Goal: Check status: Check status

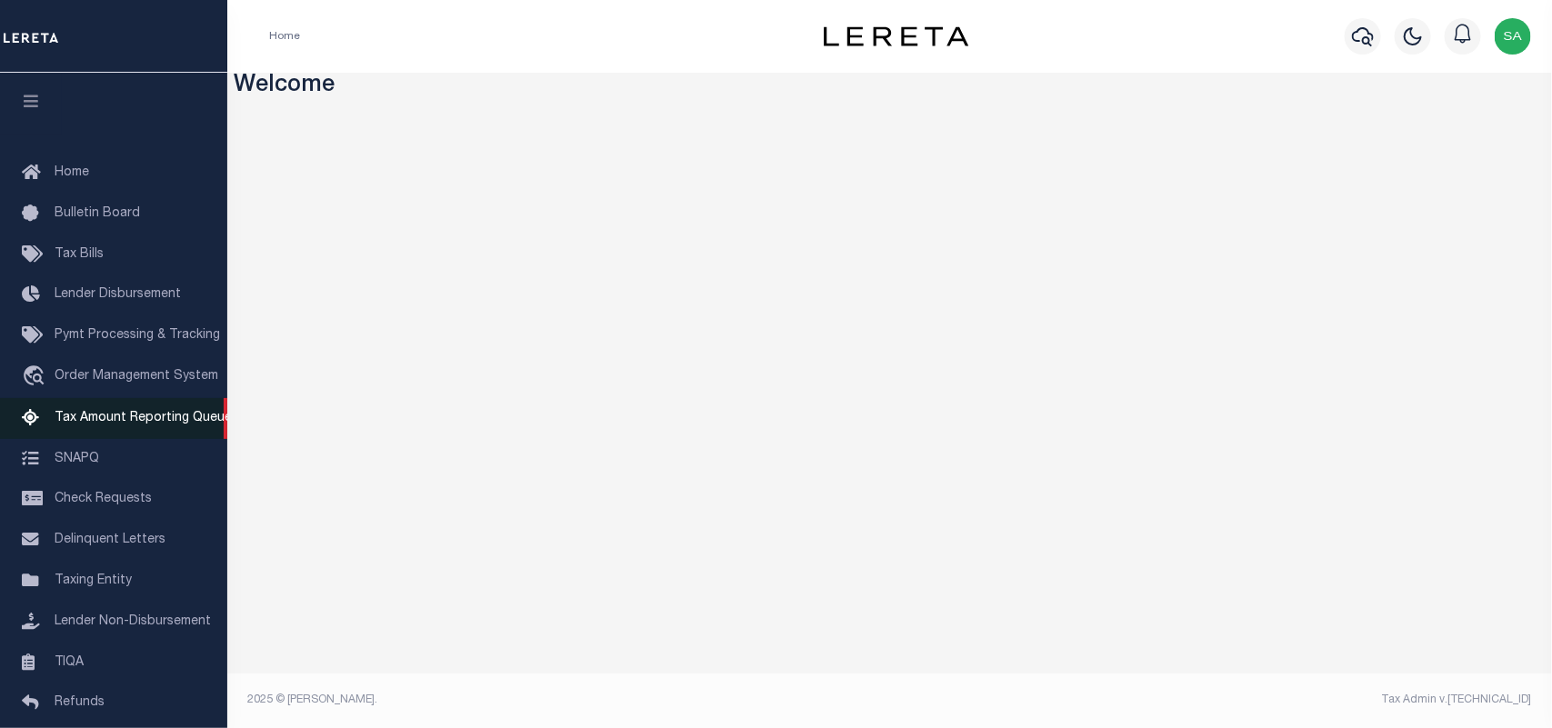
click at [141, 410] on link "Tax Amount Reporting Queue" at bounding box center [113, 418] width 227 height 41
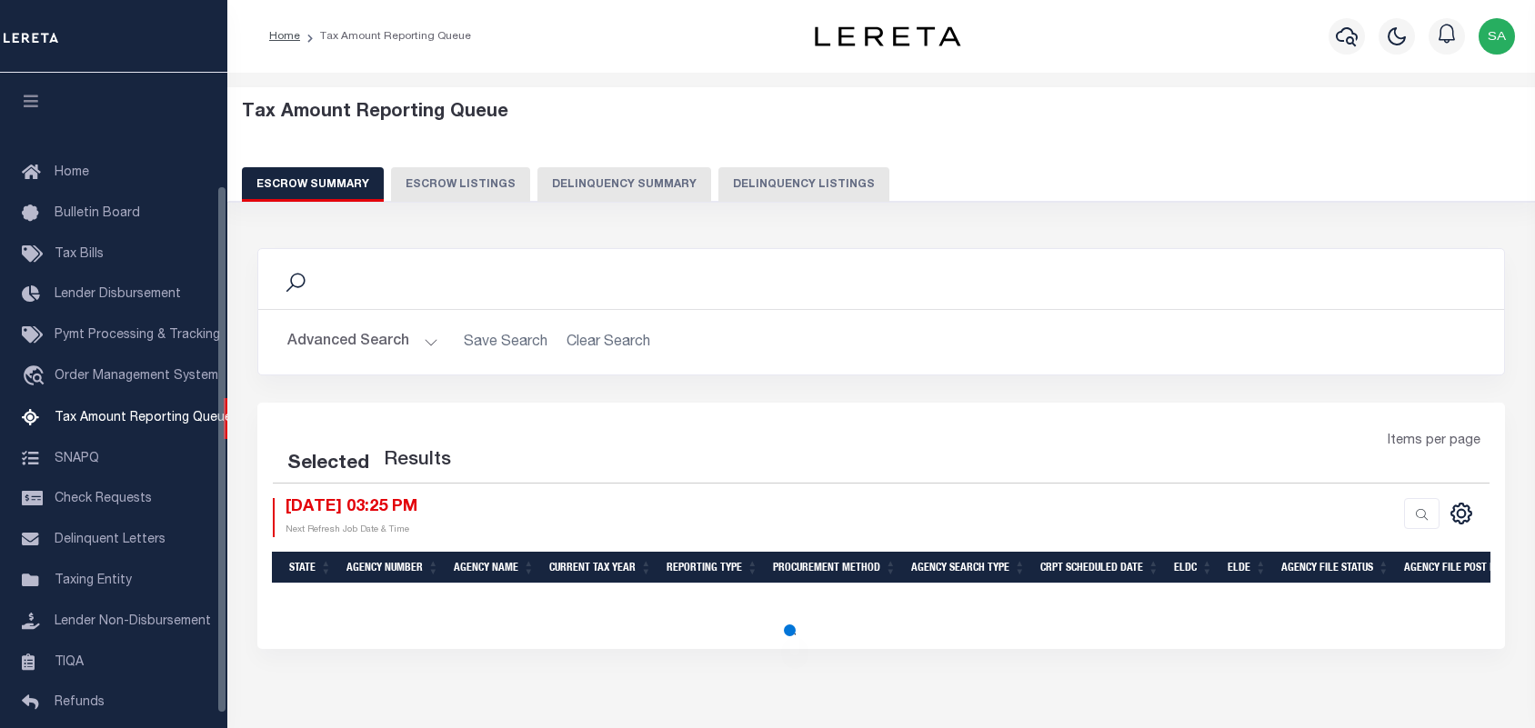
select select "100"
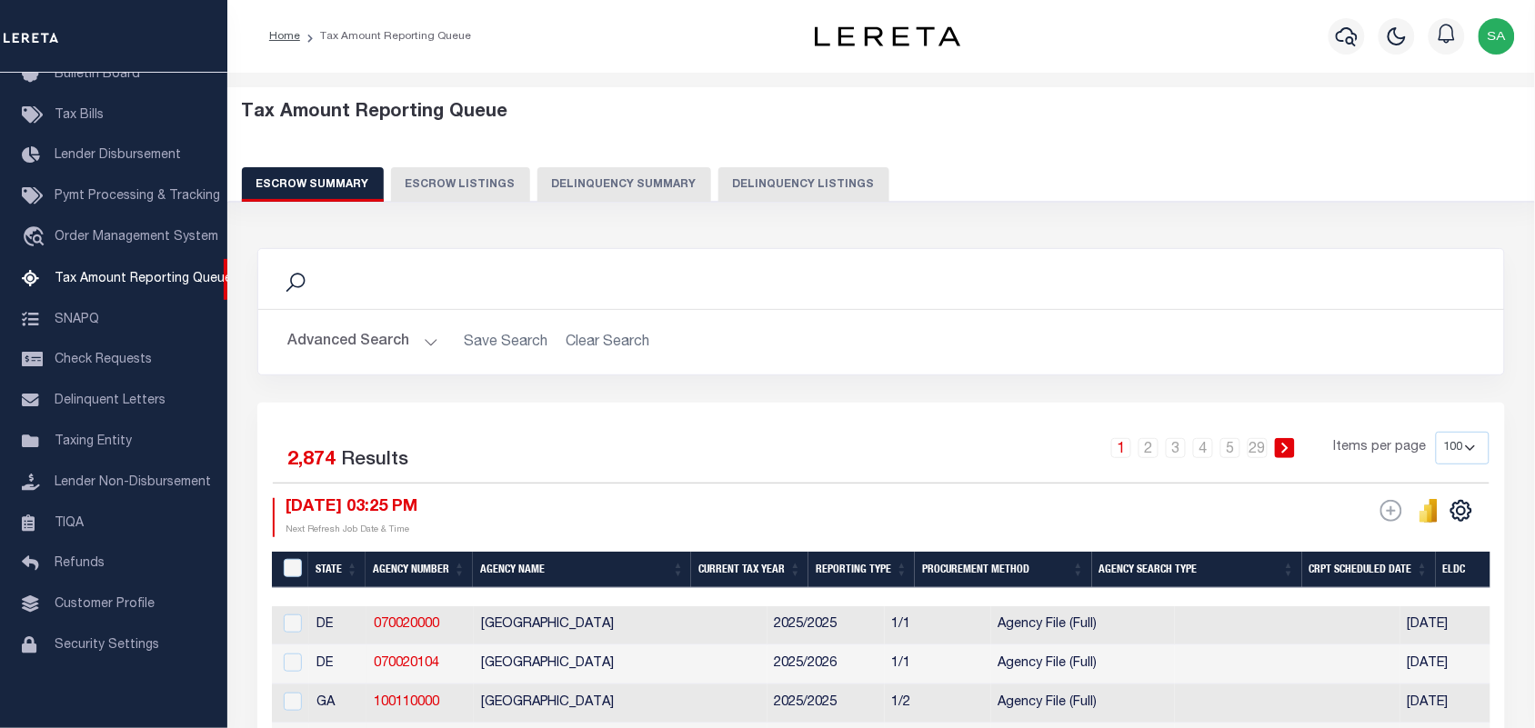
click at [803, 178] on button "Delinquency Listings" at bounding box center [803, 184] width 171 height 35
select select "100"
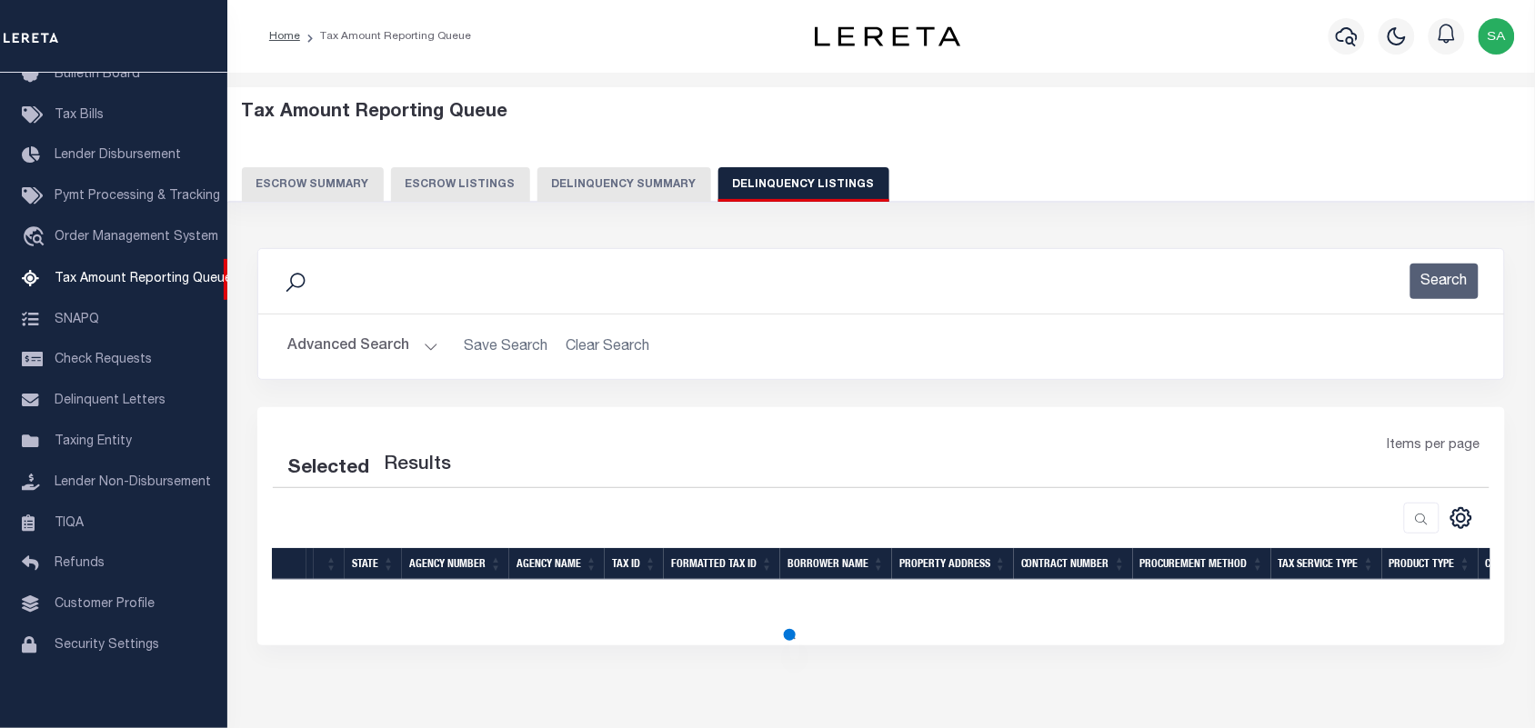
select select "100"
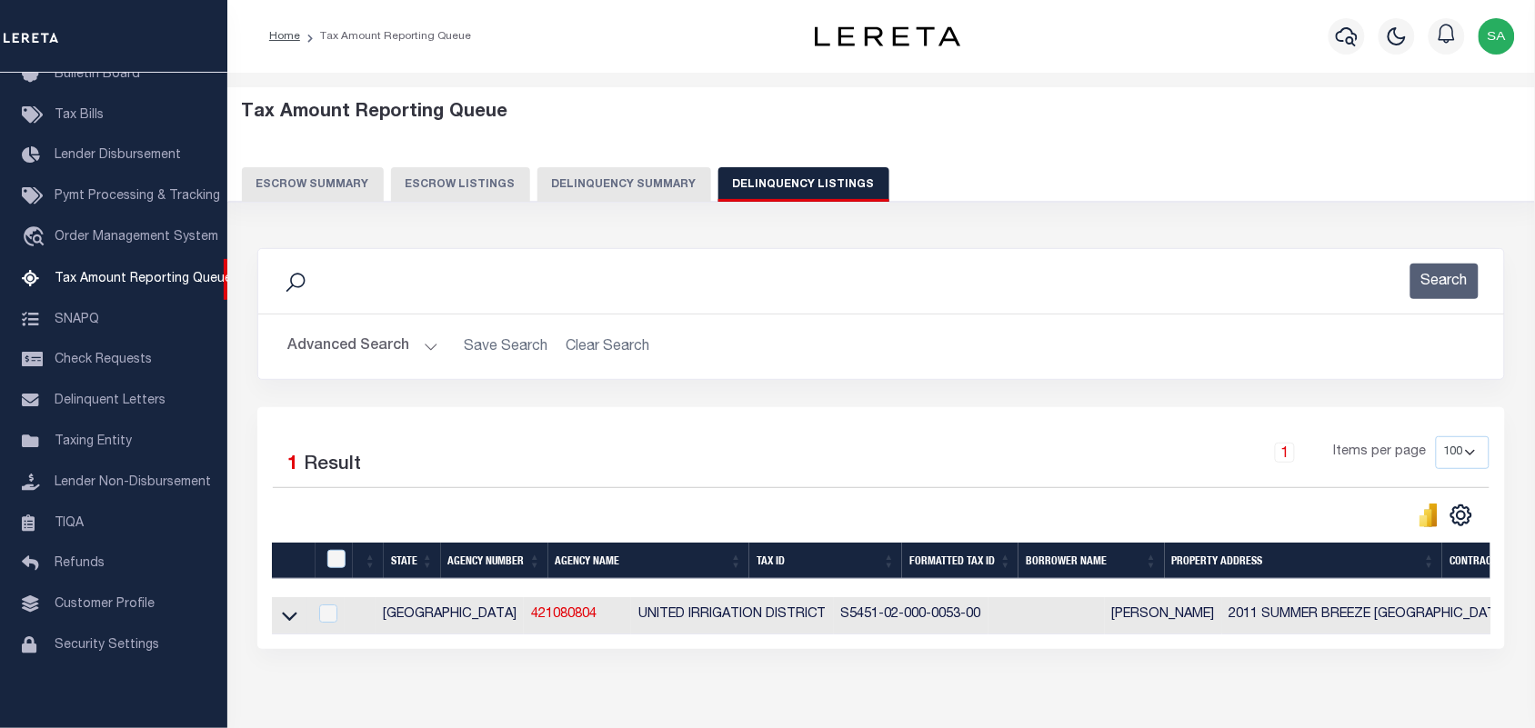
click at [297, 618] on link at bounding box center [289, 614] width 21 height 13
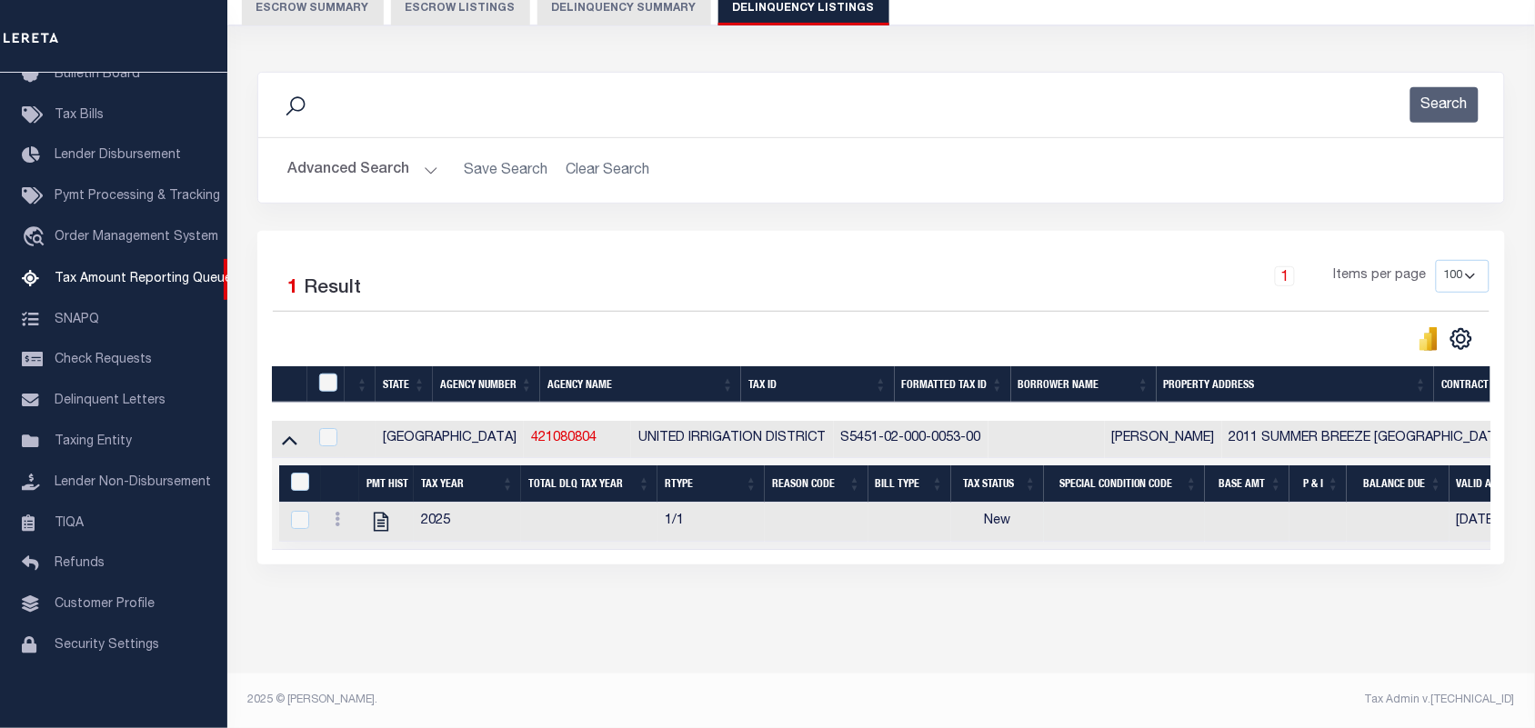
scroll to position [195, 0]
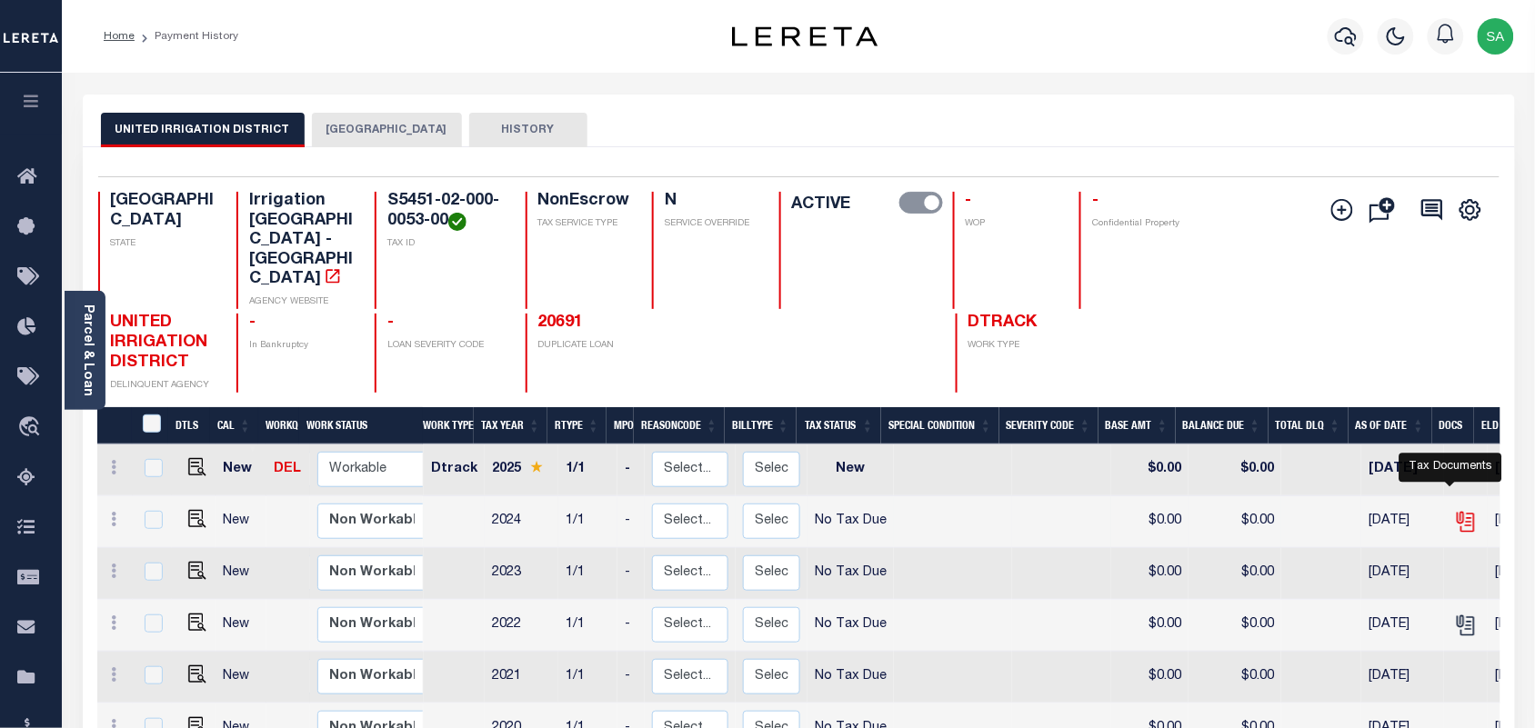
click at [1457, 511] on icon "" at bounding box center [1464, 518] width 15 height 15
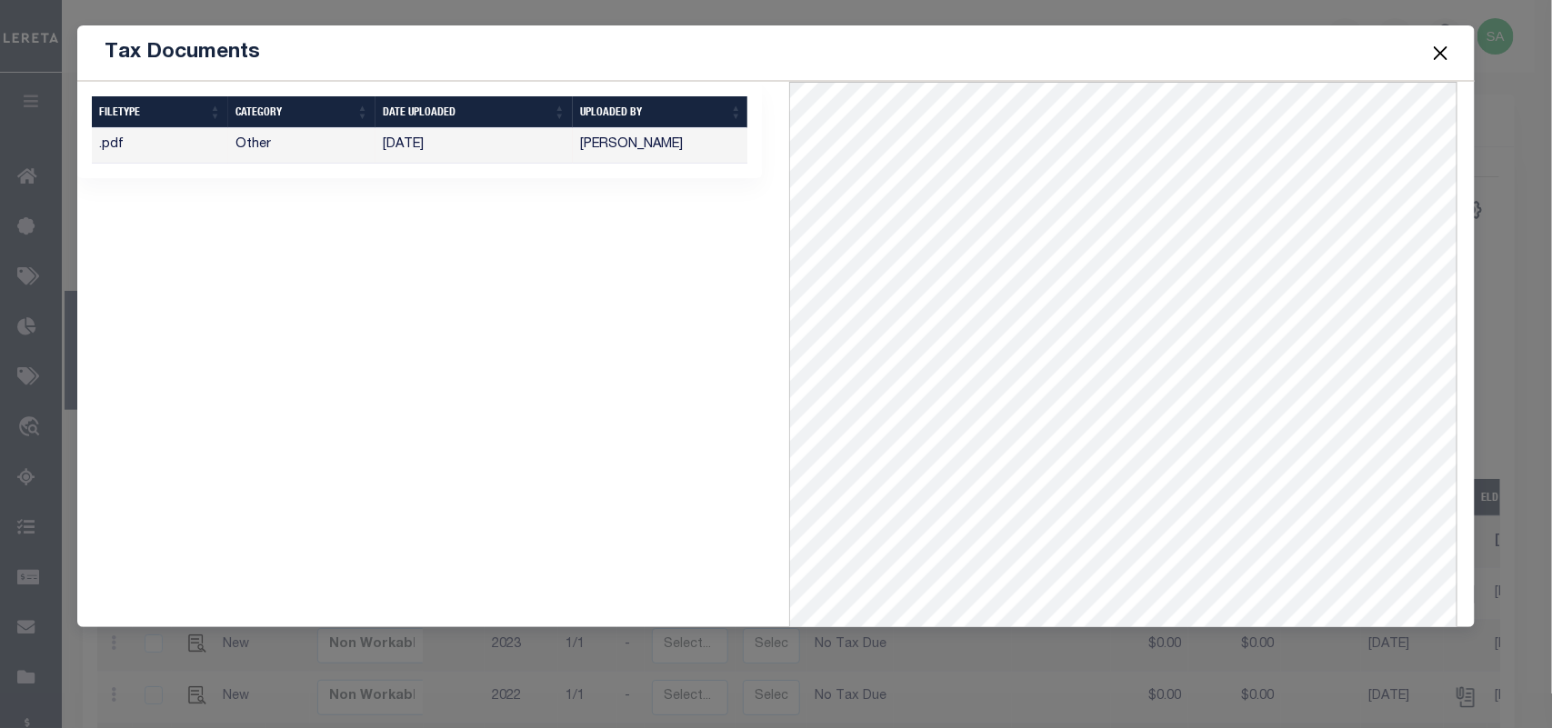
click at [1445, 51] on button "Close" at bounding box center [1440, 53] width 24 height 24
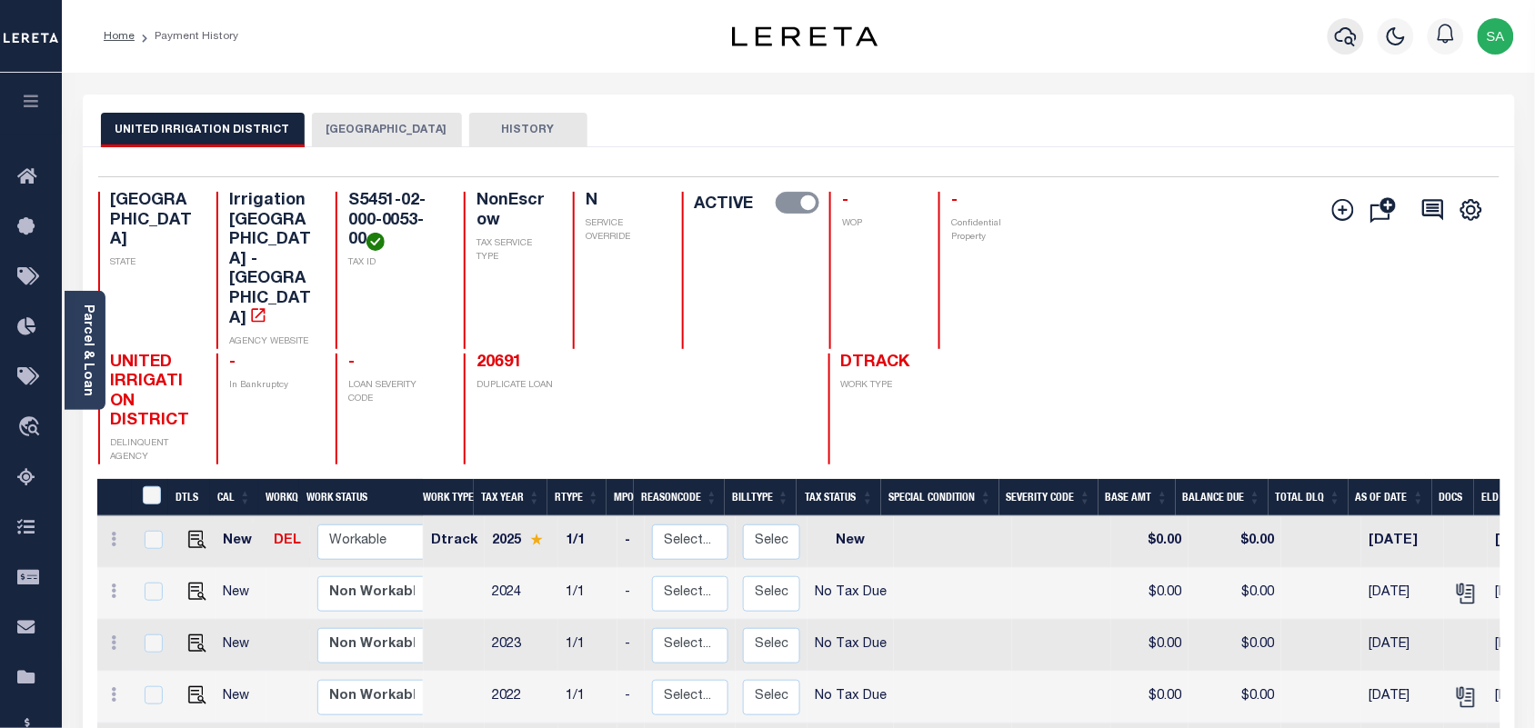
click at [1348, 33] on icon "button" at bounding box center [1346, 36] width 22 height 22
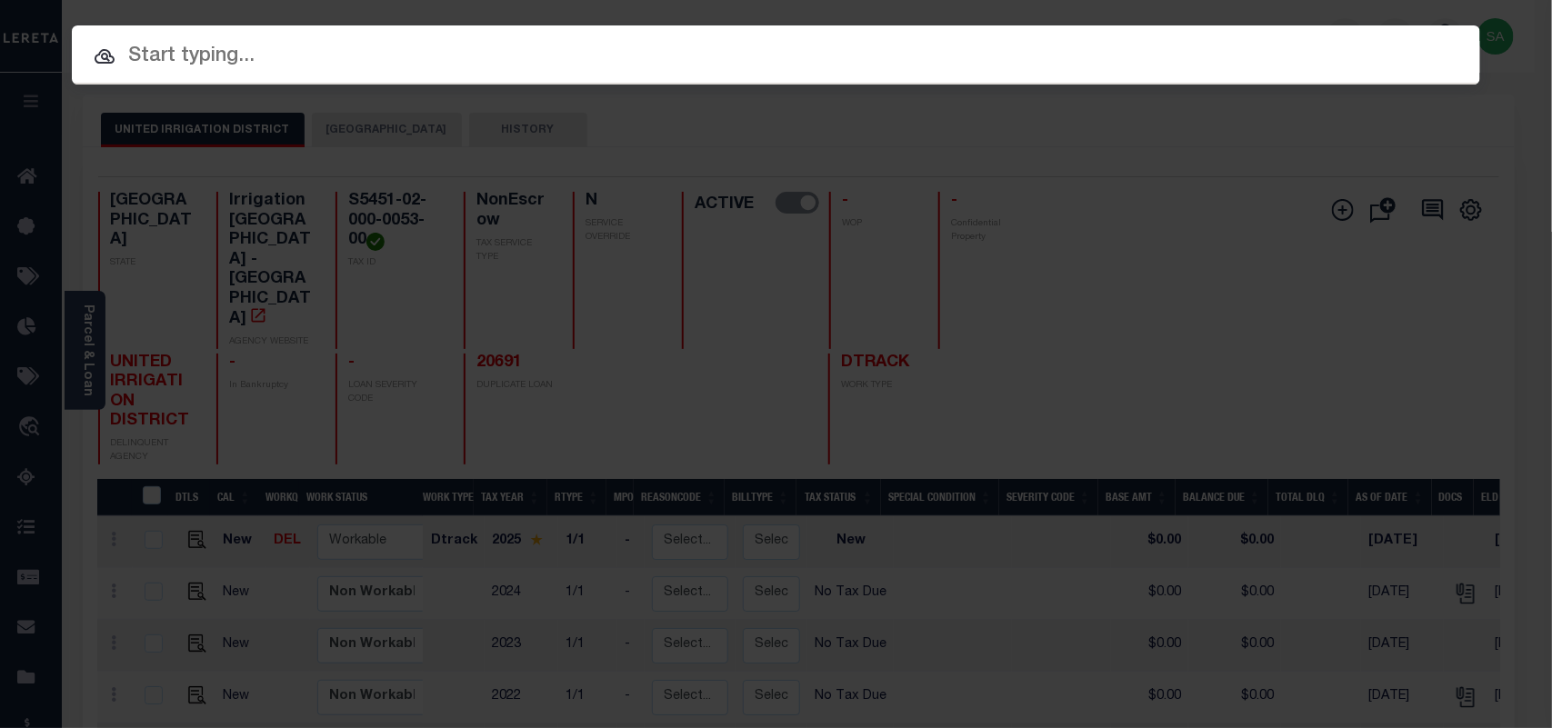
click at [1214, 52] on input "text" at bounding box center [776, 57] width 1408 height 32
paste input "R1360600I02301"
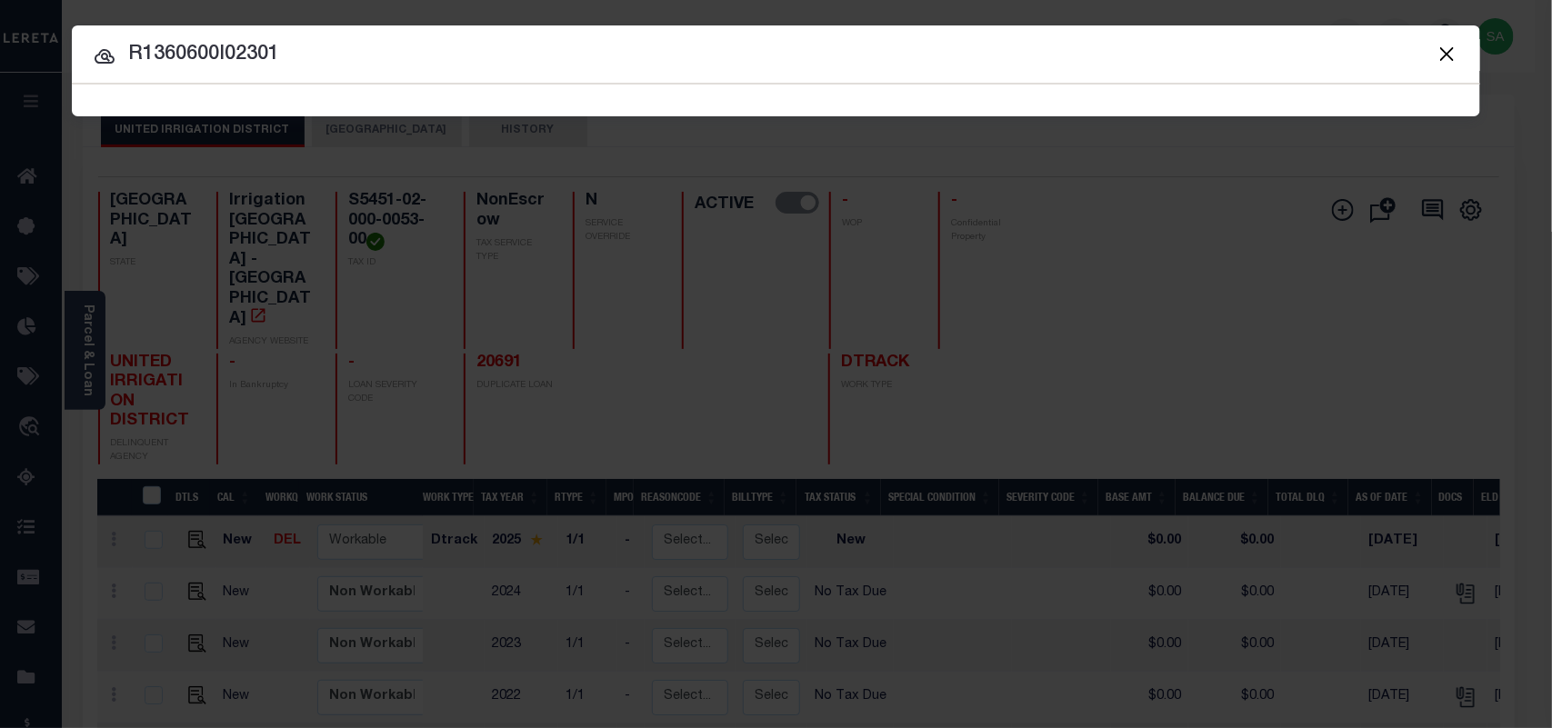
type input "R1360600I02301"
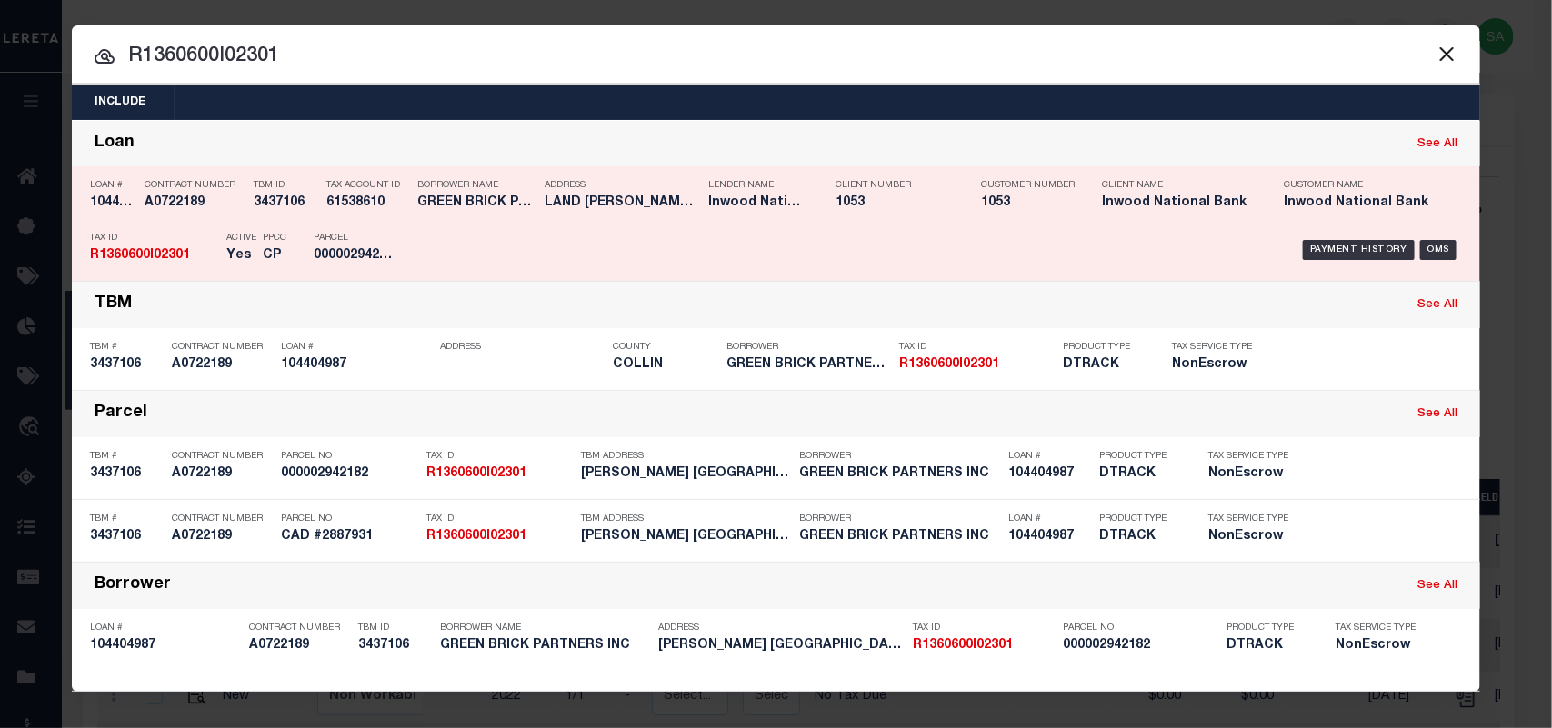
click at [473, 243] on div "Payment History OMS" at bounding box center [942, 250] width 1039 height 53
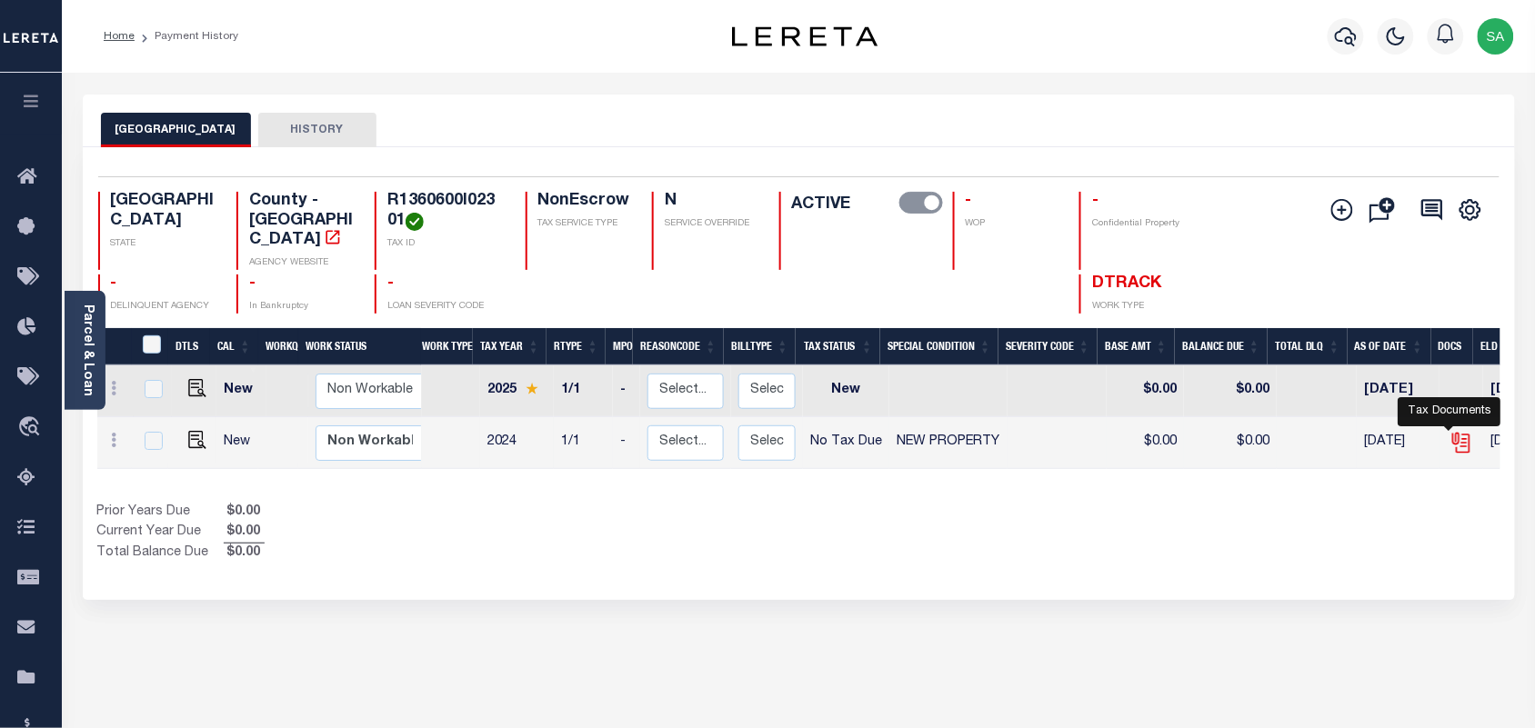
click at [1449, 431] on icon "" at bounding box center [1461, 443] width 24 height 24
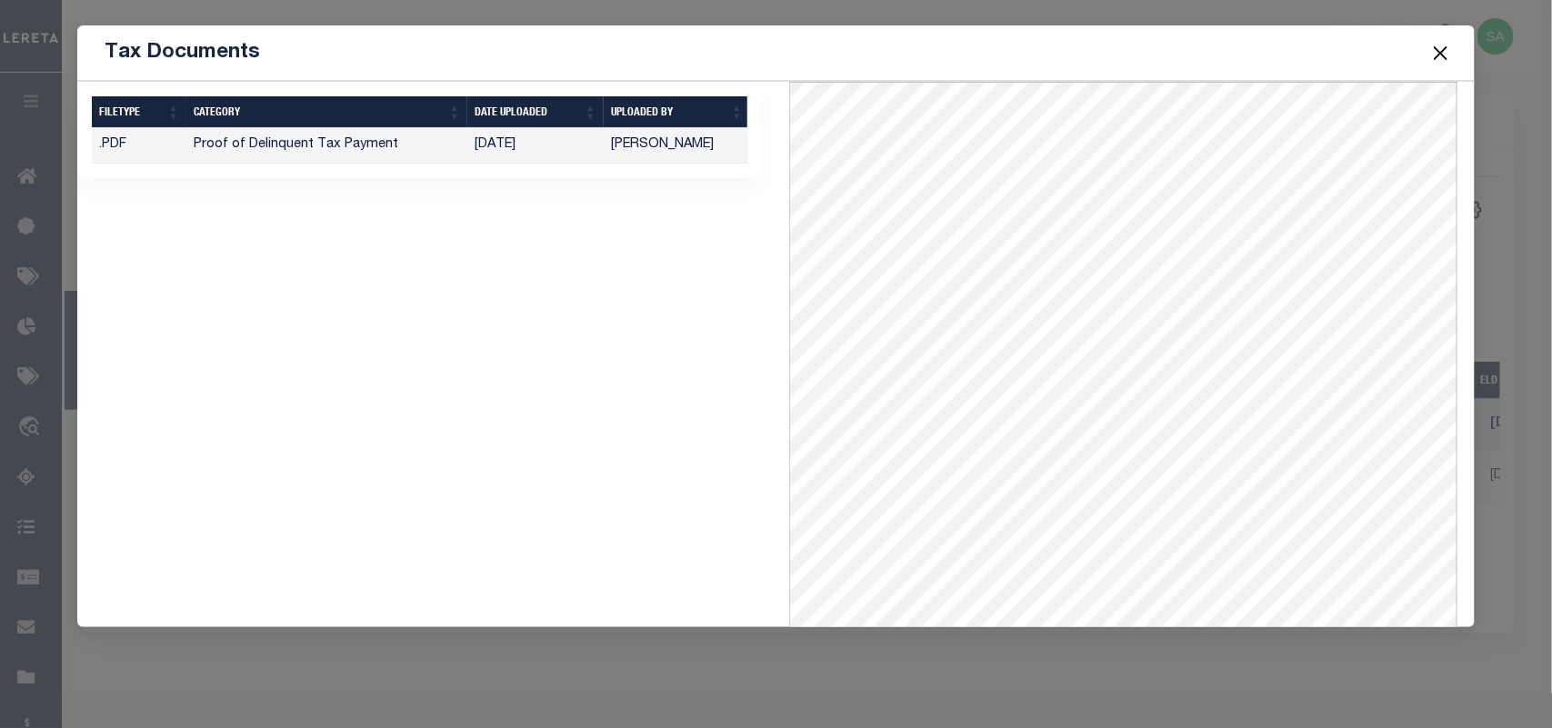
click at [1437, 56] on button "Close" at bounding box center [1440, 53] width 24 height 24
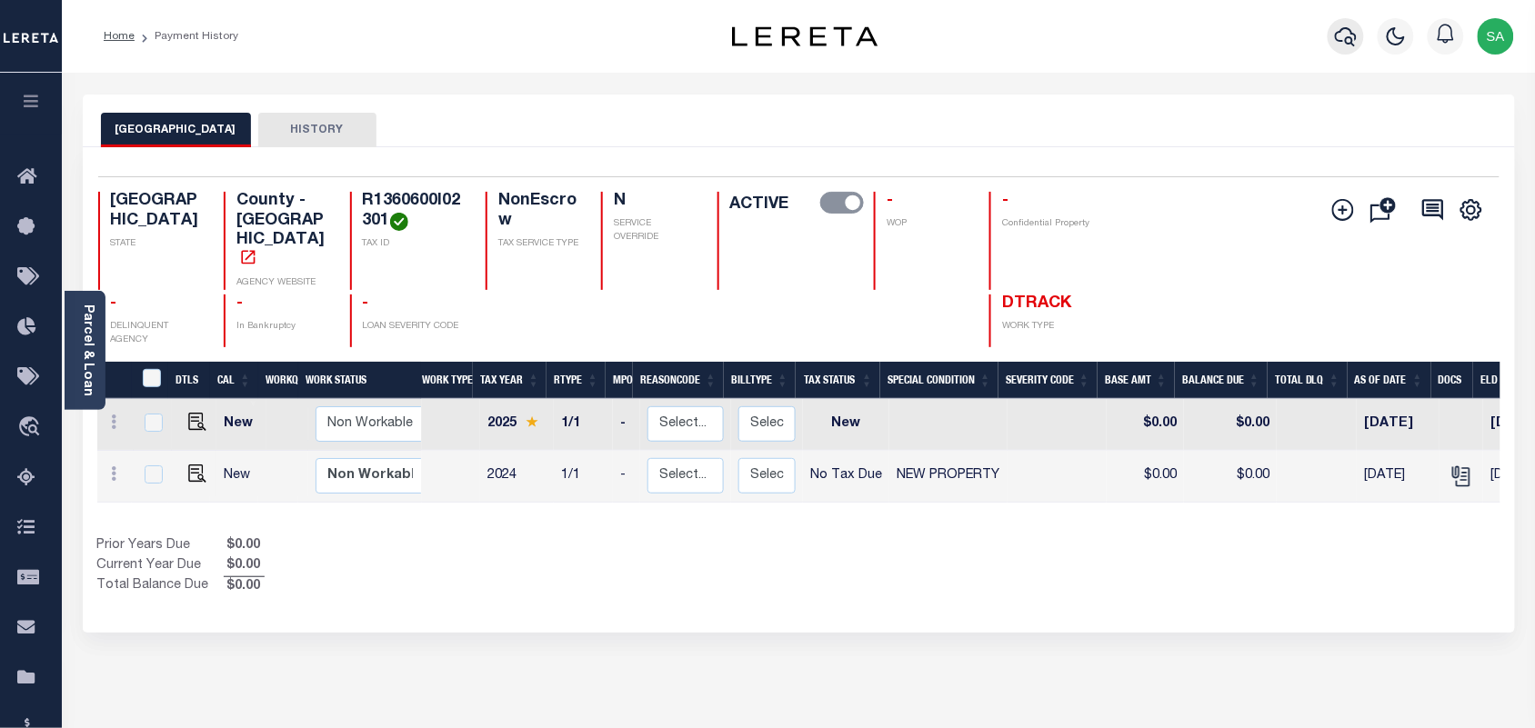
click at [1352, 50] on button "button" at bounding box center [1345, 36] width 36 height 36
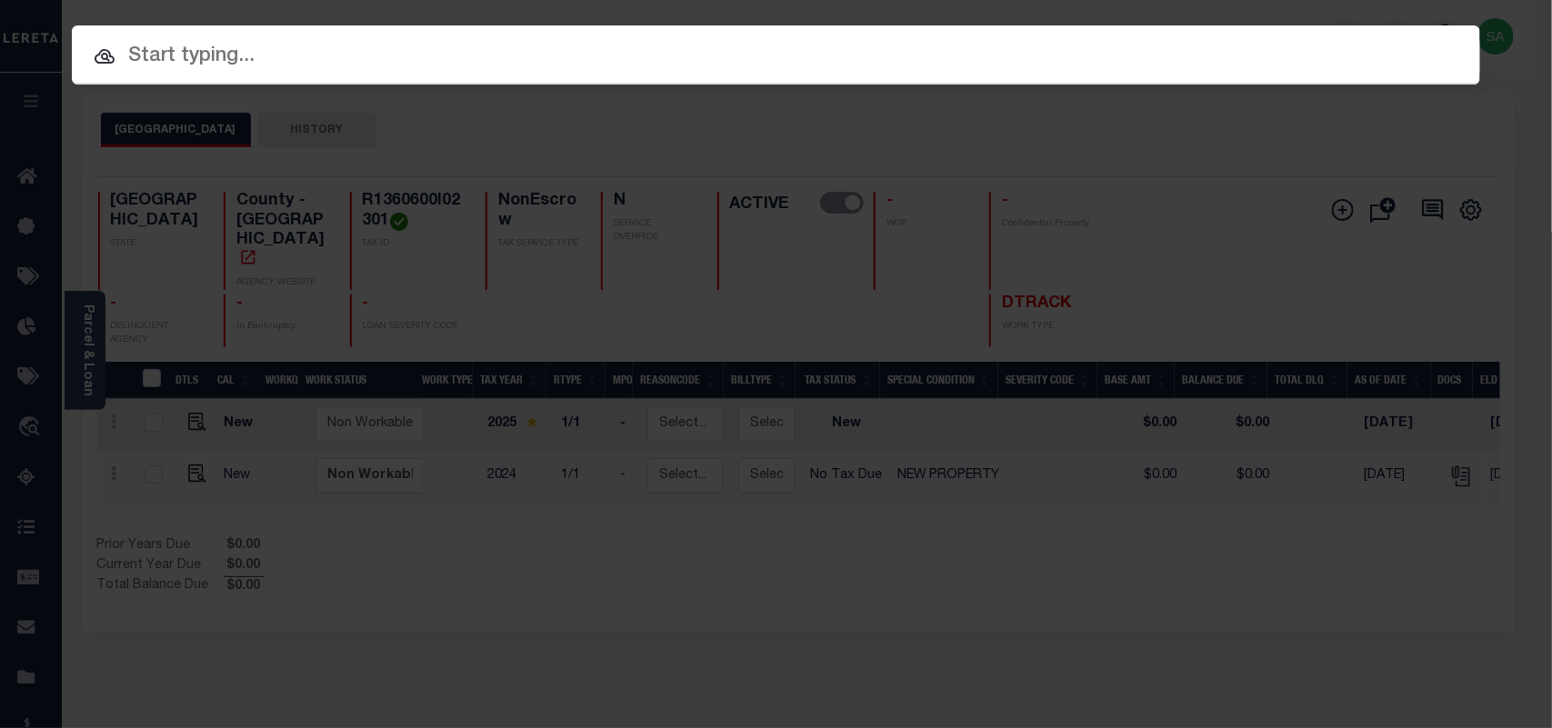
click at [1187, 50] on input "text" at bounding box center [776, 57] width 1408 height 32
paste input "R1360600H00601"
type input "R1360600H00601"
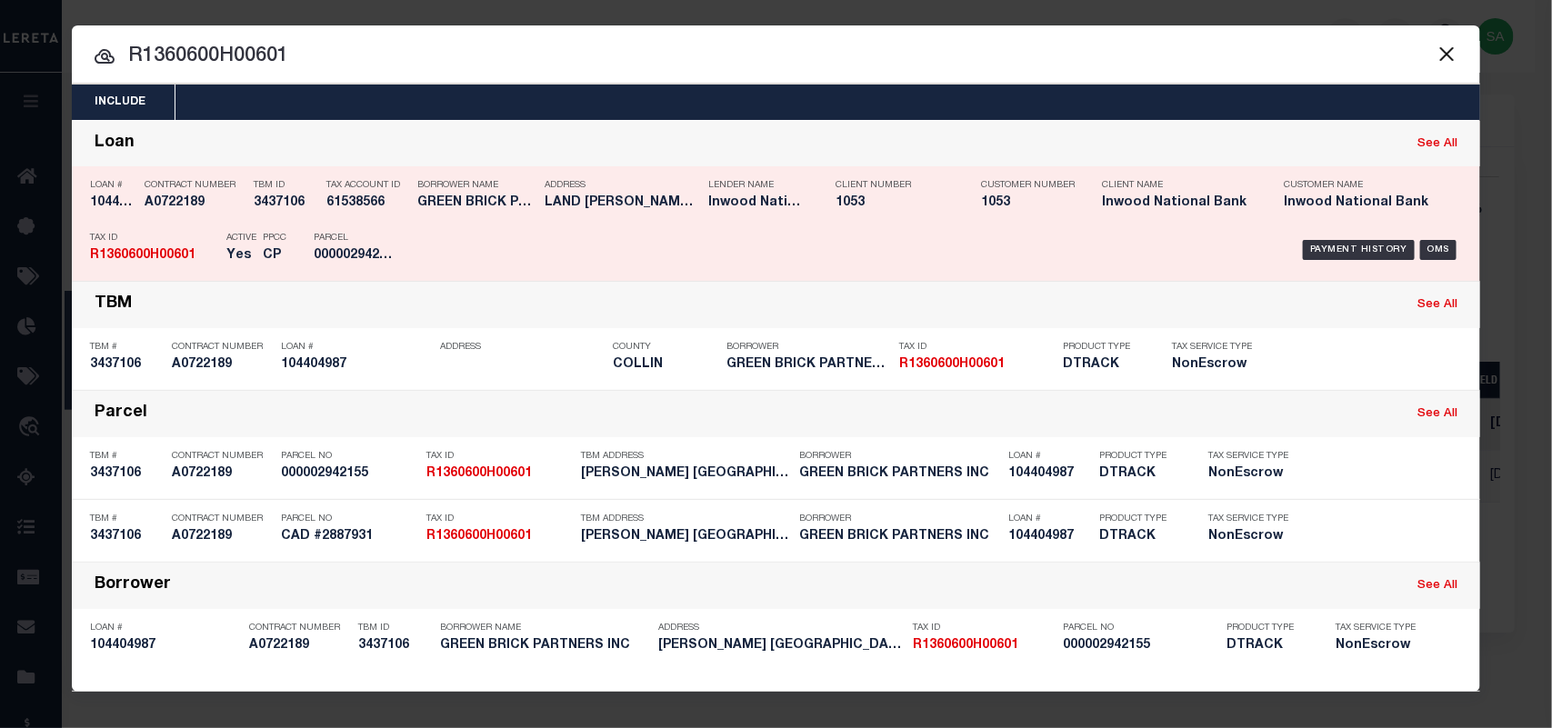
click at [565, 230] on div "Payment History OMS" at bounding box center [942, 250] width 1039 height 53
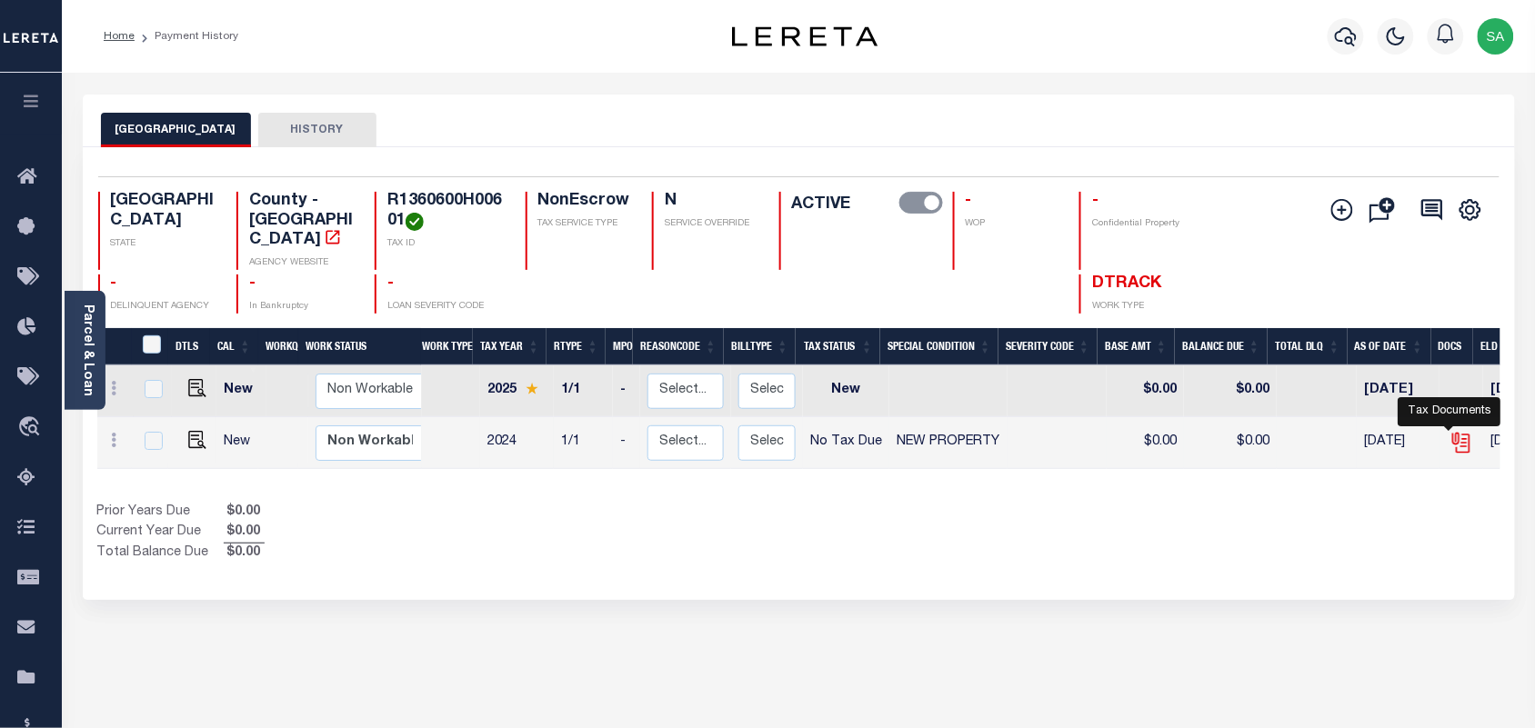
click at [1453, 433] on icon "" at bounding box center [1460, 440] width 15 height 15
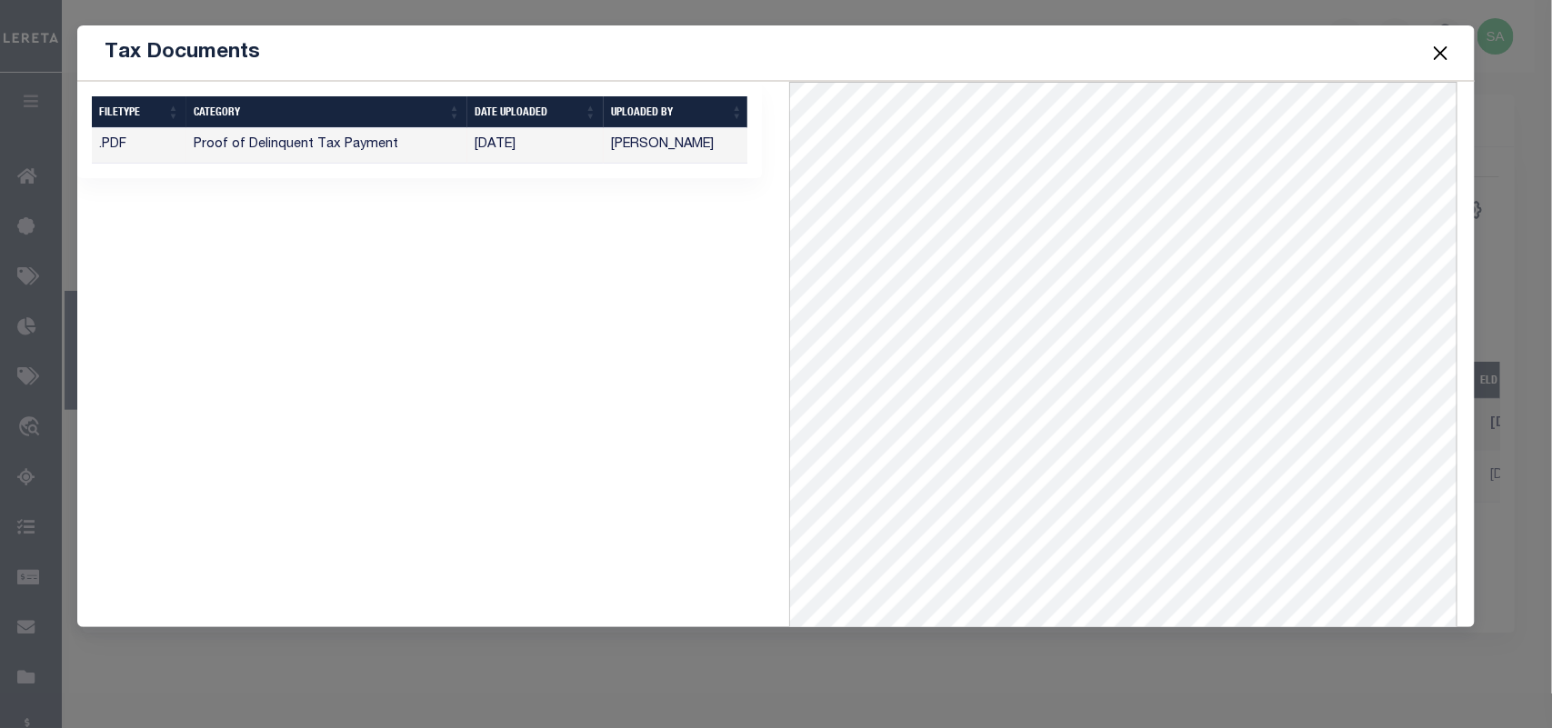
click at [1442, 60] on button "Close" at bounding box center [1440, 53] width 24 height 24
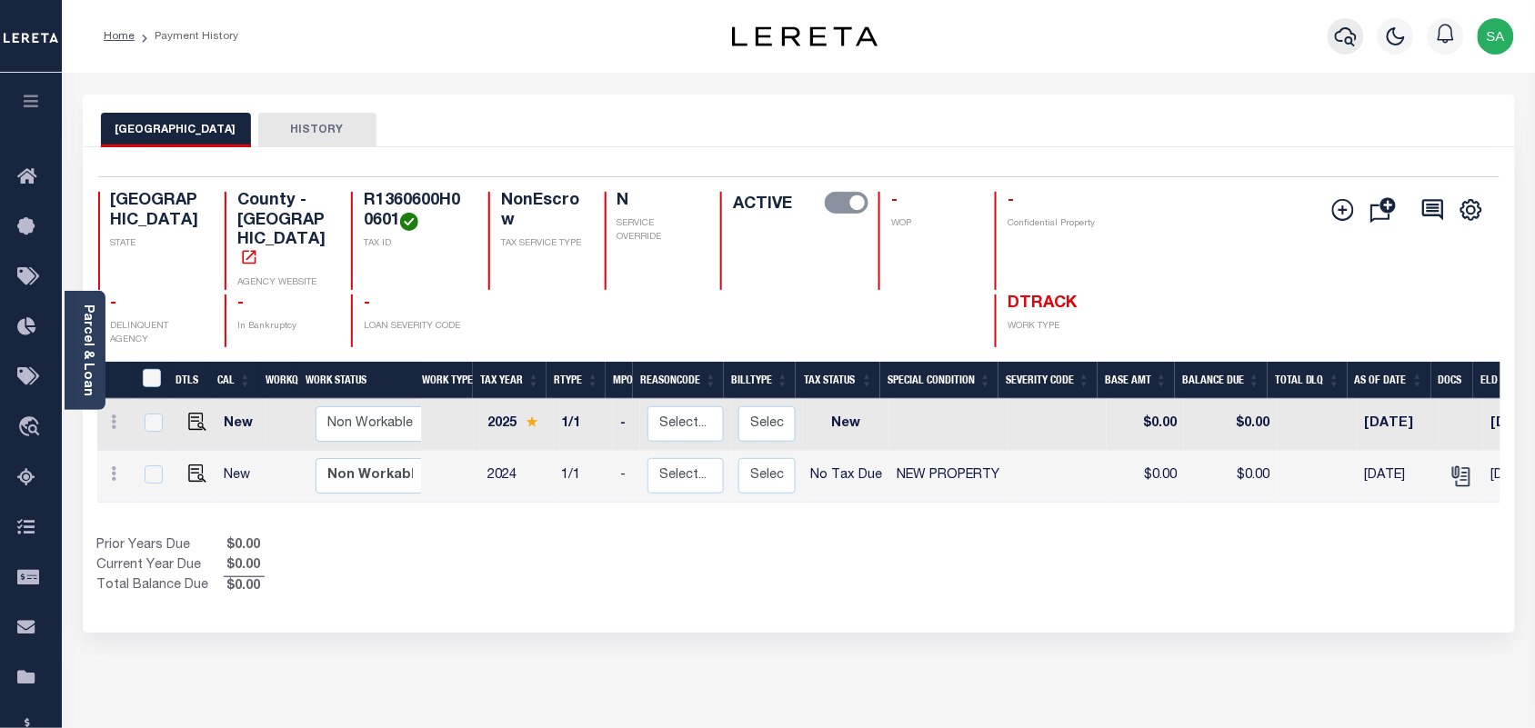
click at [1345, 47] on icon "button" at bounding box center [1346, 36] width 22 height 22
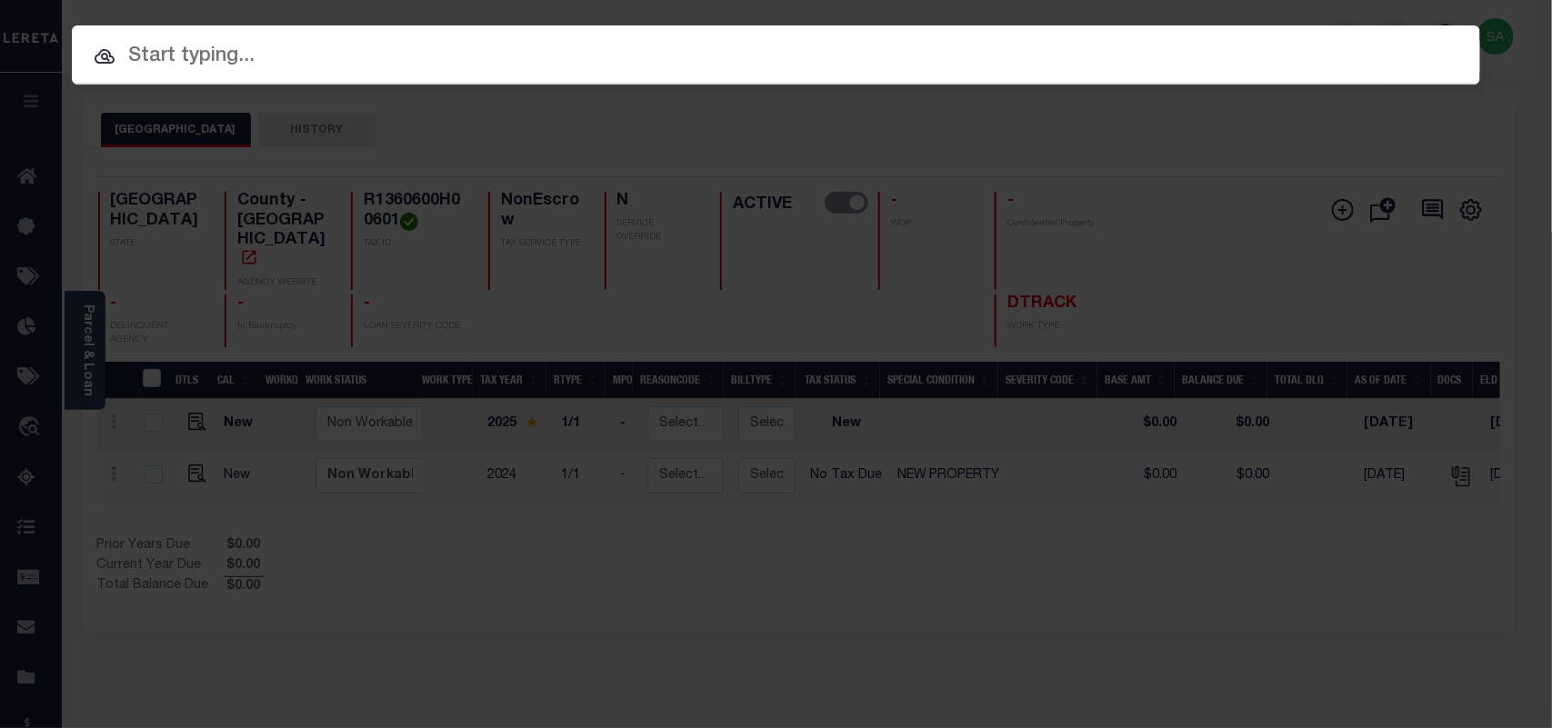
click at [650, 47] on input "text" at bounding box center [776, 57] width 1408 height 32
paste input "R1360600F00601"
type input "R1360600F00601"
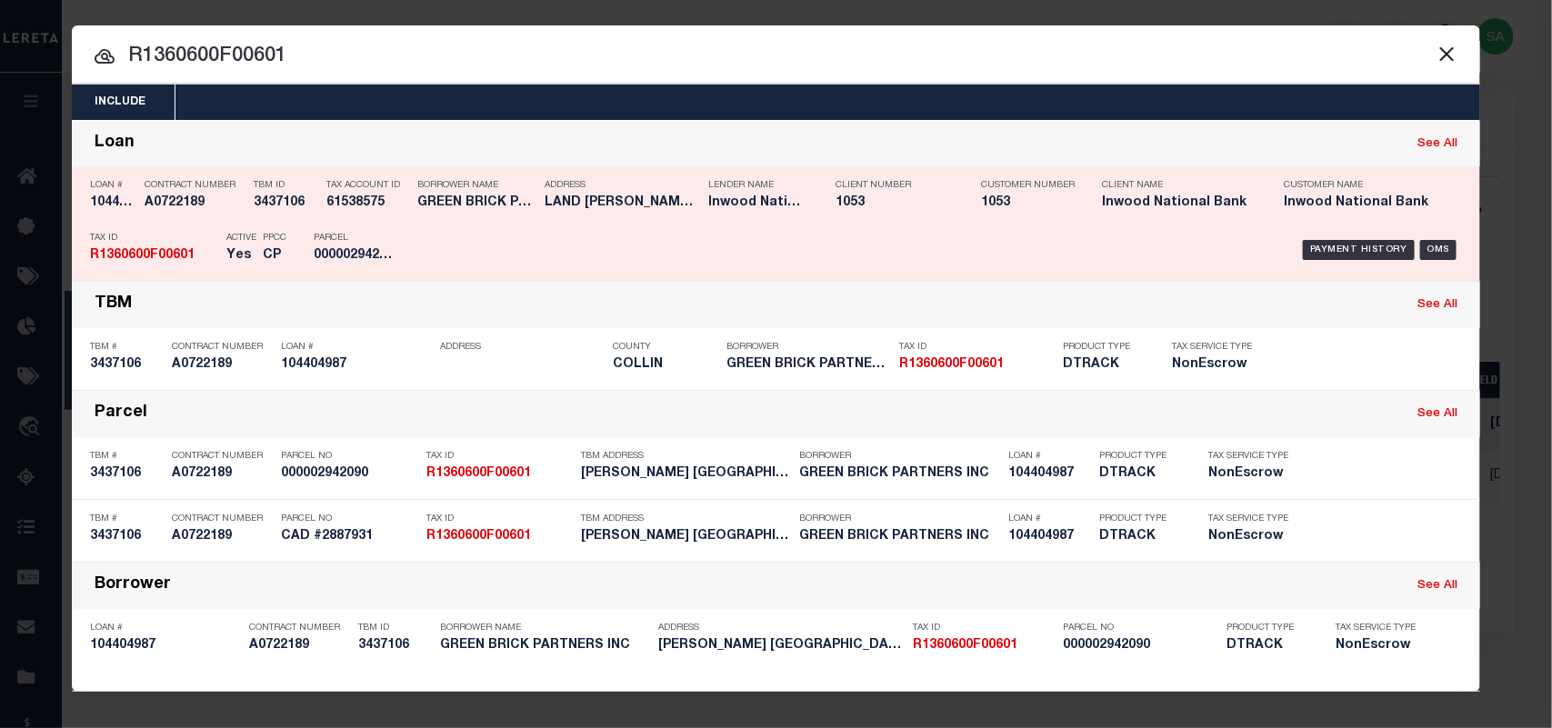
click at [530, 239] on div "Payment History OMS" at bounding box center [942, 250] width 1039 height 53
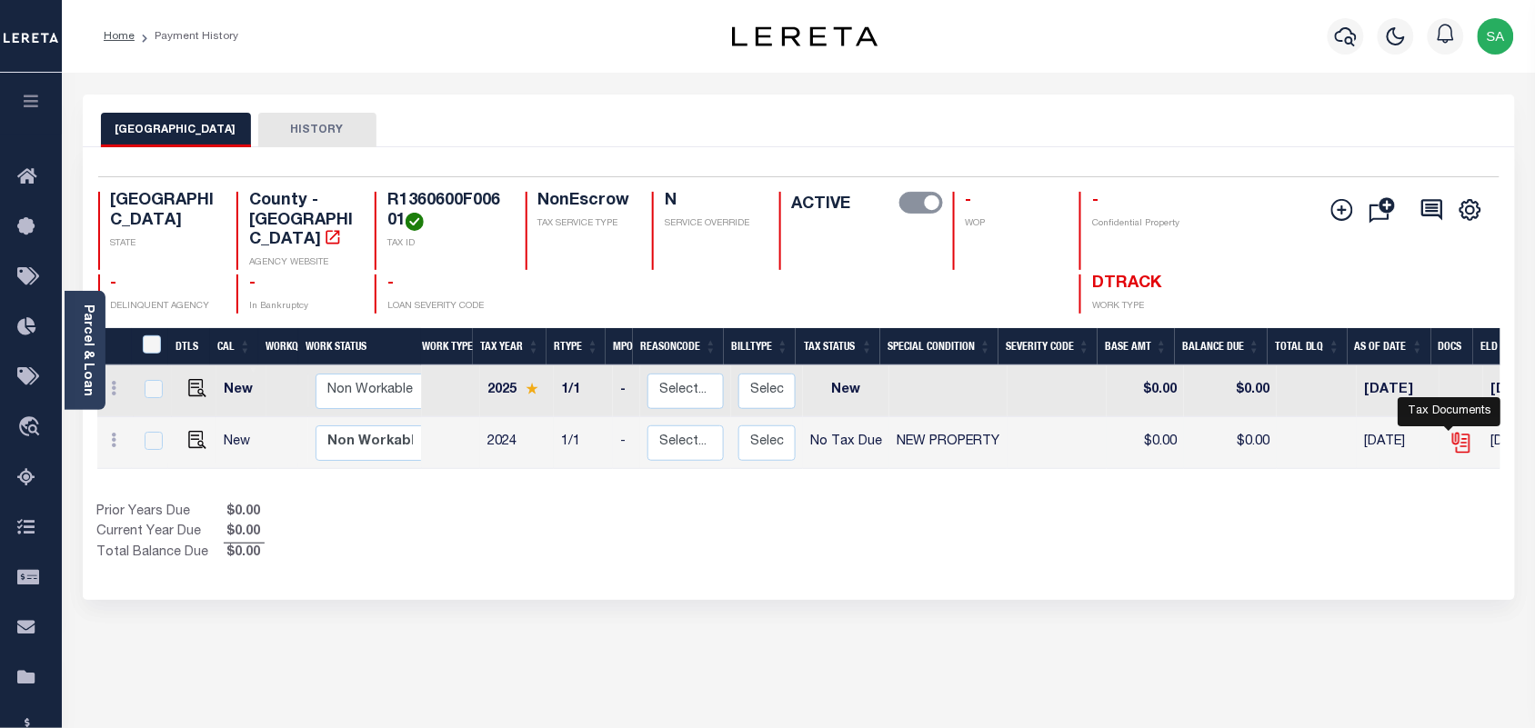
click at [1455, 431] on icon "" at bounding box center [1461, 443] width 24 height 24
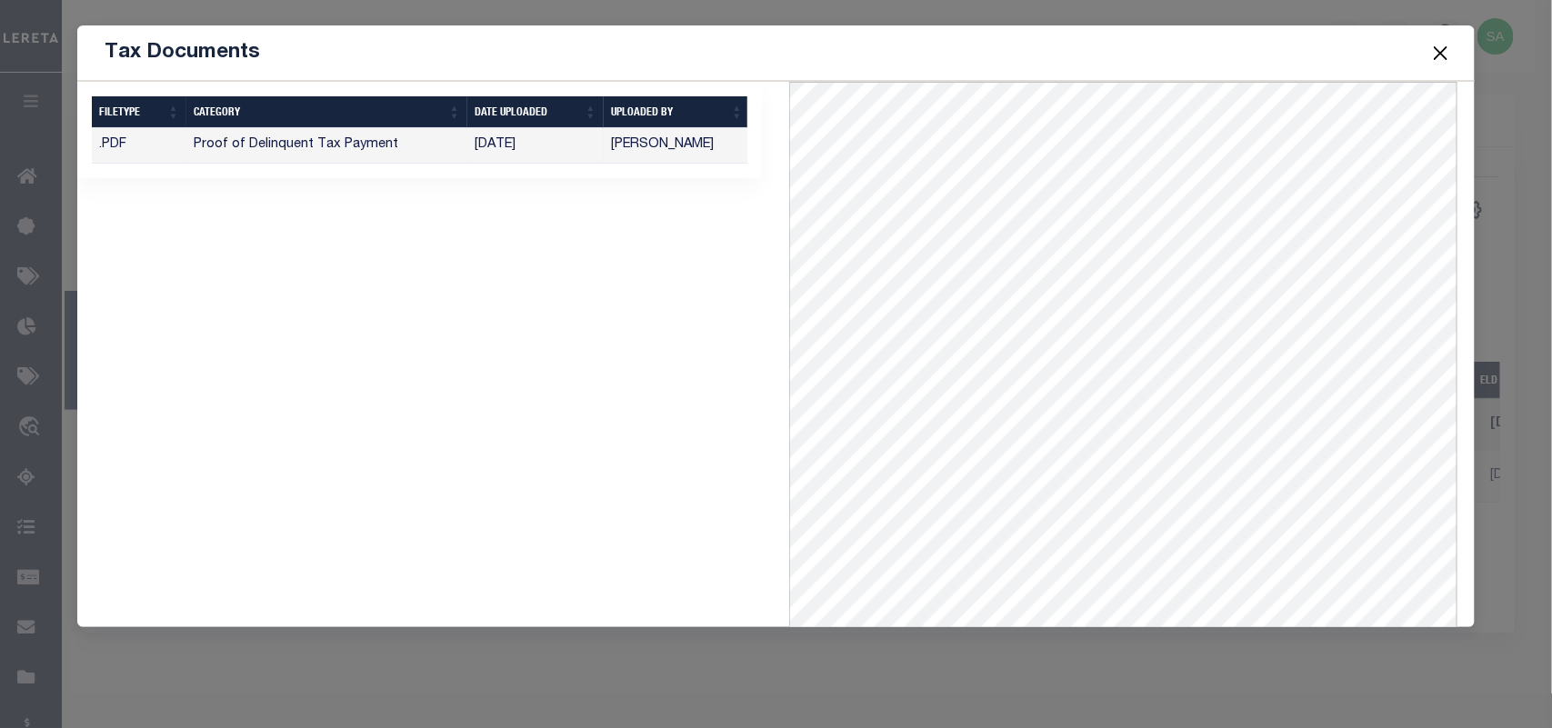
click at [1444, 59] on button "Close" at bounding box center [1440, 53] width 24 height 24
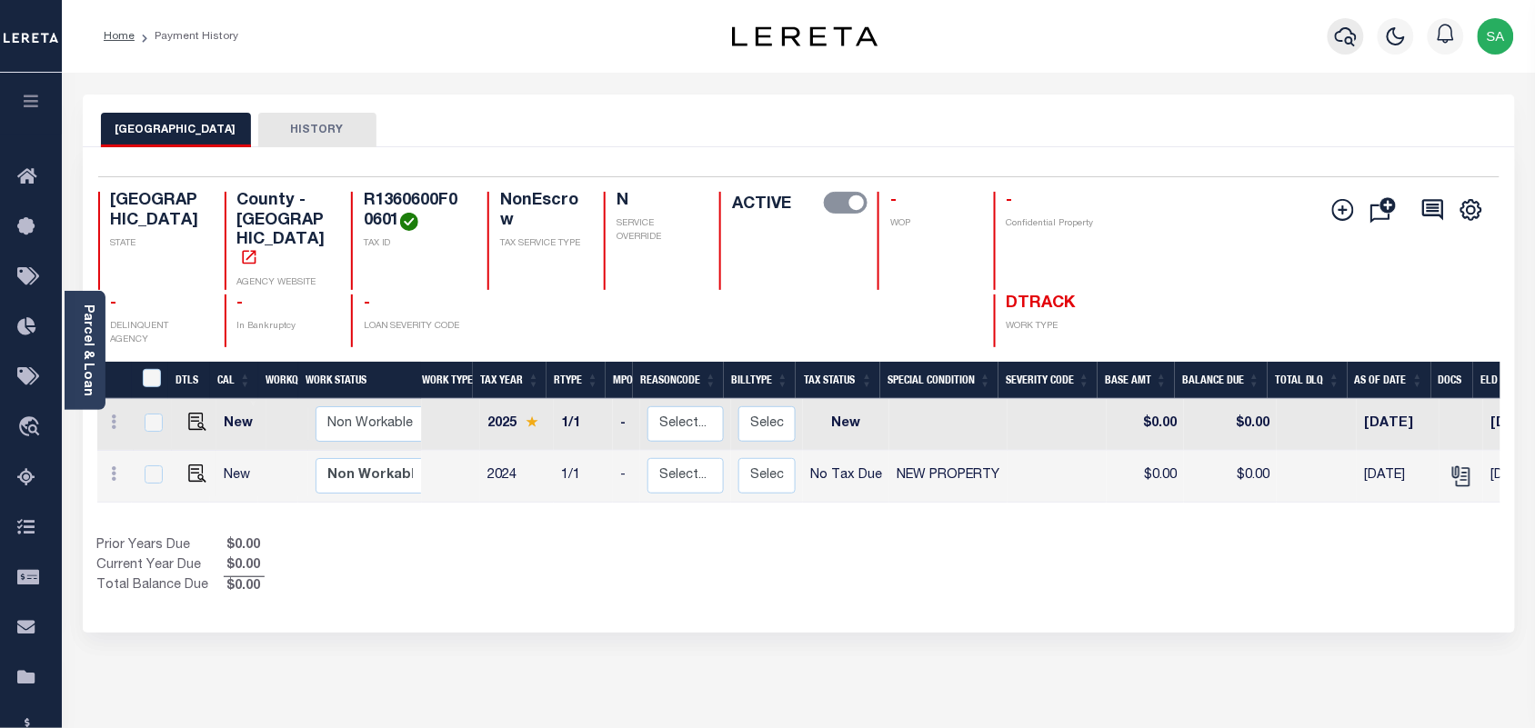
click at [1361, 46] on button "button" at bounding box center [1345, 36] width 36 height 36
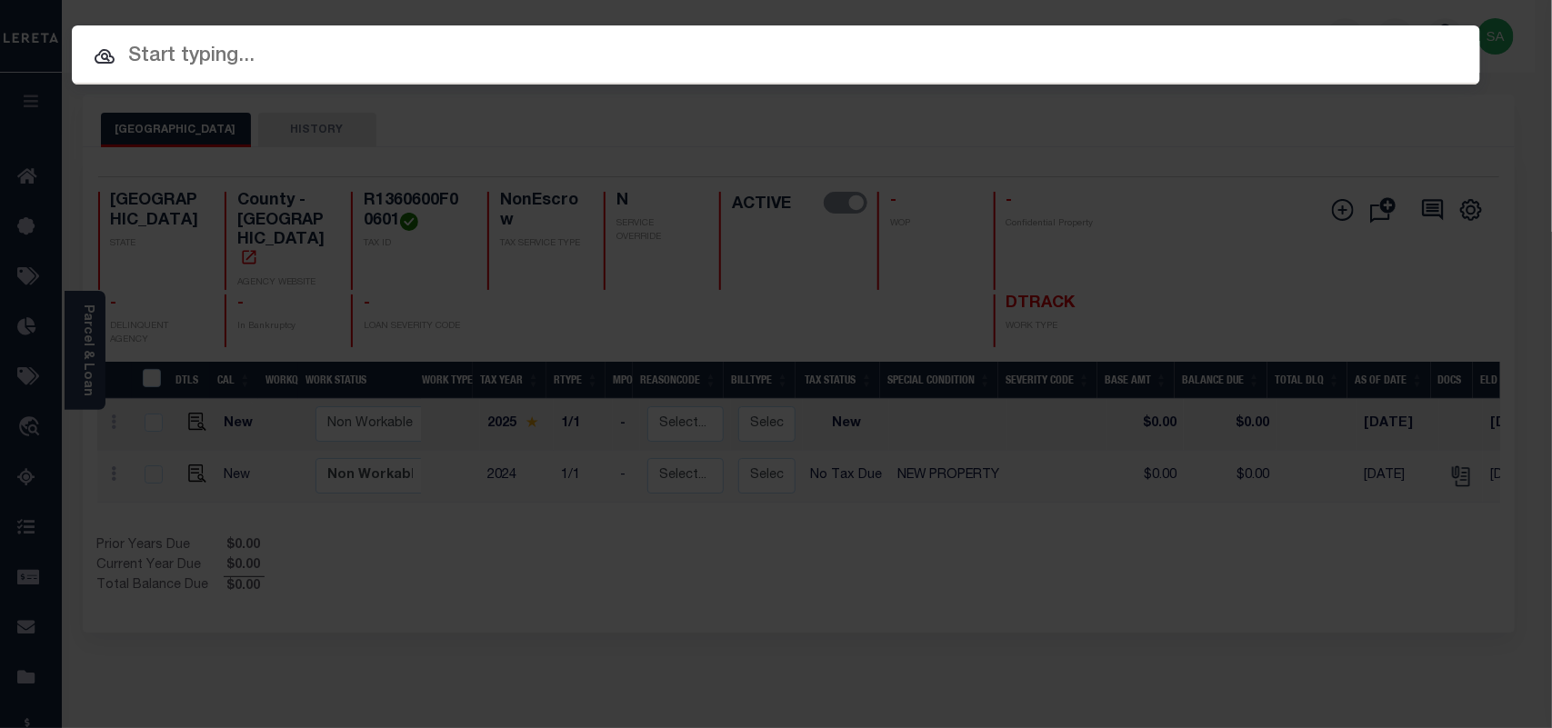
click at [1197, 48] on input "text" at bounding box center [776, 57] width 1408 height 32
paste input "R1360600E01501"
type input "R1360600E01501"
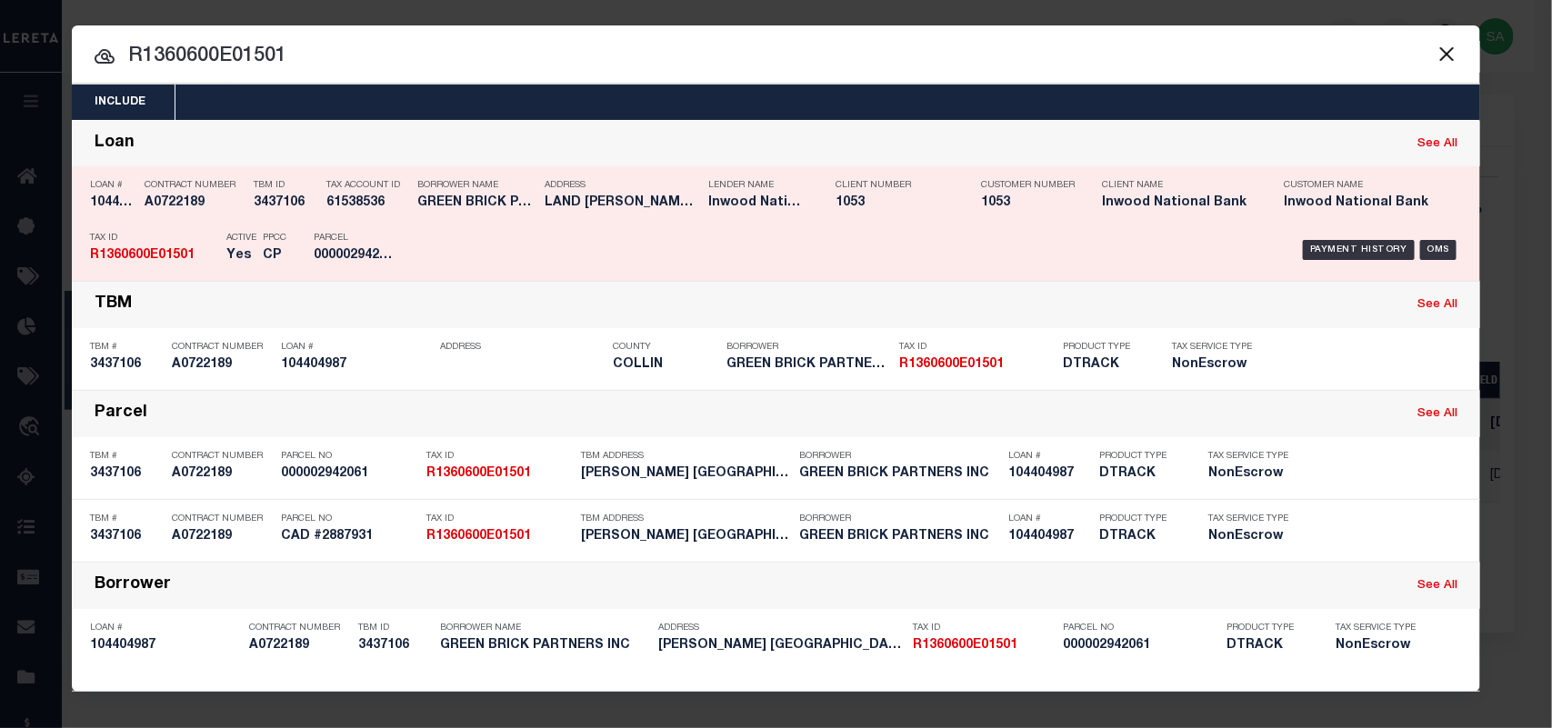
click at [382, 219] on div "Tax Account ID 61538536" at bounding box center [367, 197] width 82 height 53
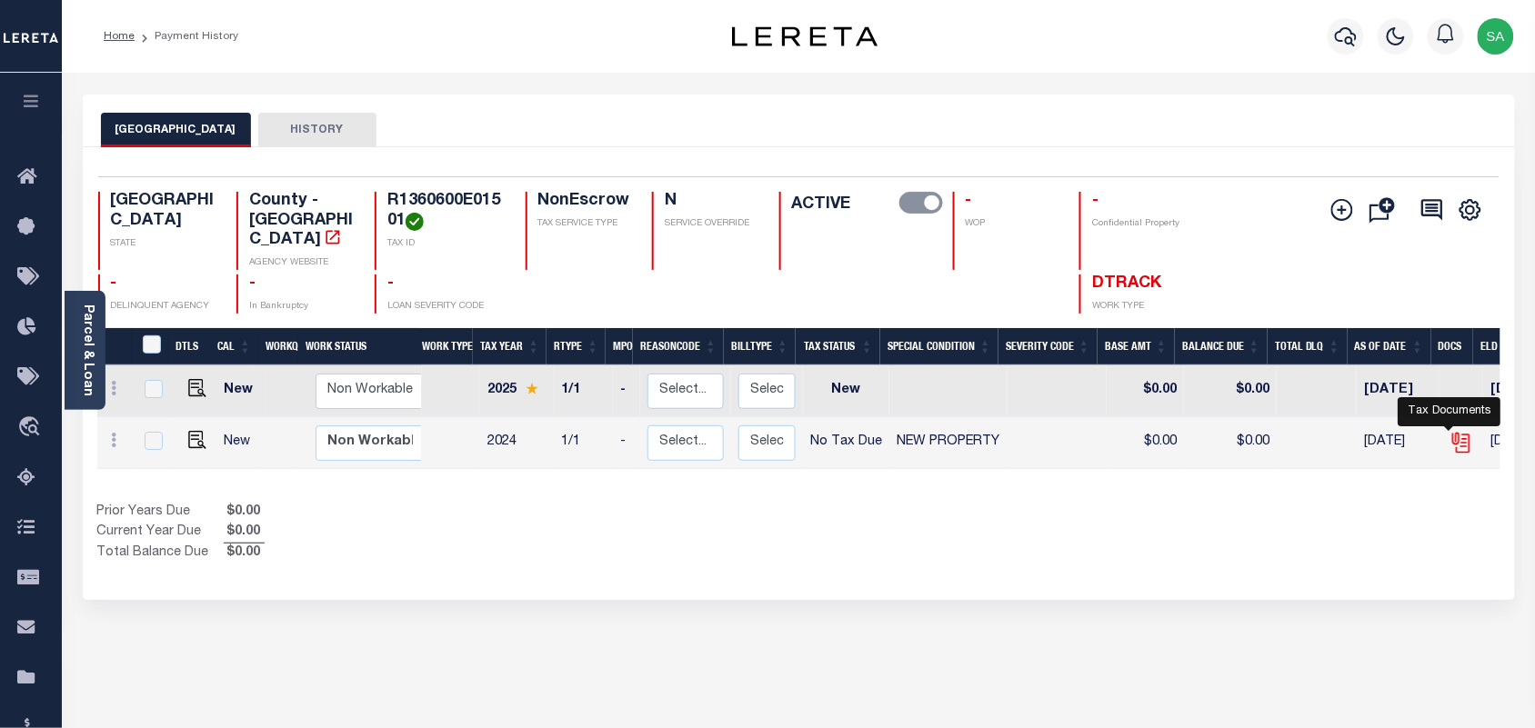
click at [1451, 433] on icon "" at bounding box center [1461, 443] width 24 height 24
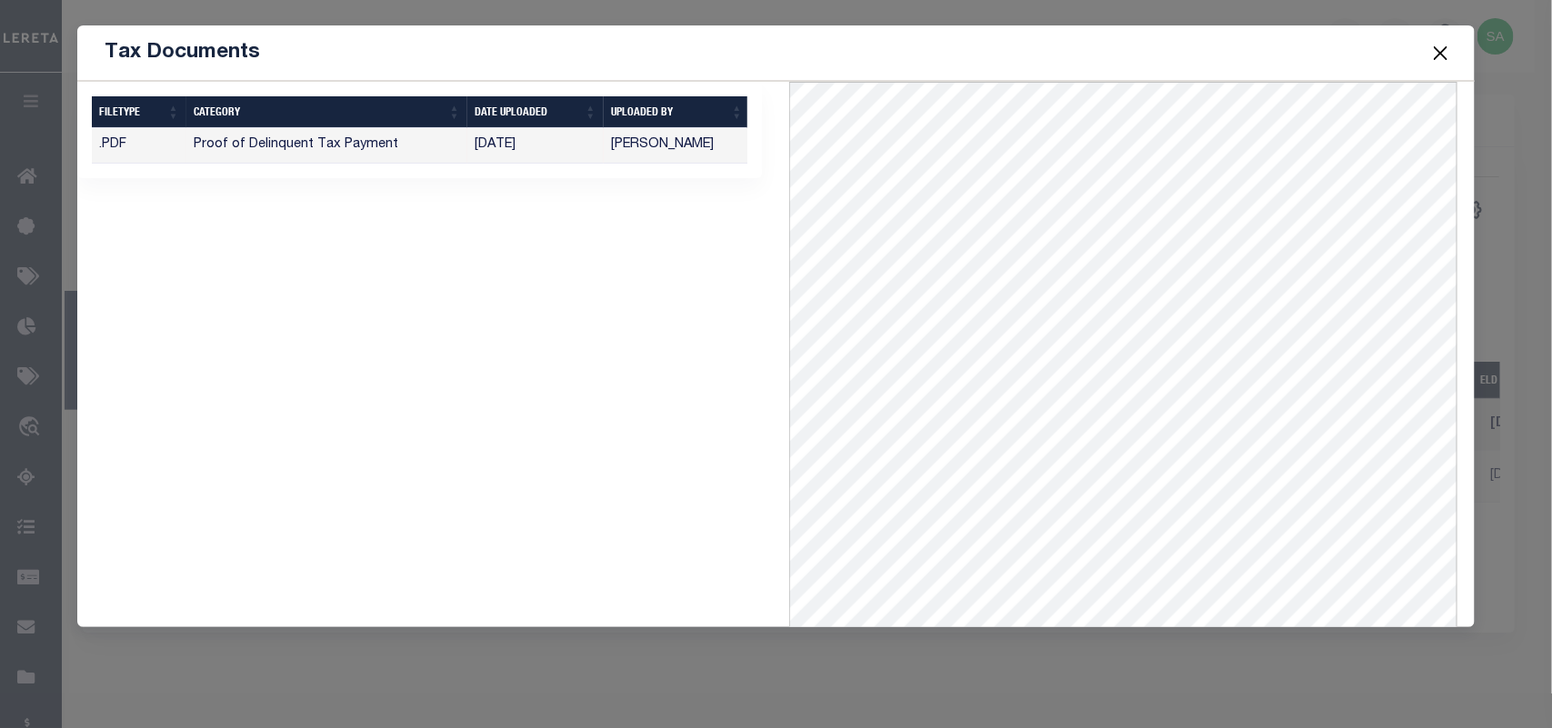
click at [1446, 53] on button "Close" at bounding box center [1440, 53] width 24 height 24
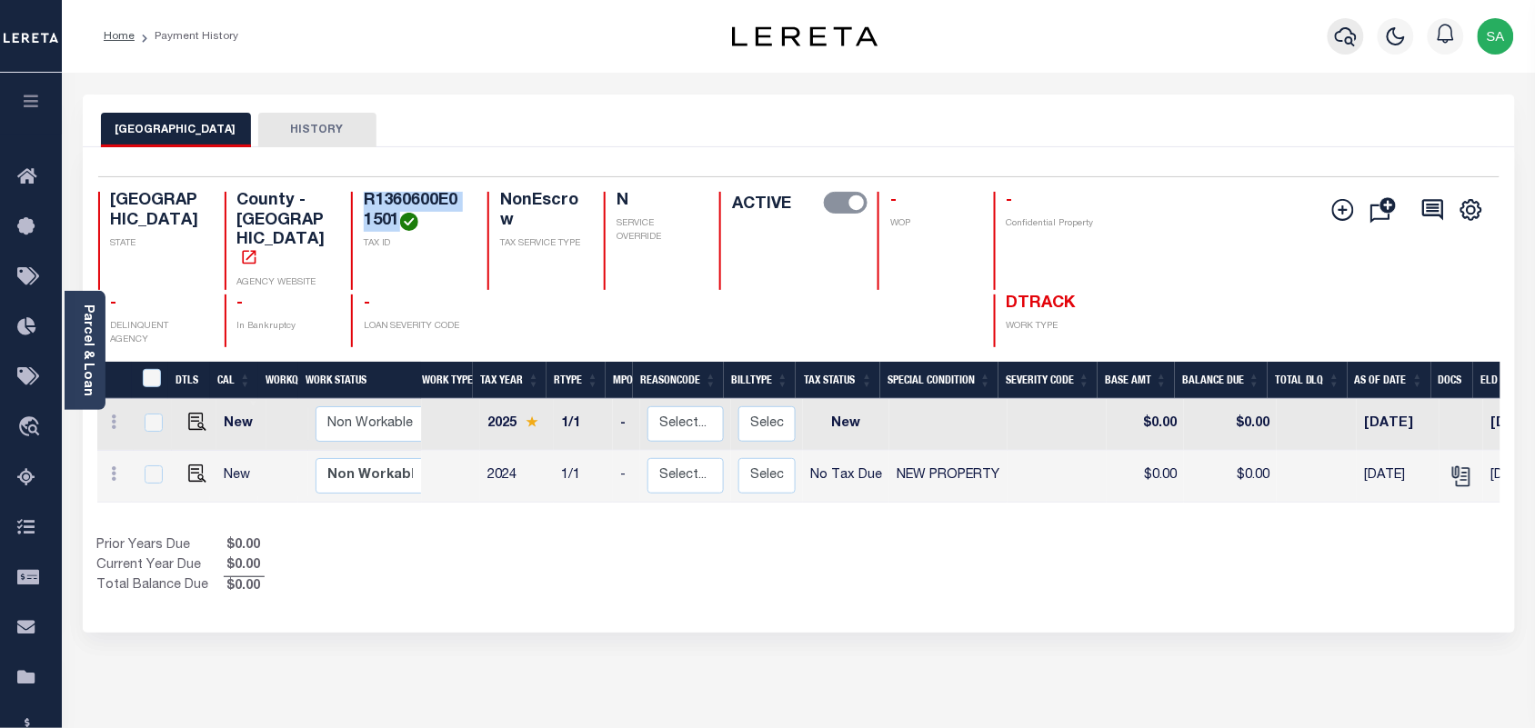
click at [1345, 39] on icon "button" at bounding box center [1346, 36] width 22 height 22
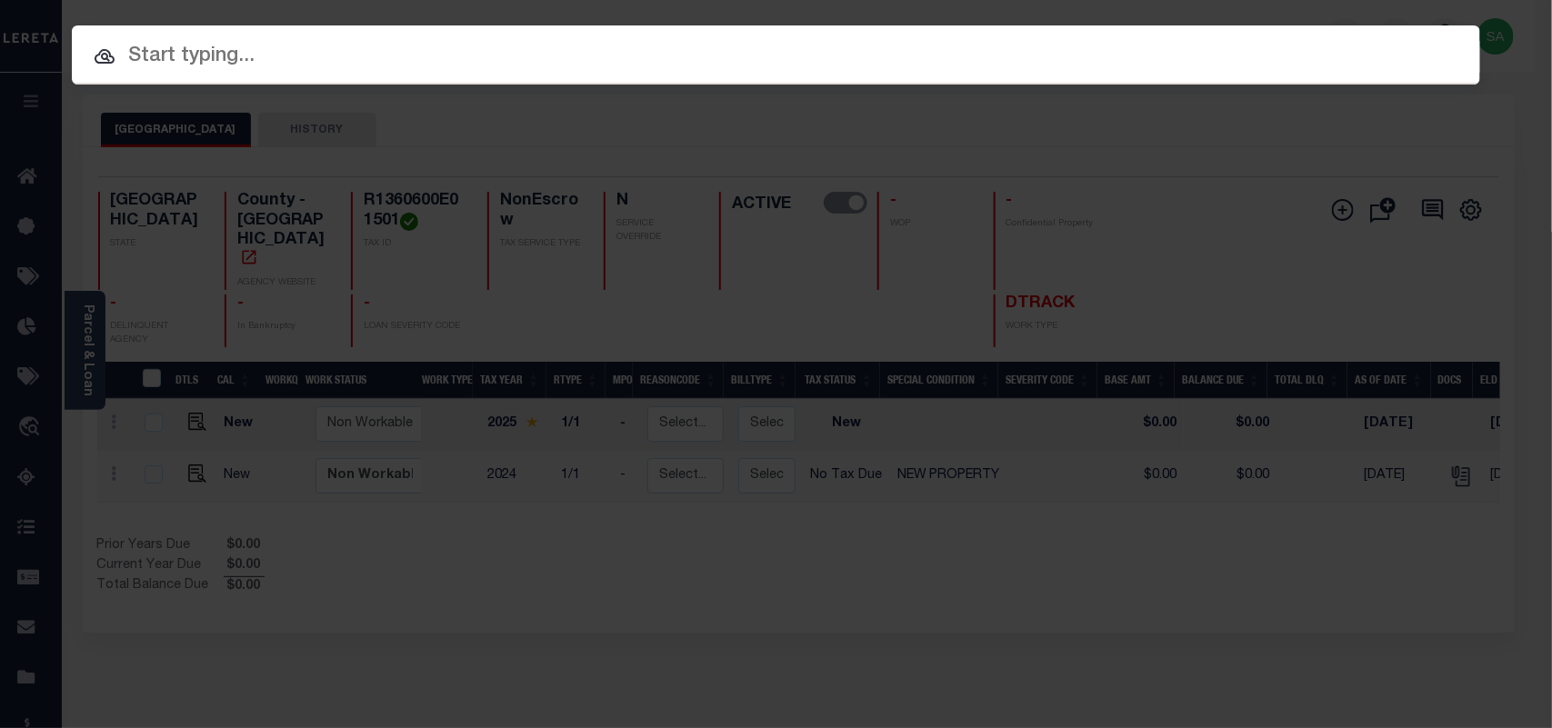
click at [1038, 50] on input "text" at bounding box center [776, 57] width 1408 height 32
paste input "R1360600A03601"
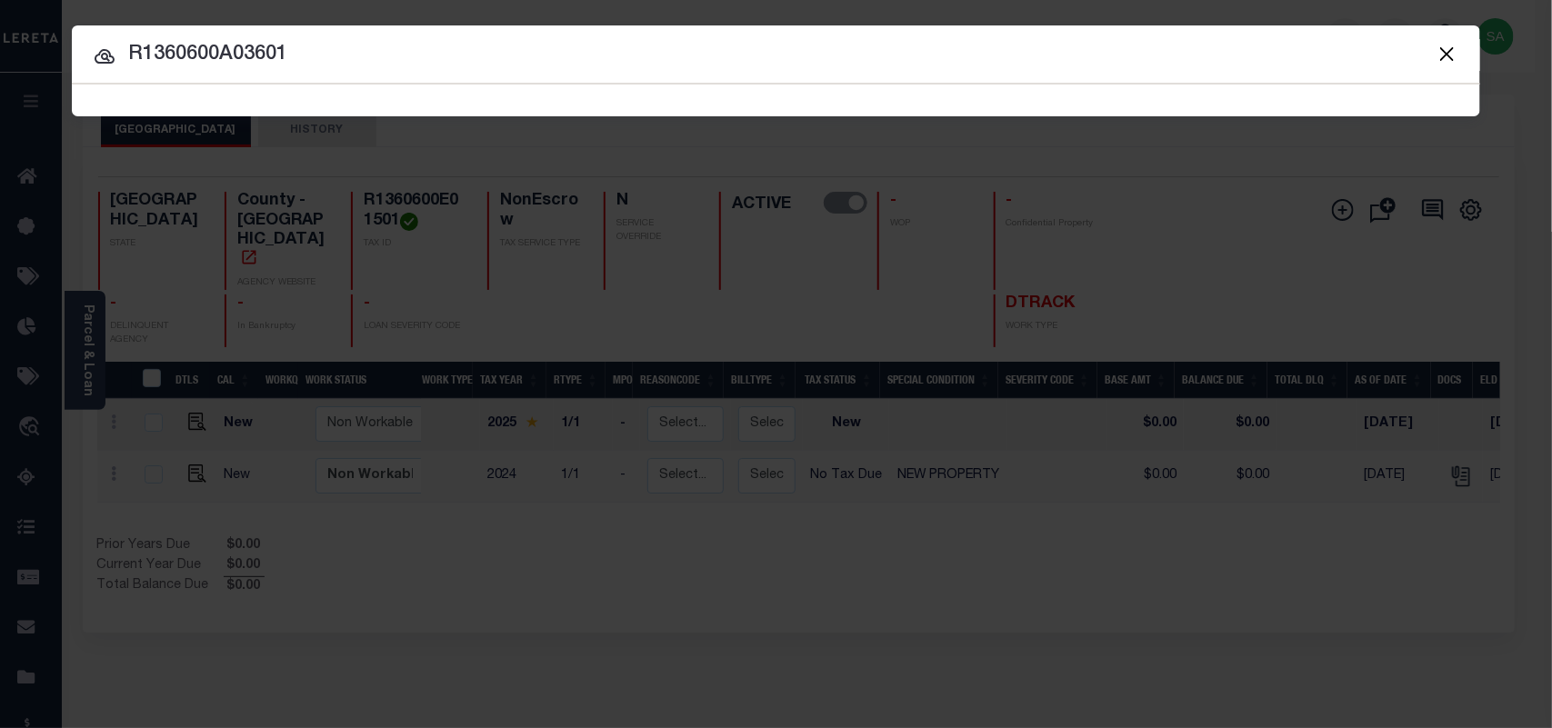
type input "R1360600A03601"
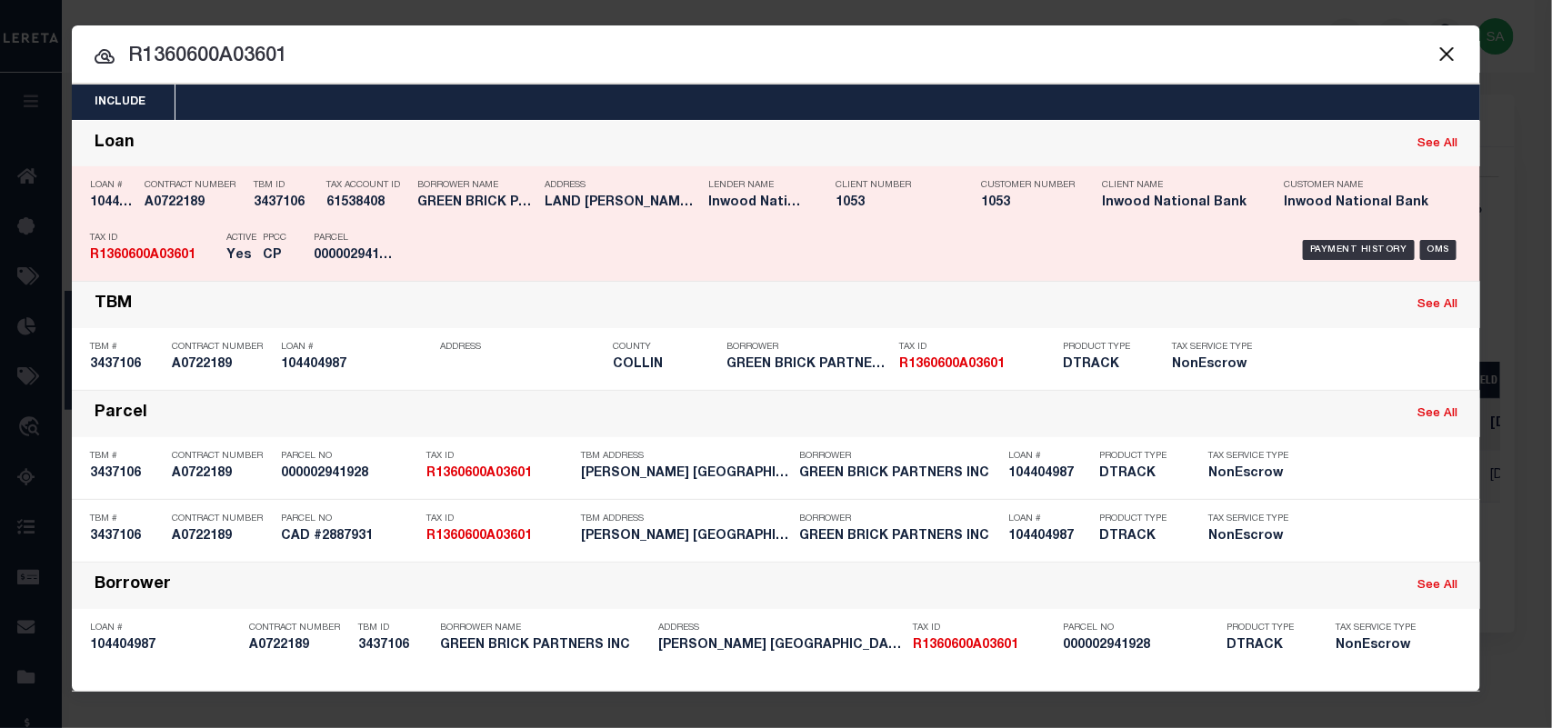
click at [534, 245] on div "Payment History OMS" at bounding box center [942, 250] width 1039 height 53
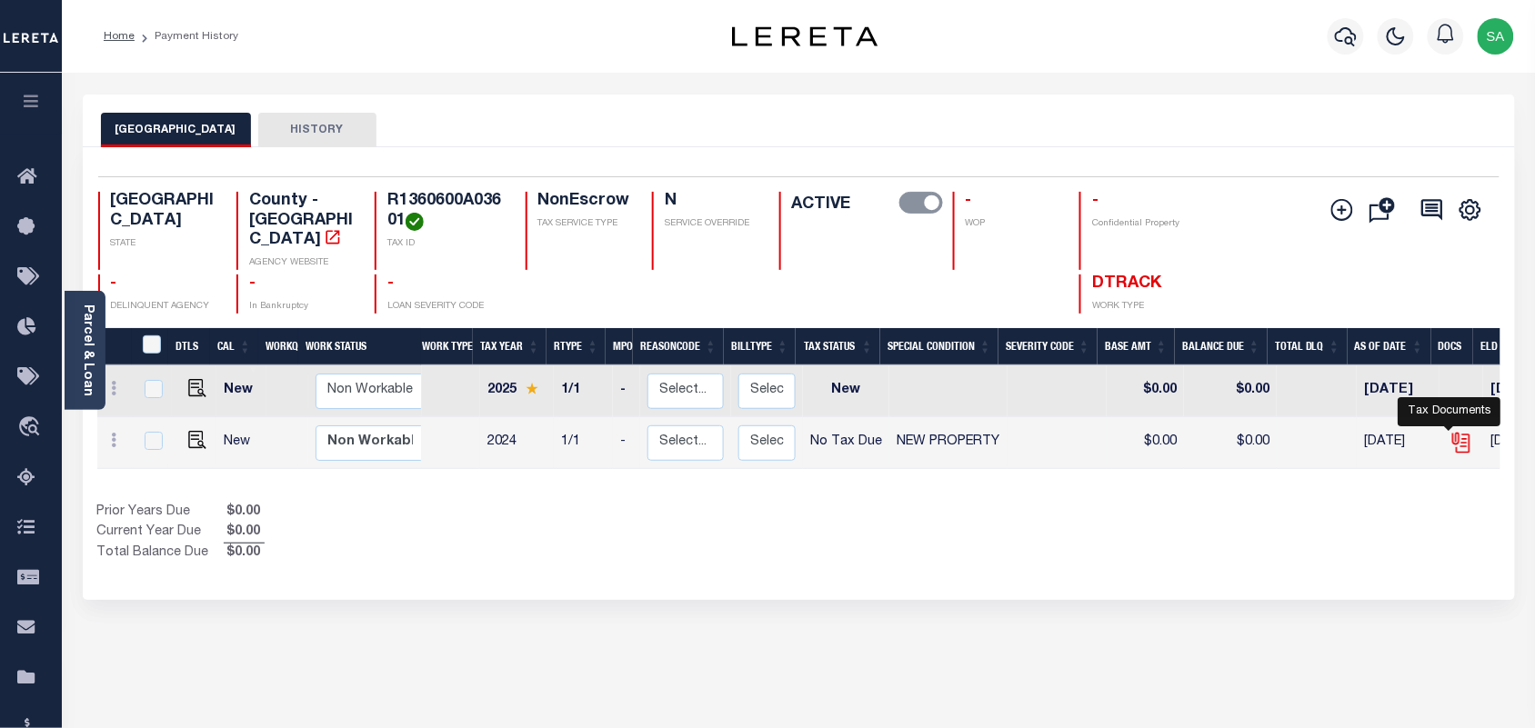
click at [1453, 431] on icon "" at bounding box center [1461, 443] width 24 height 24
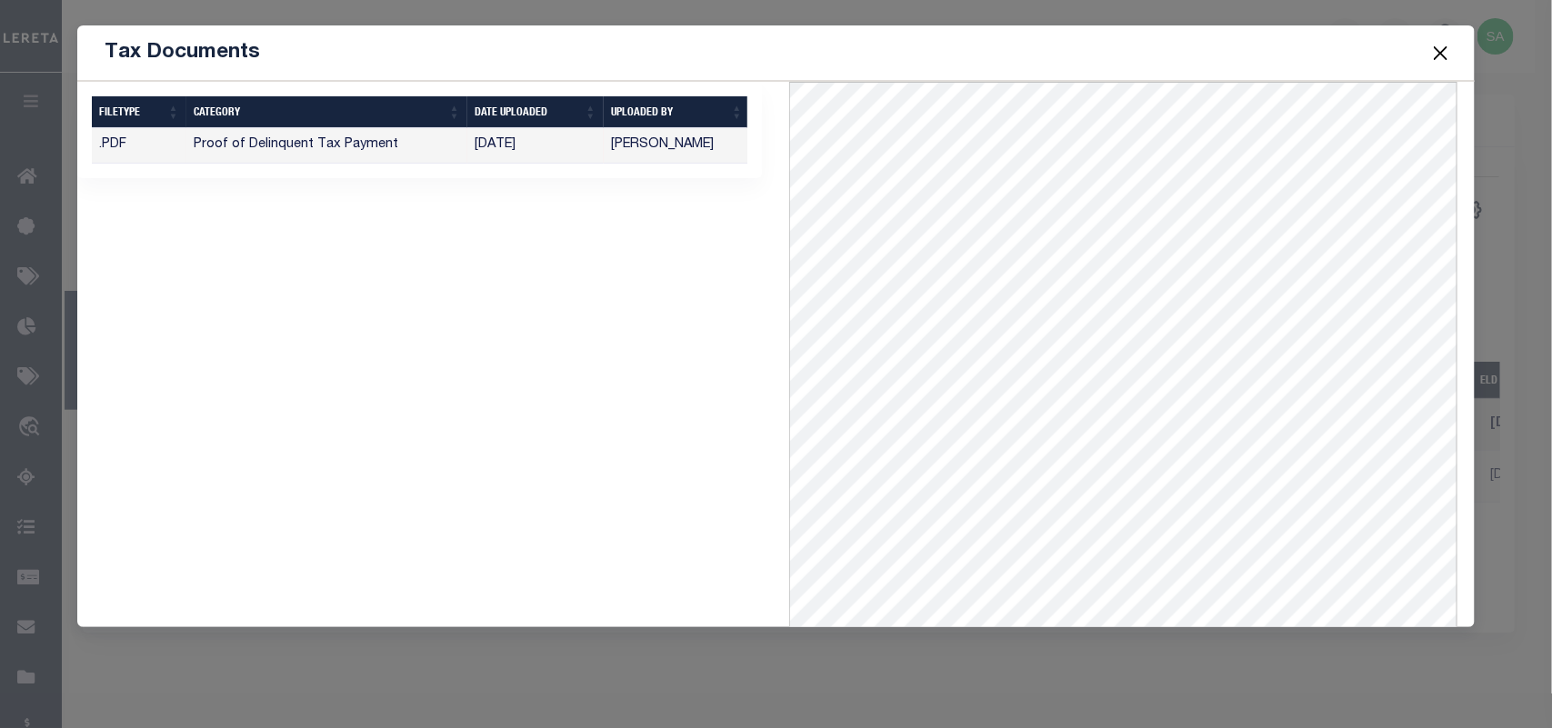
click at [1439, 56] on button "Close" at bounding box center [1440, 53] width 24 height 24
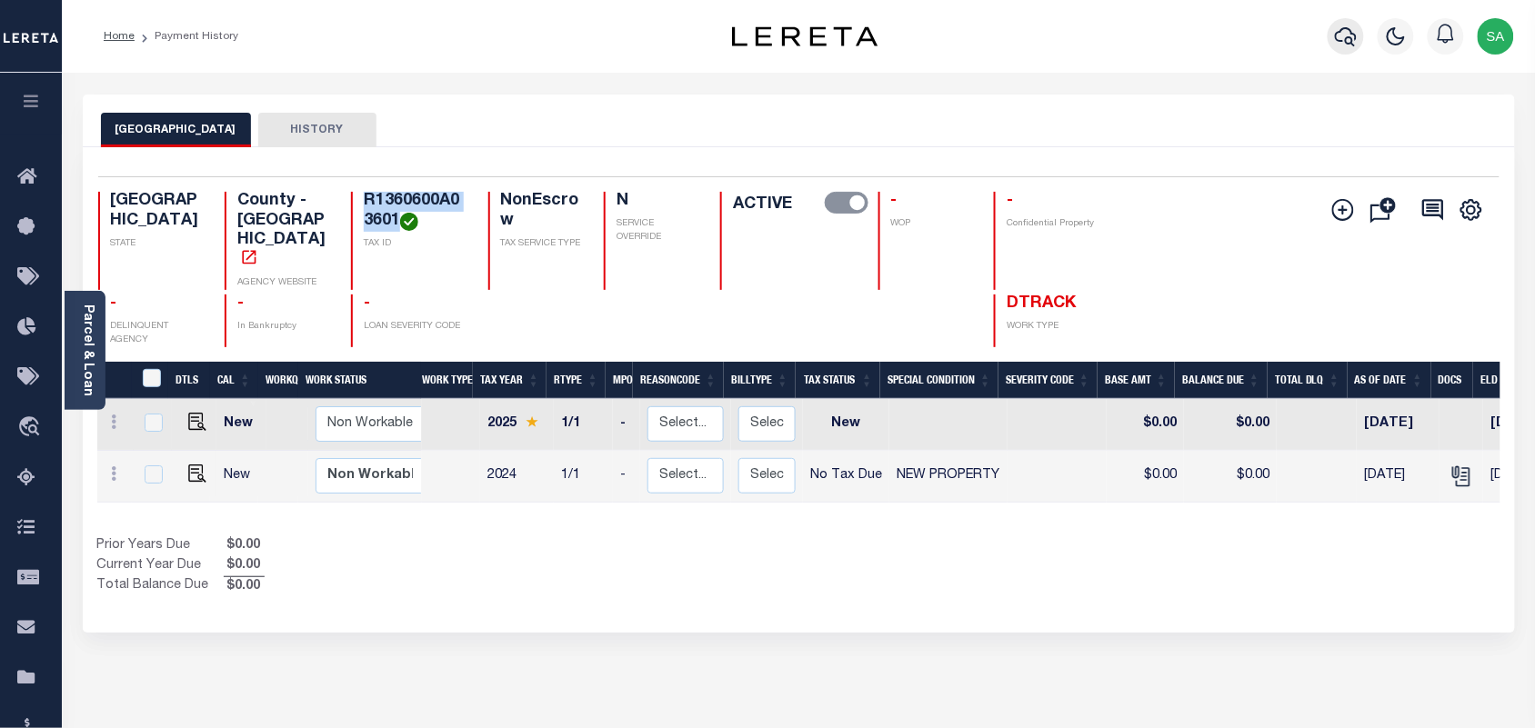
click at [1337, 37] on icon "button" at bounding box center [1346, 36] width 22 height 22
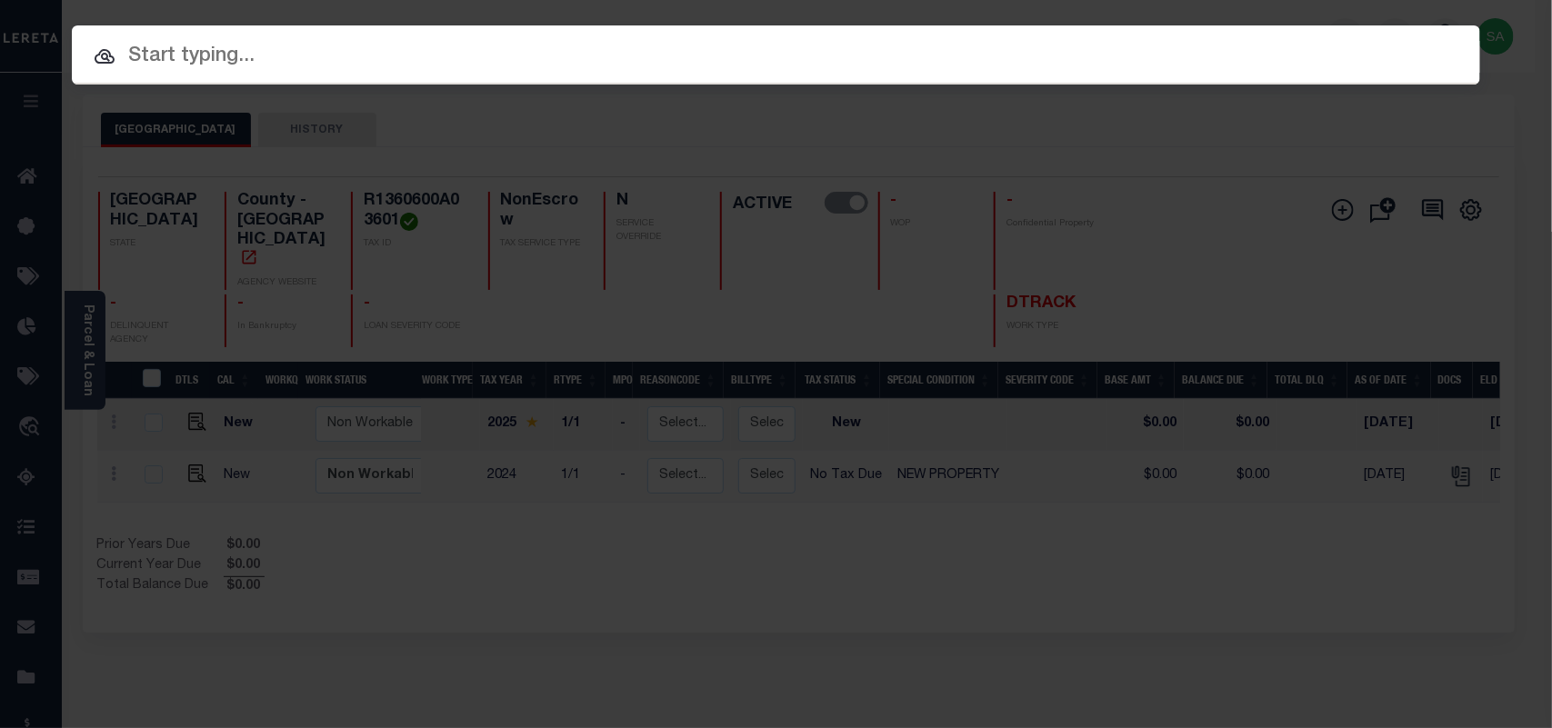
click at [1279, 41] on input "text" at bounding box center [776, 57] width 1408 height 32
paste input "R1360600B00401"
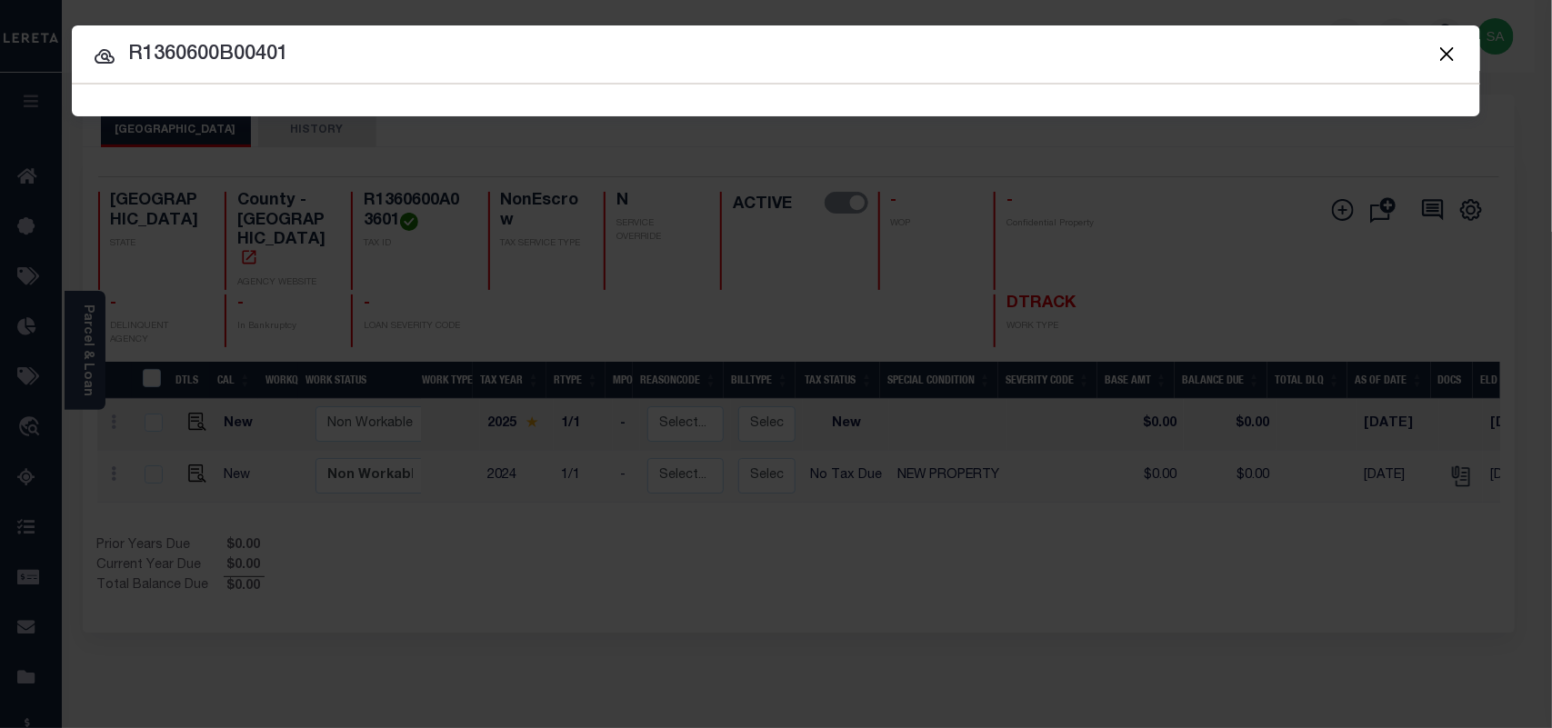
type input "R1360600B00401"
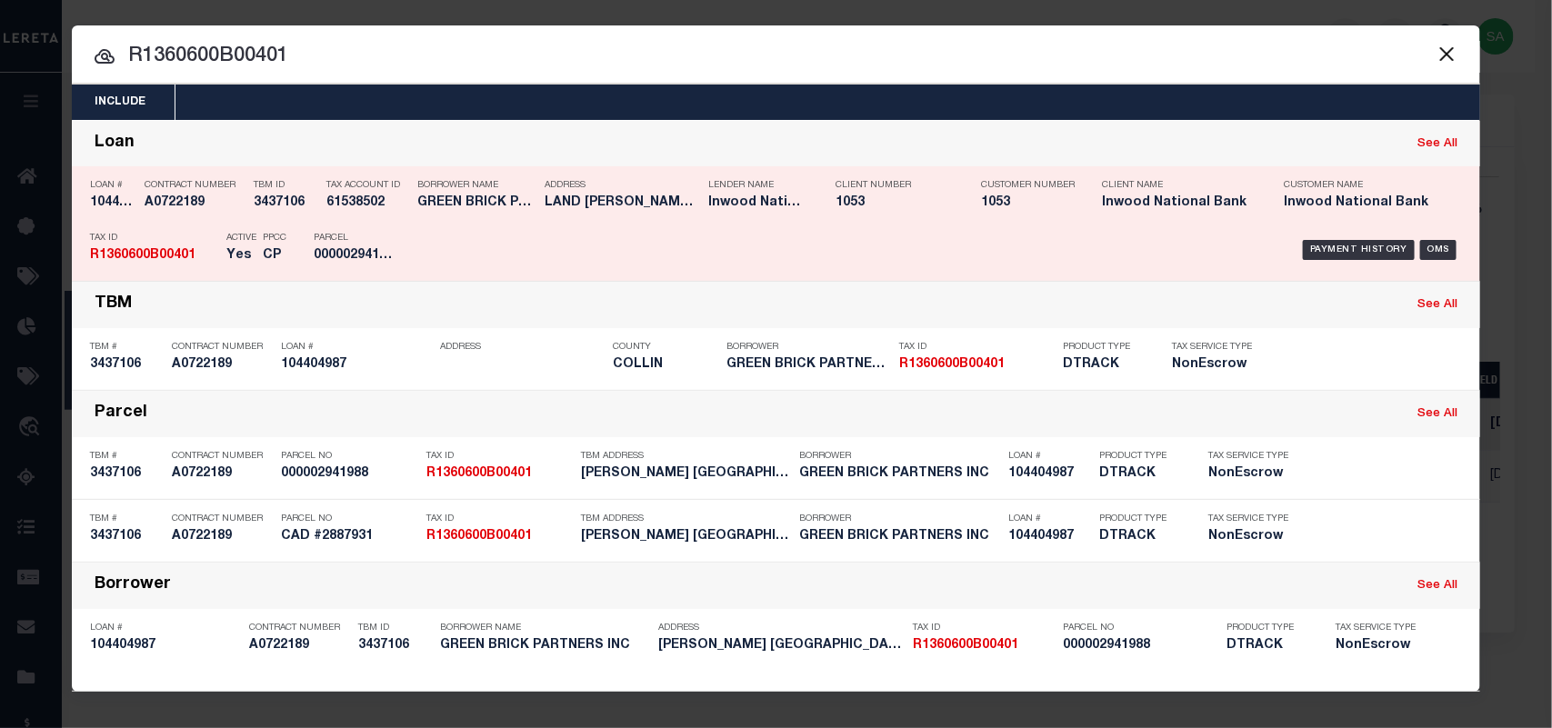
click at [464, 215] on div "Borrower Name GREEN BRICK PARTNERS INC" at bounding box center [476, 197] width 118 height 53
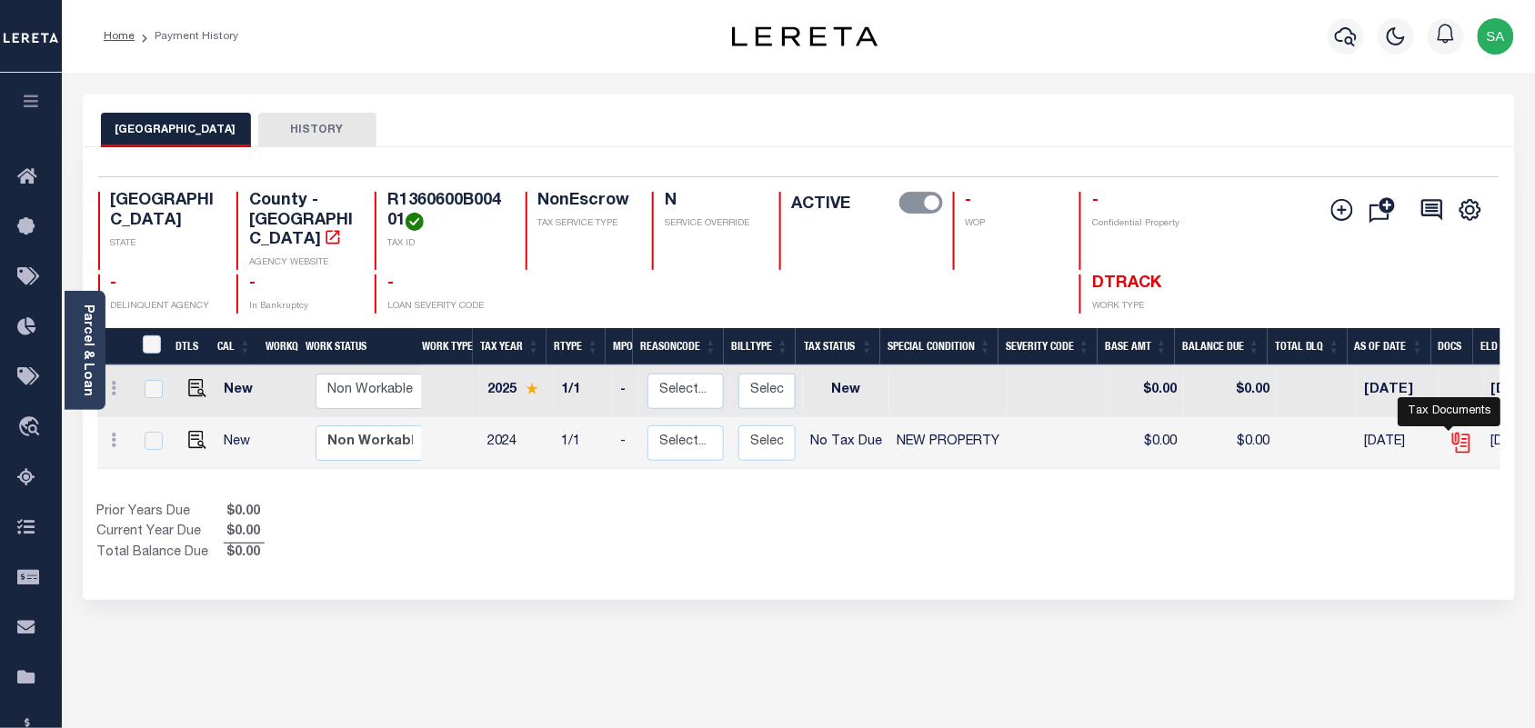
click at [1453, 433] on icon "" at bounding box center [1460, 440] width 15 height 15
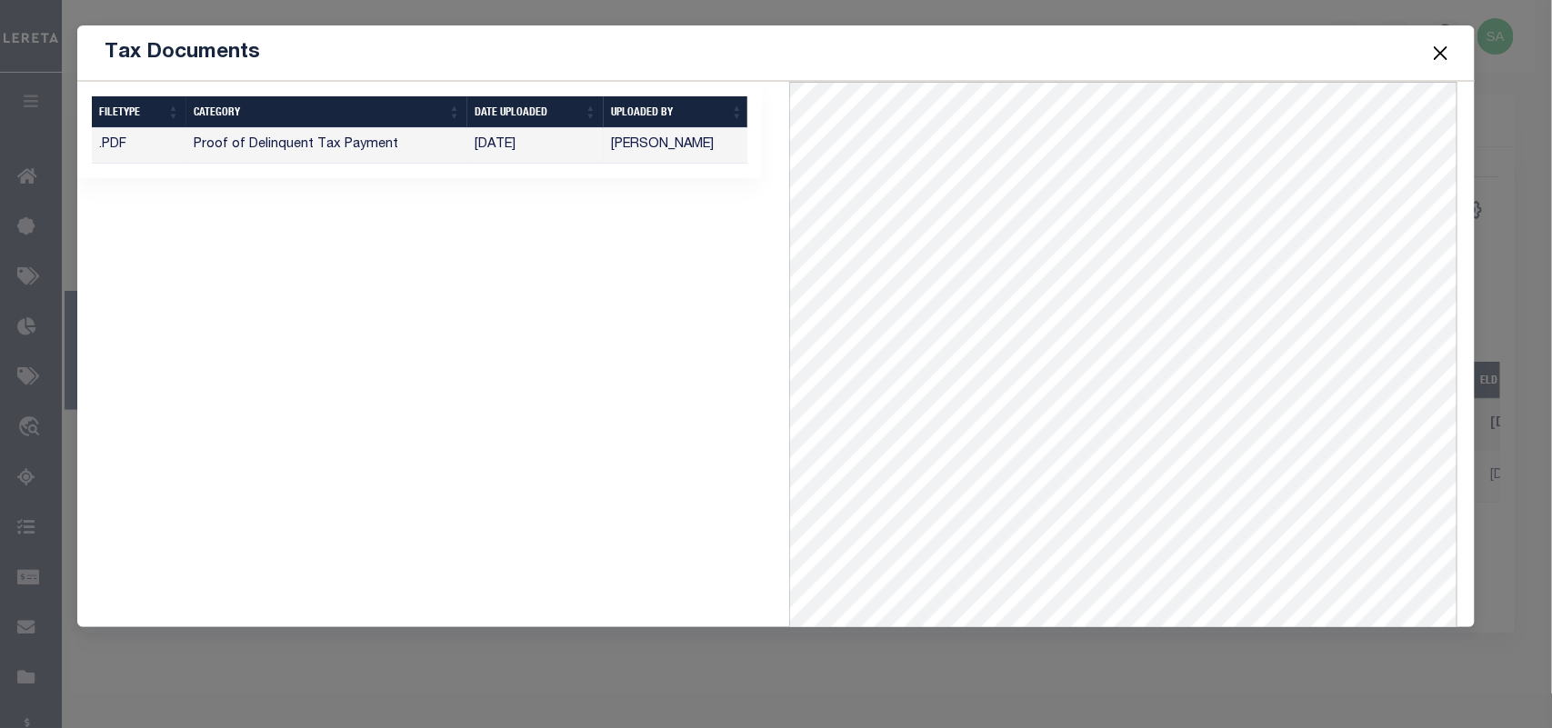
click at [1446, 59] on button "Close" at bounding box center [1440, 53] width 24 height 24
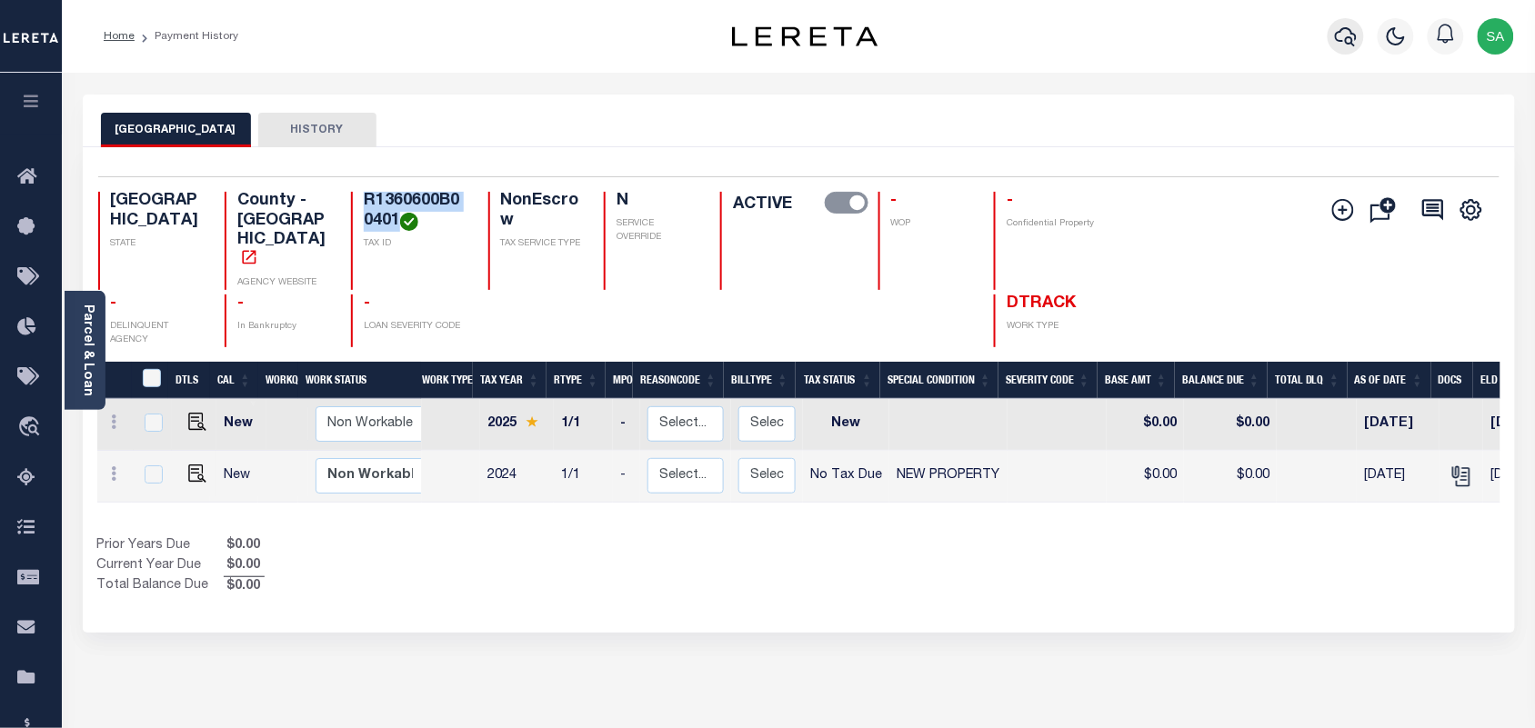
click at [1341, 36] on icon "button" at bounding box center [1346, 36] width 22 height 22
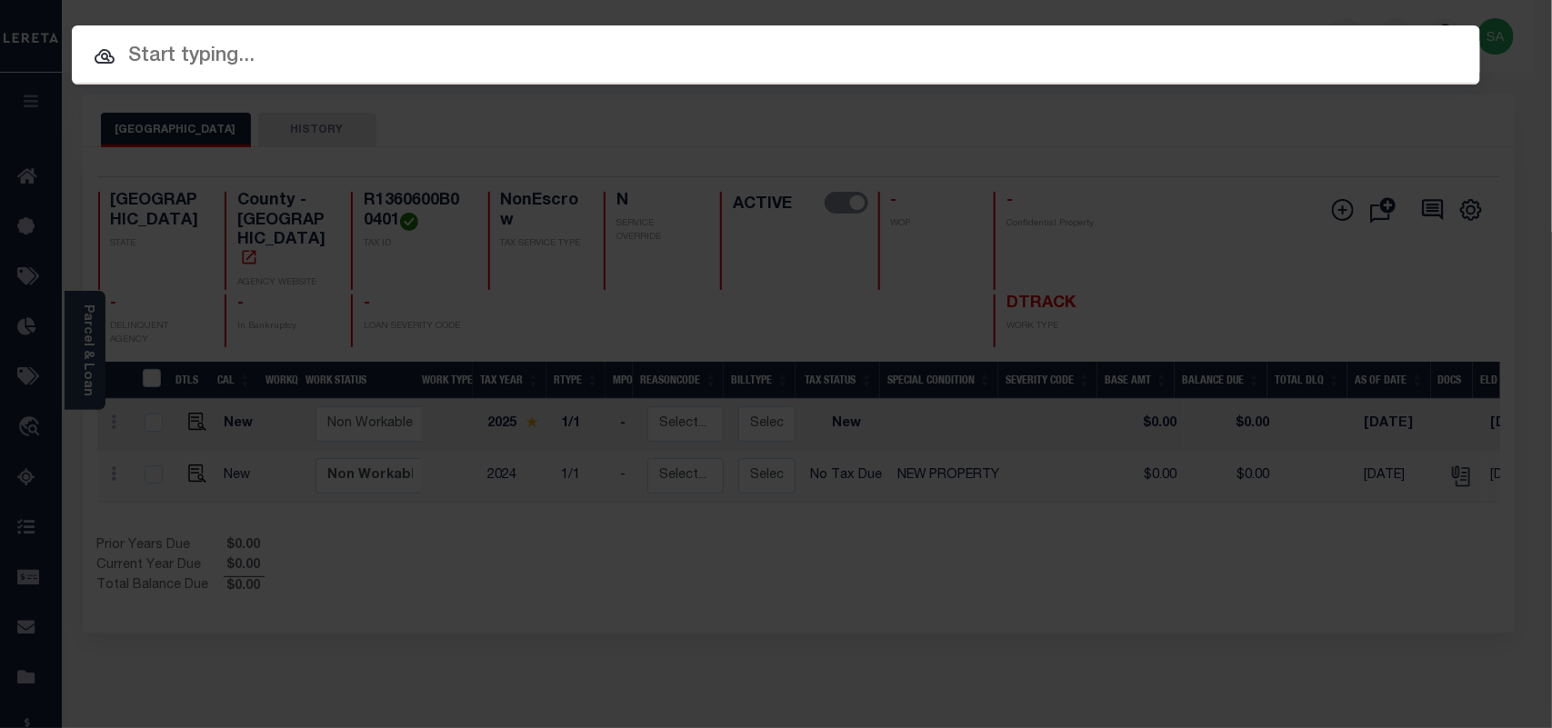
click at [852, 53] on input "text" at bounding box center [776, 57] width 1408 height 32
paste input "3824015057"
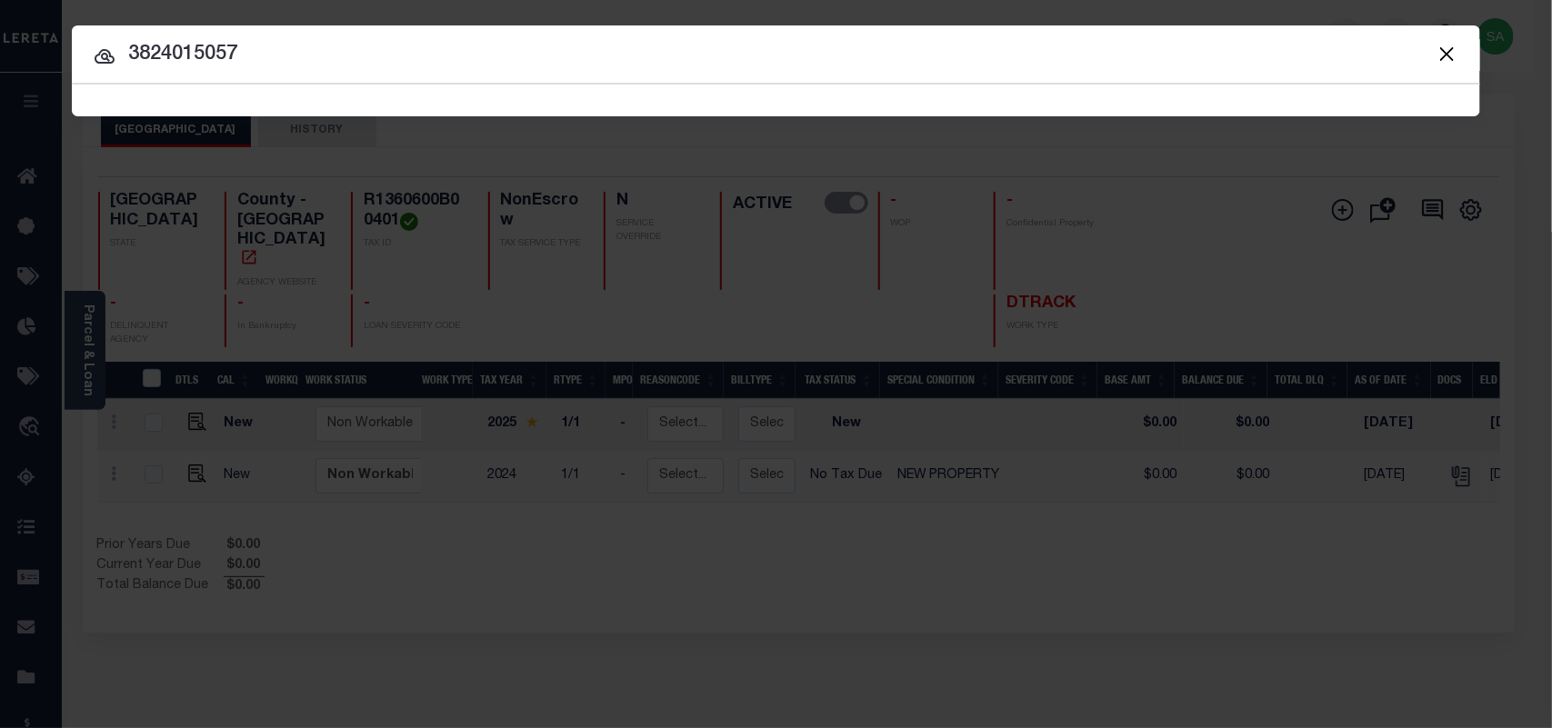
type input "3824015057"
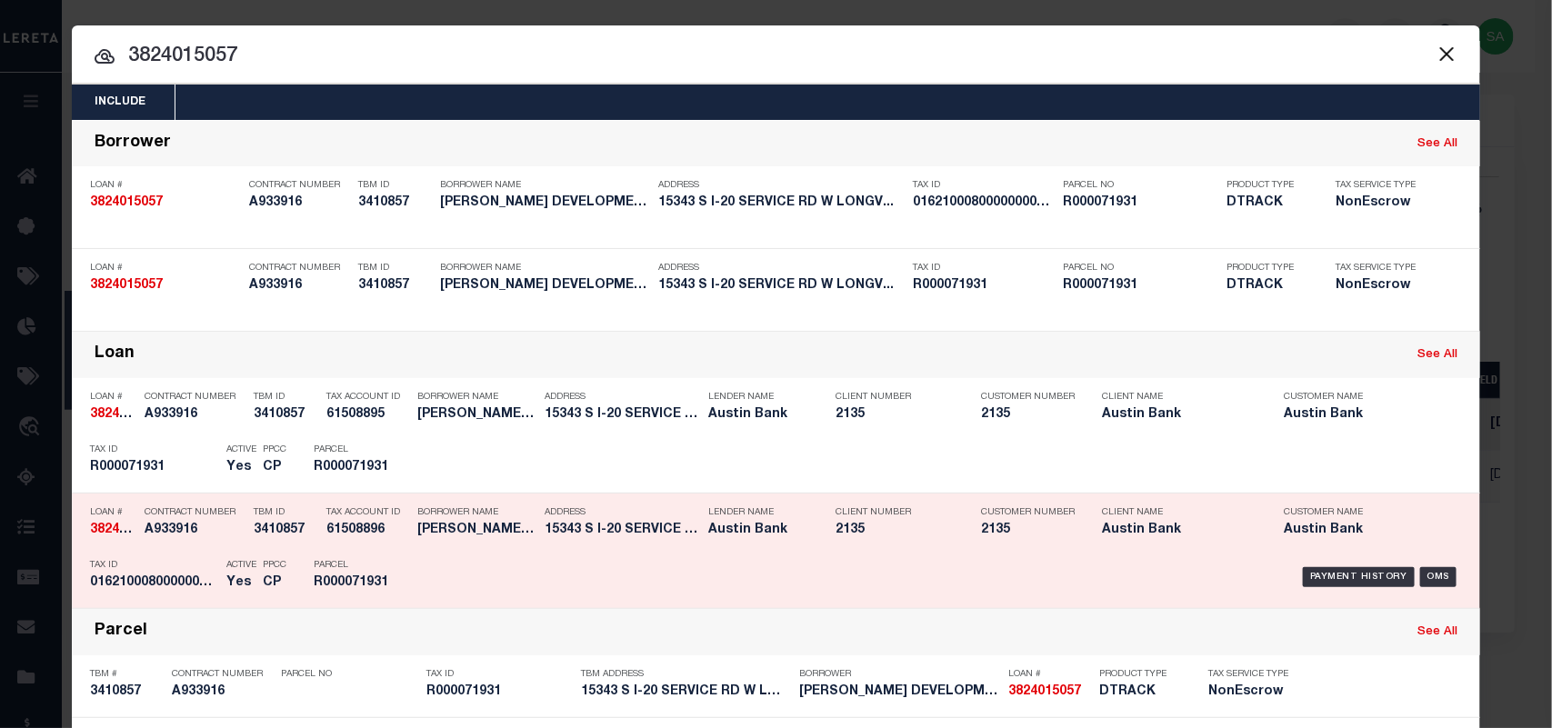
click at [470, 547] on div "Borrower Name PARRA DEVELOPMENTS LLC" at bounding box center [476, 524] width 118 height 53
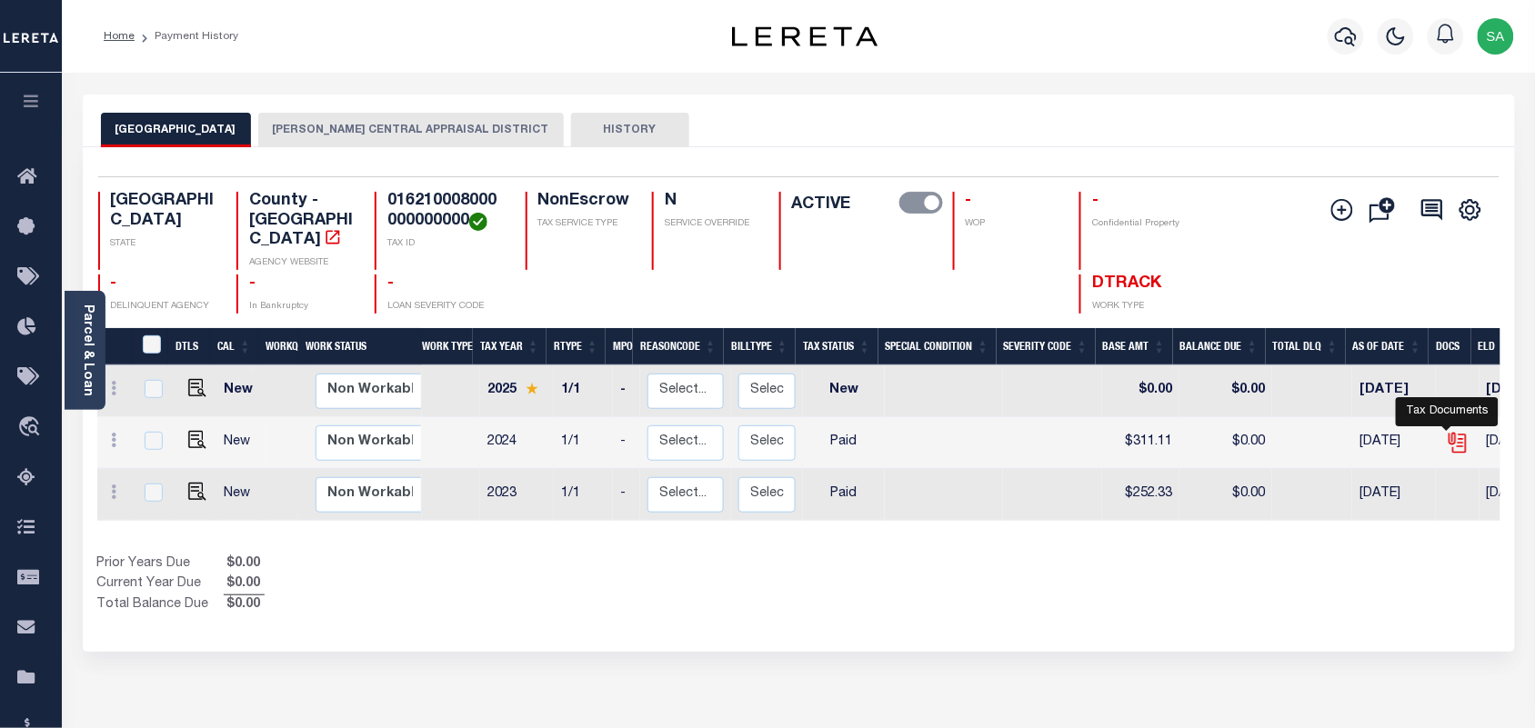
click at [1451, 433] on icon "" at bounding box center [1455, 440] width 15 height 15
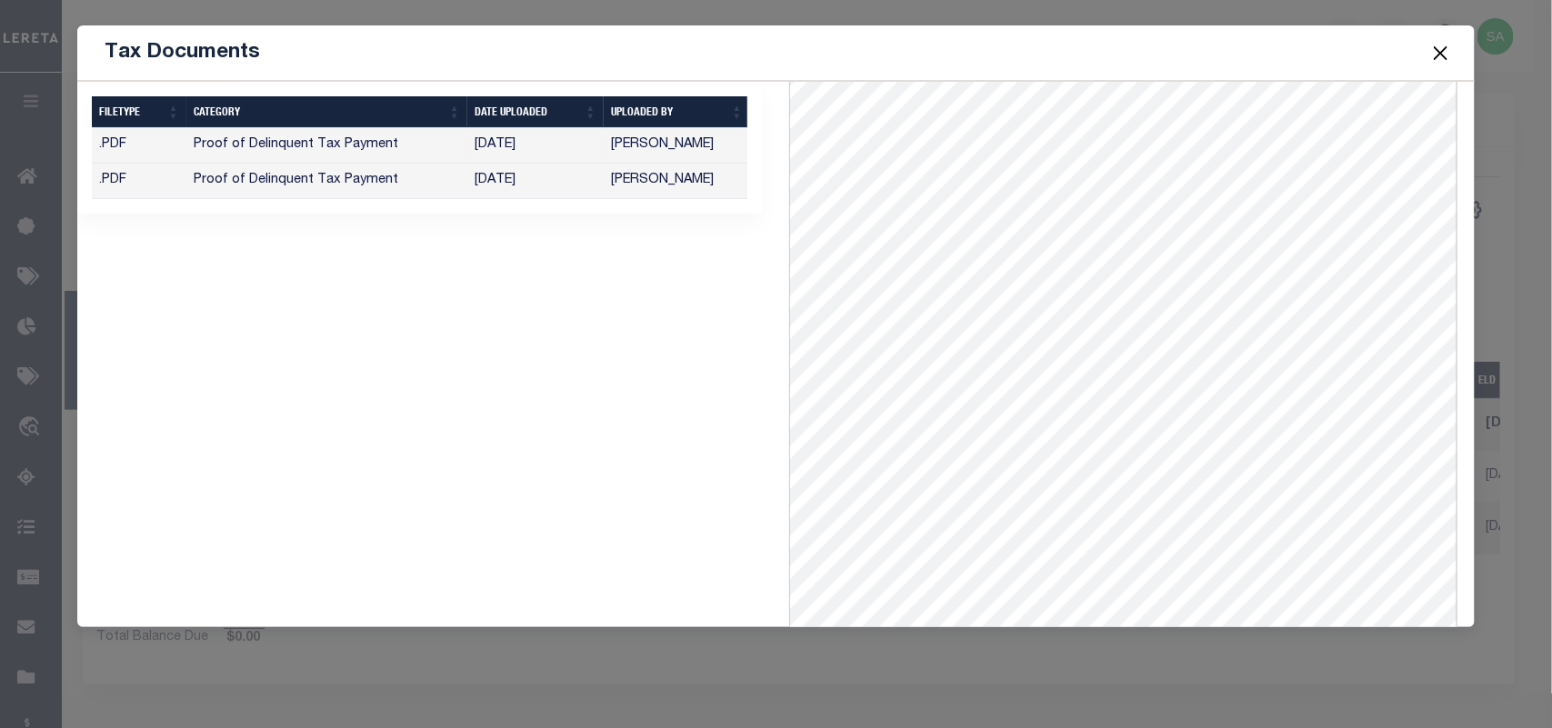
scroll to position [137, 0]
click at [697, 185] on td "[PERSON_NAME]" at bounding box center [677, 181] width 146 height 35
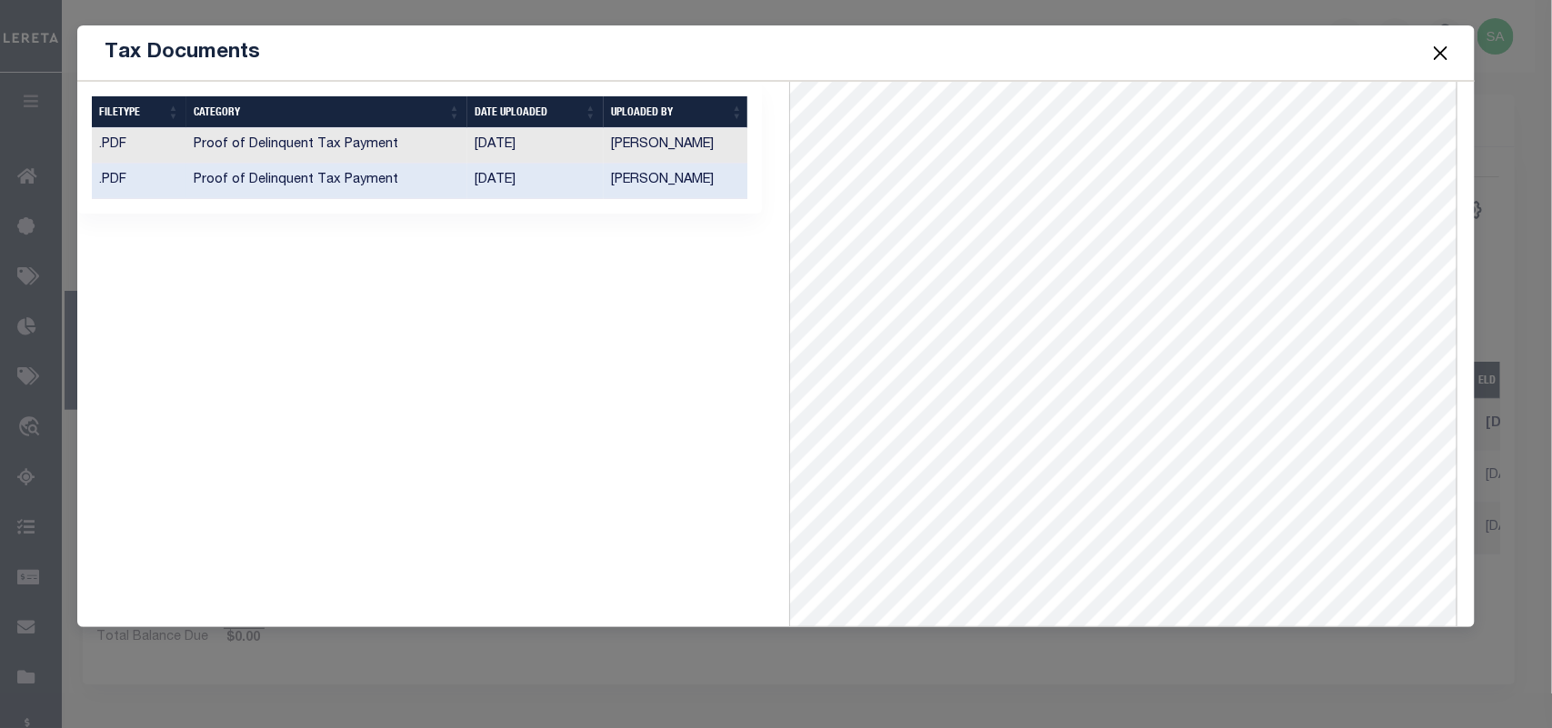
click at [1439, 48] on button "Close" at bounding box center [1440, 53] width 24 height 24
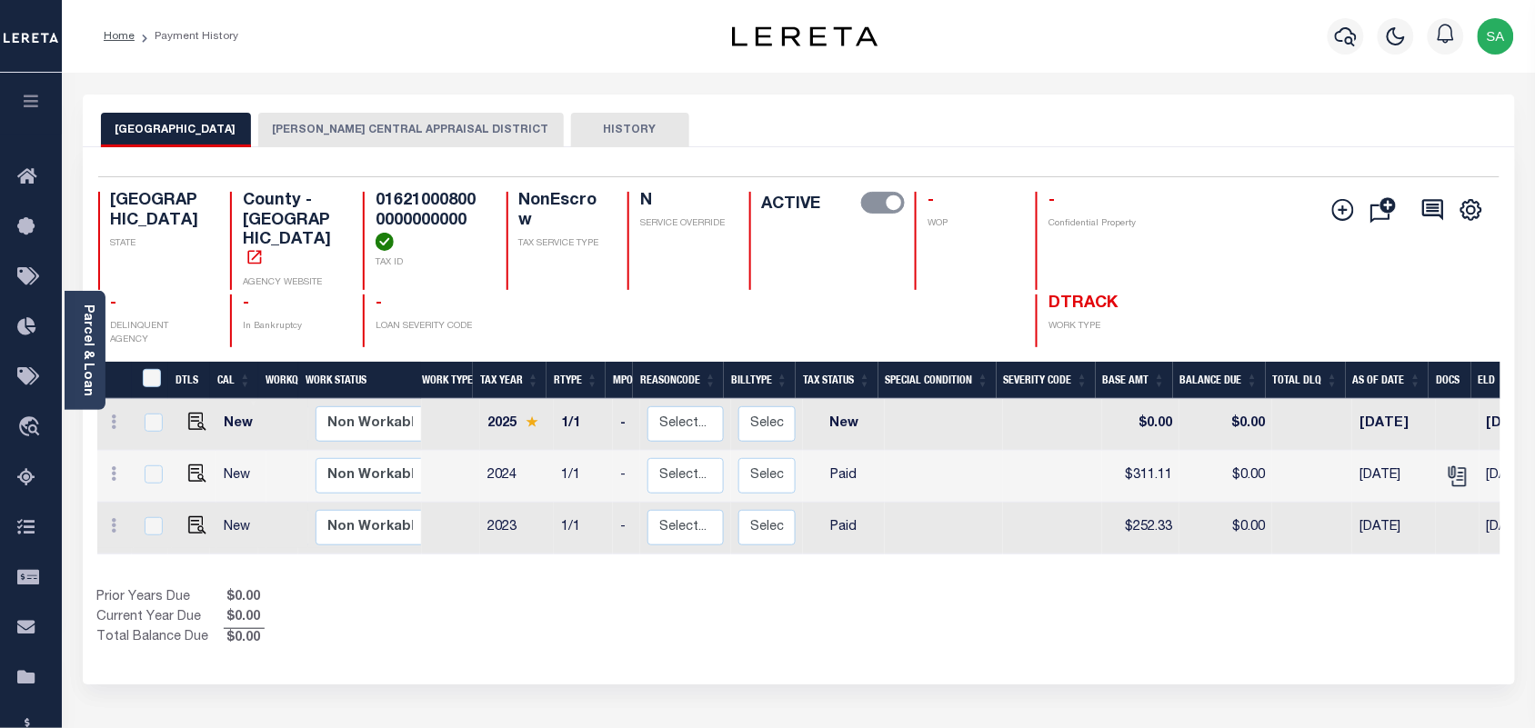
click at [387, 134] on button "[PERSON_NAME] CENTRAL APPRAISAL DISTRICT" at bounding box center [410, 130] width 305 height 35
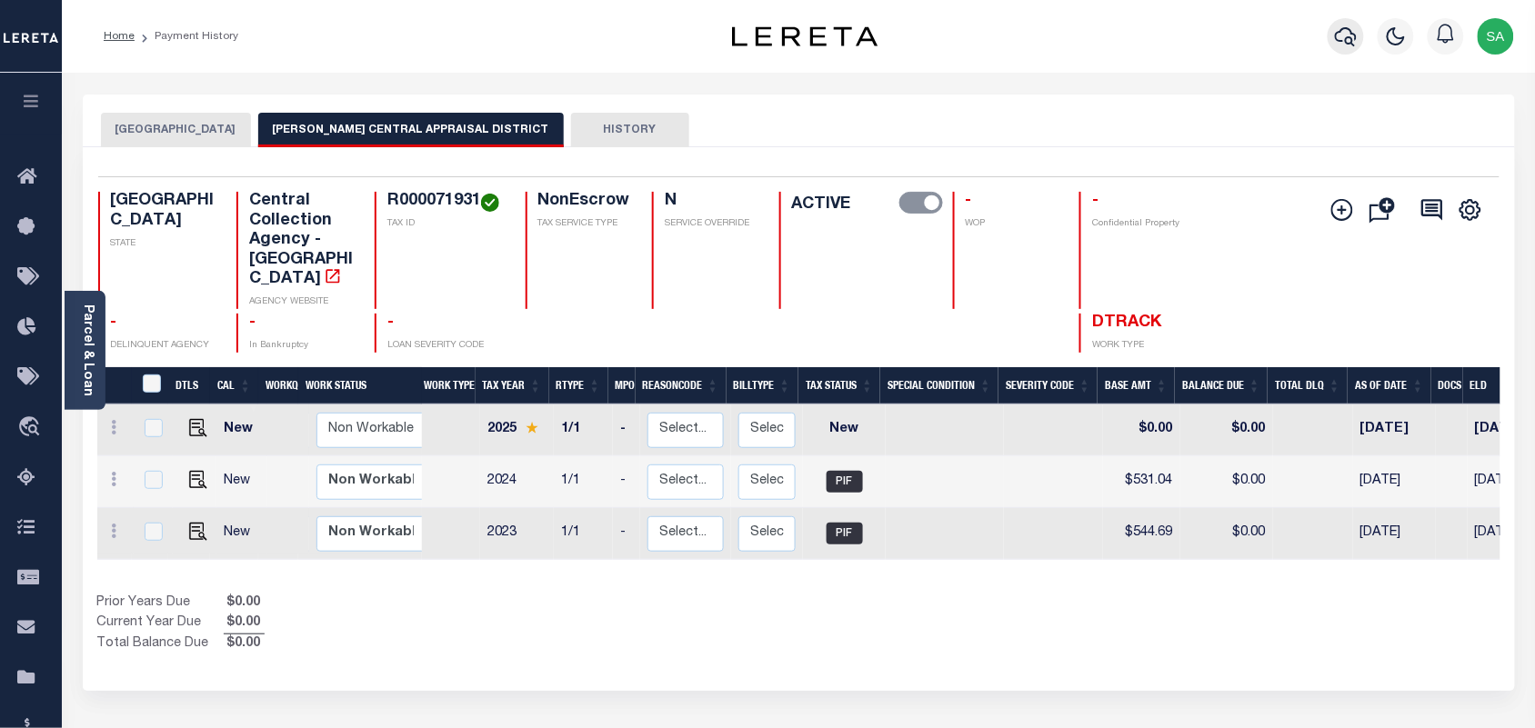
click at [1344, 39] on icon "button" at bounding box center [1346, 36] width 22 height 22
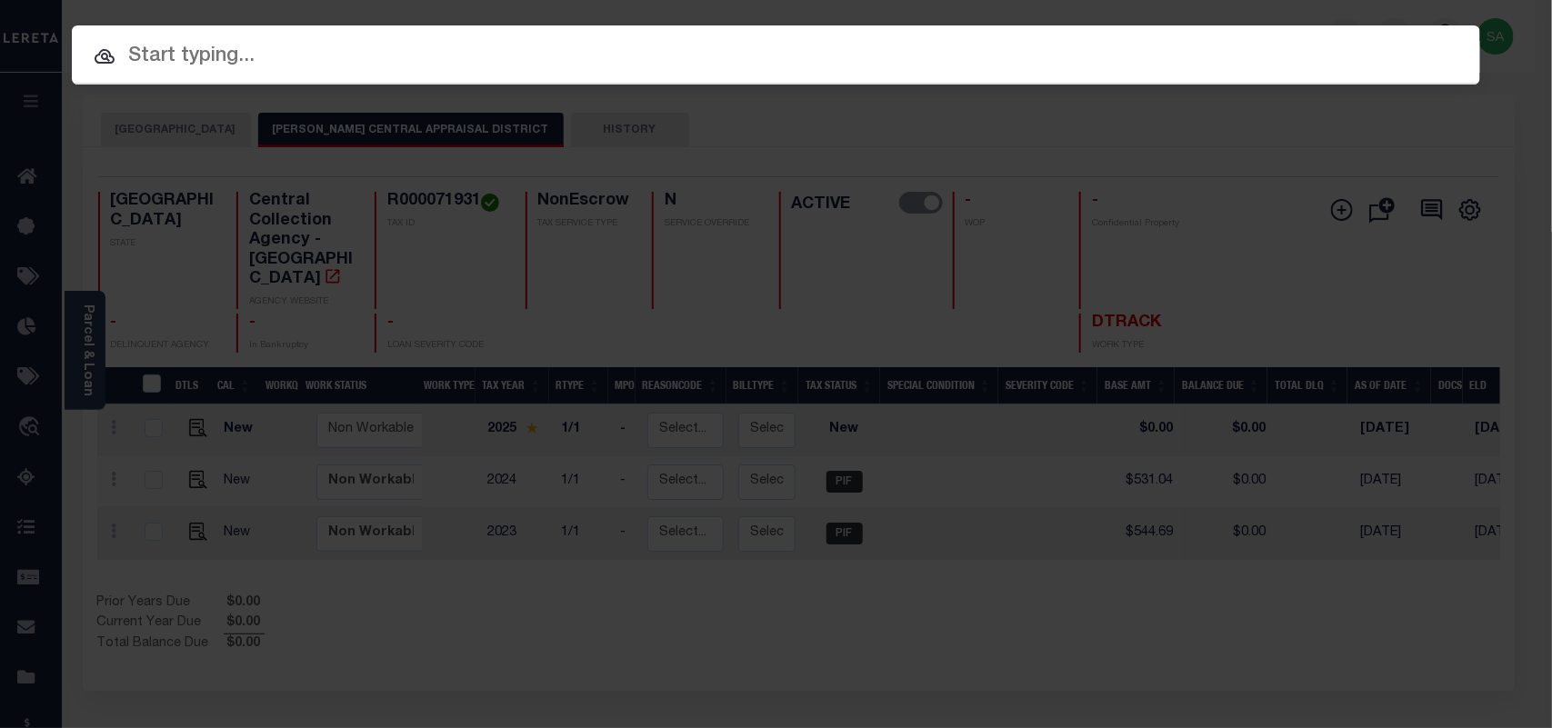
click at [794, 61] on input "text" at bounding box center [776, 57] width 1408 height 32
paste input "104408055"
type input "104408055"
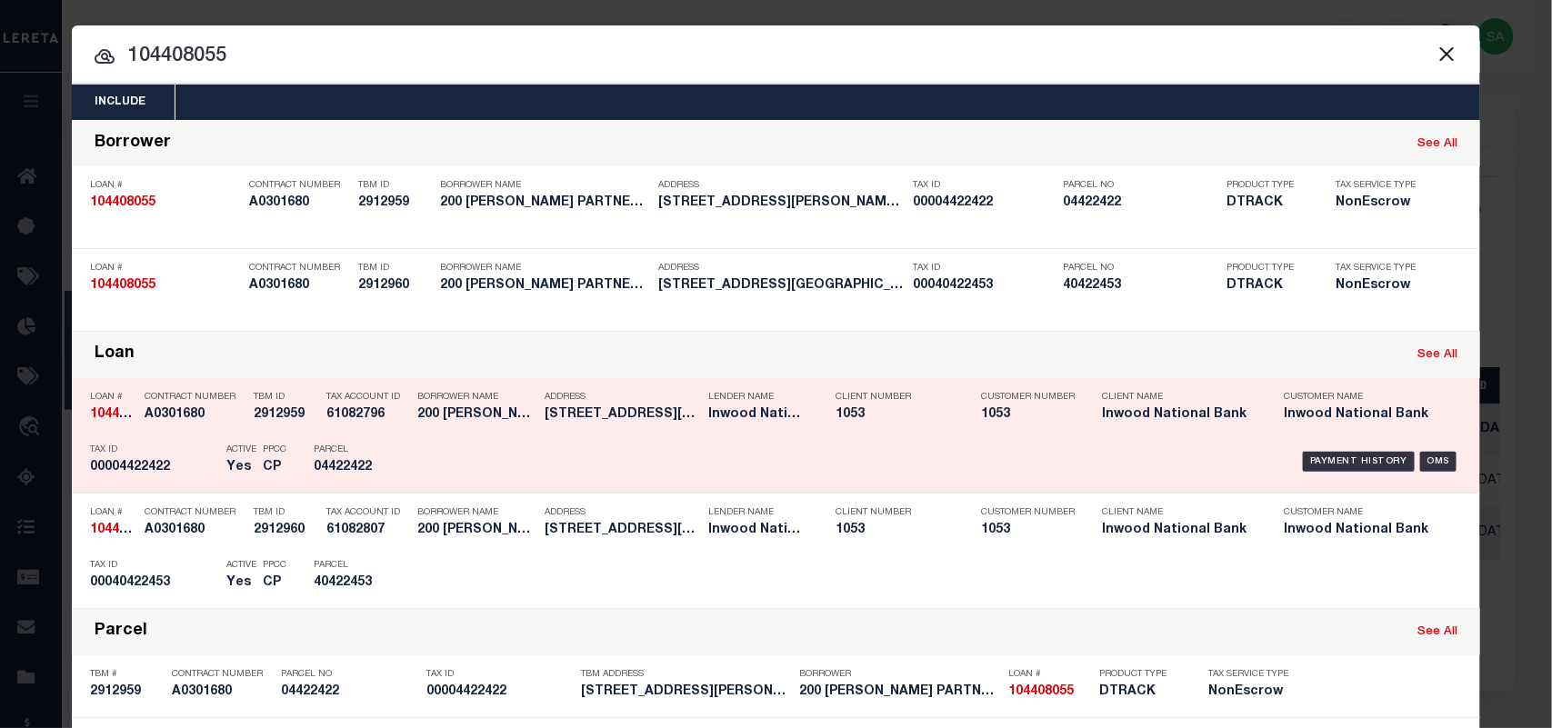
click at [441, 450] on div "Payment History OMS" at bounding box center [942, 461] width 1039 height 53
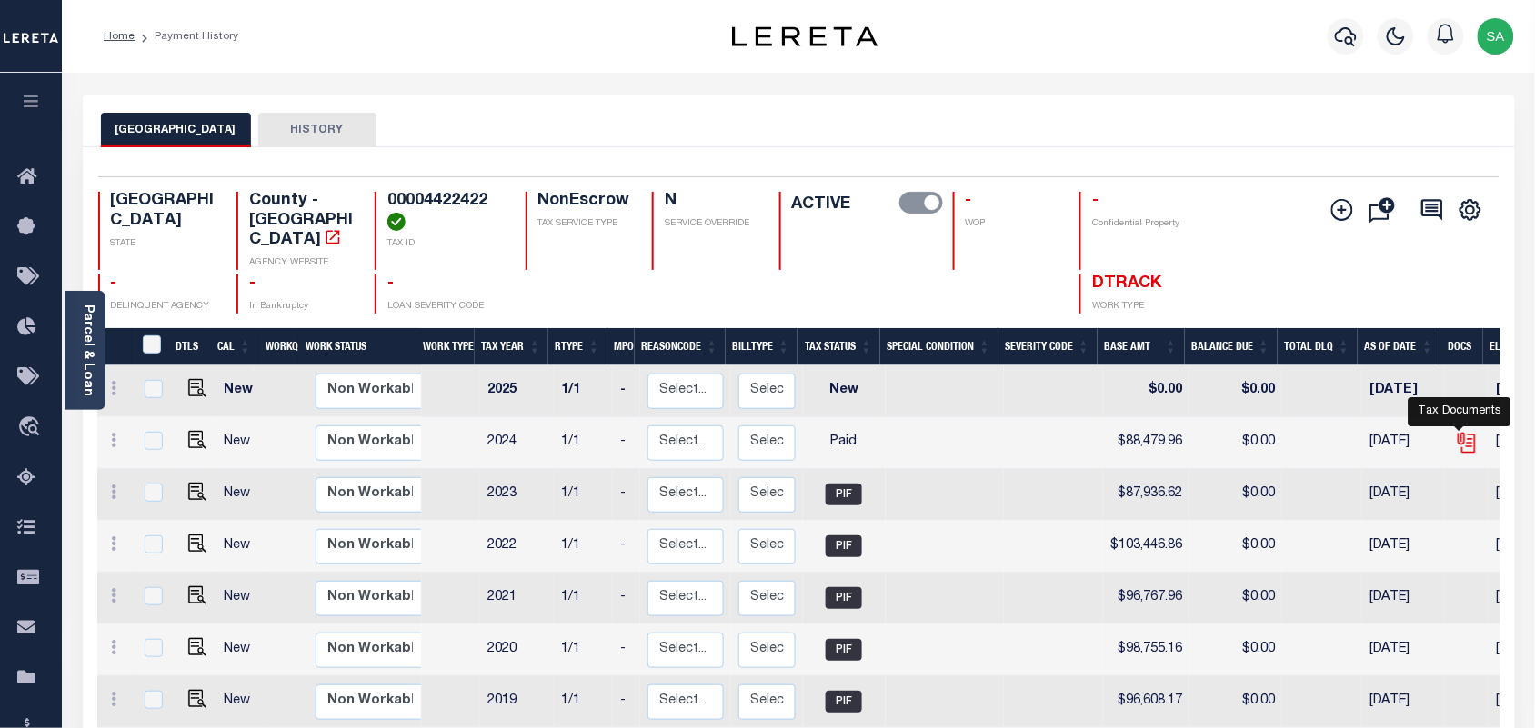
click at [1457, 433] on icon "" at bounding box center [1467, 443] width 24 height 24
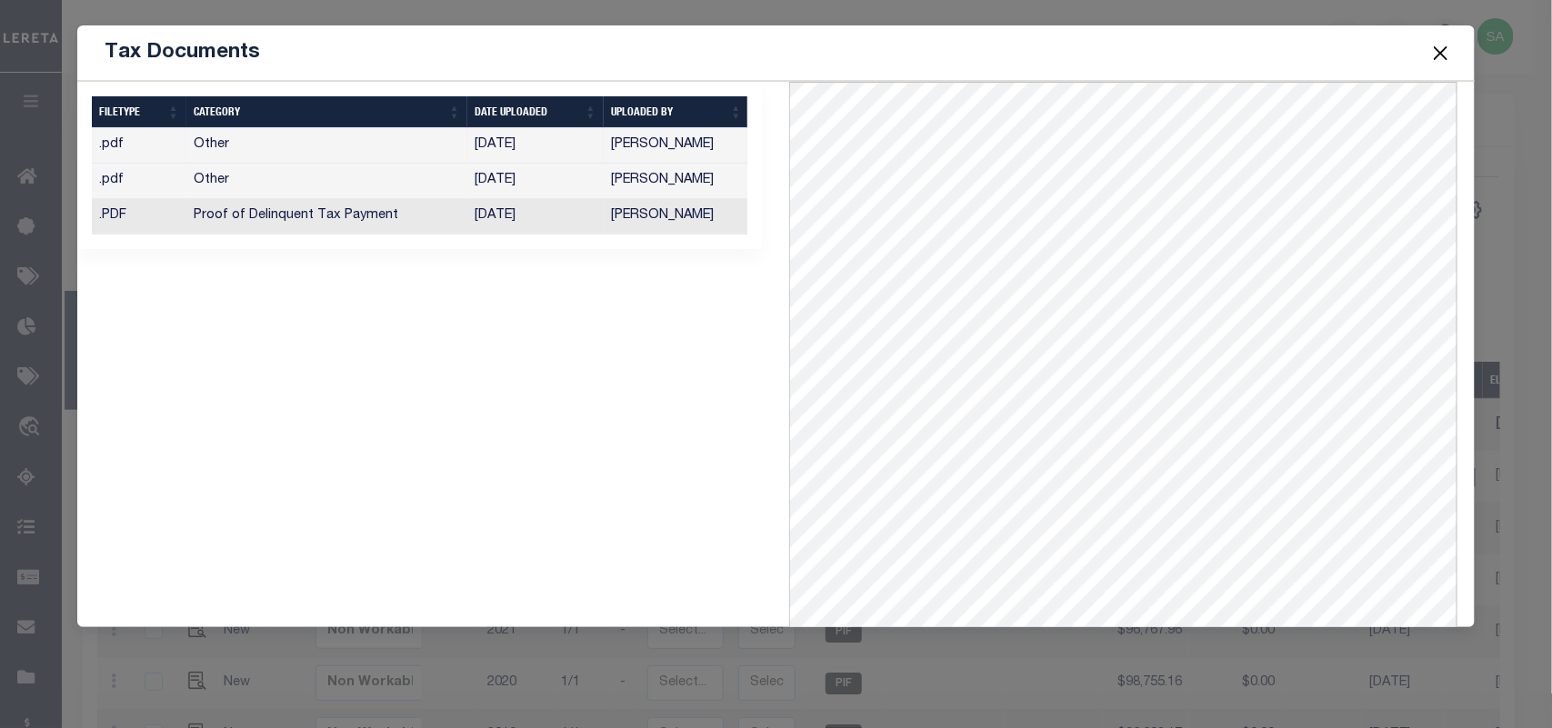
click at [657, 218] on td "[PERSON_NAME]" at bounding box center [676, 216] width 145 height 35
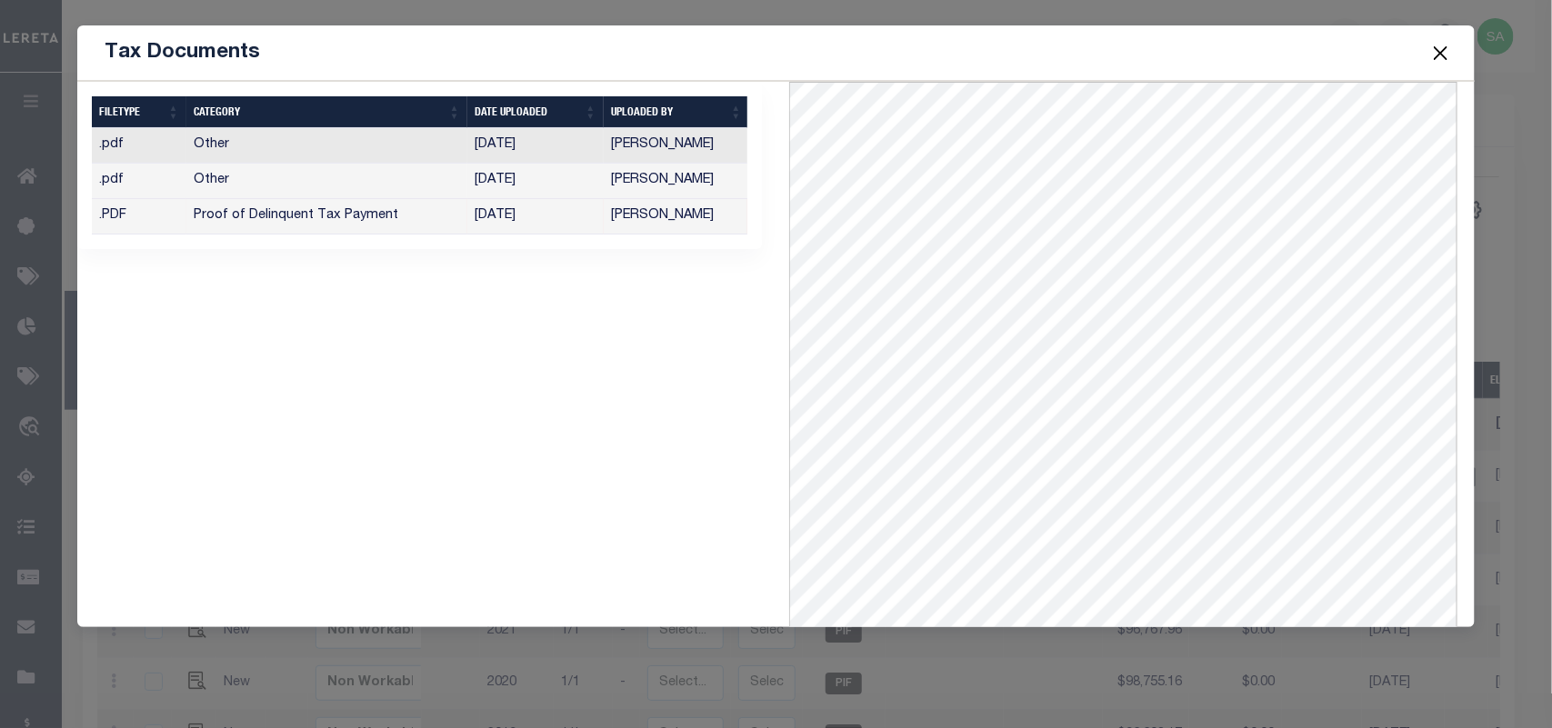
click at [1436, 56] on button "Close" at bounding box center [1440, 53] width 24 height 24
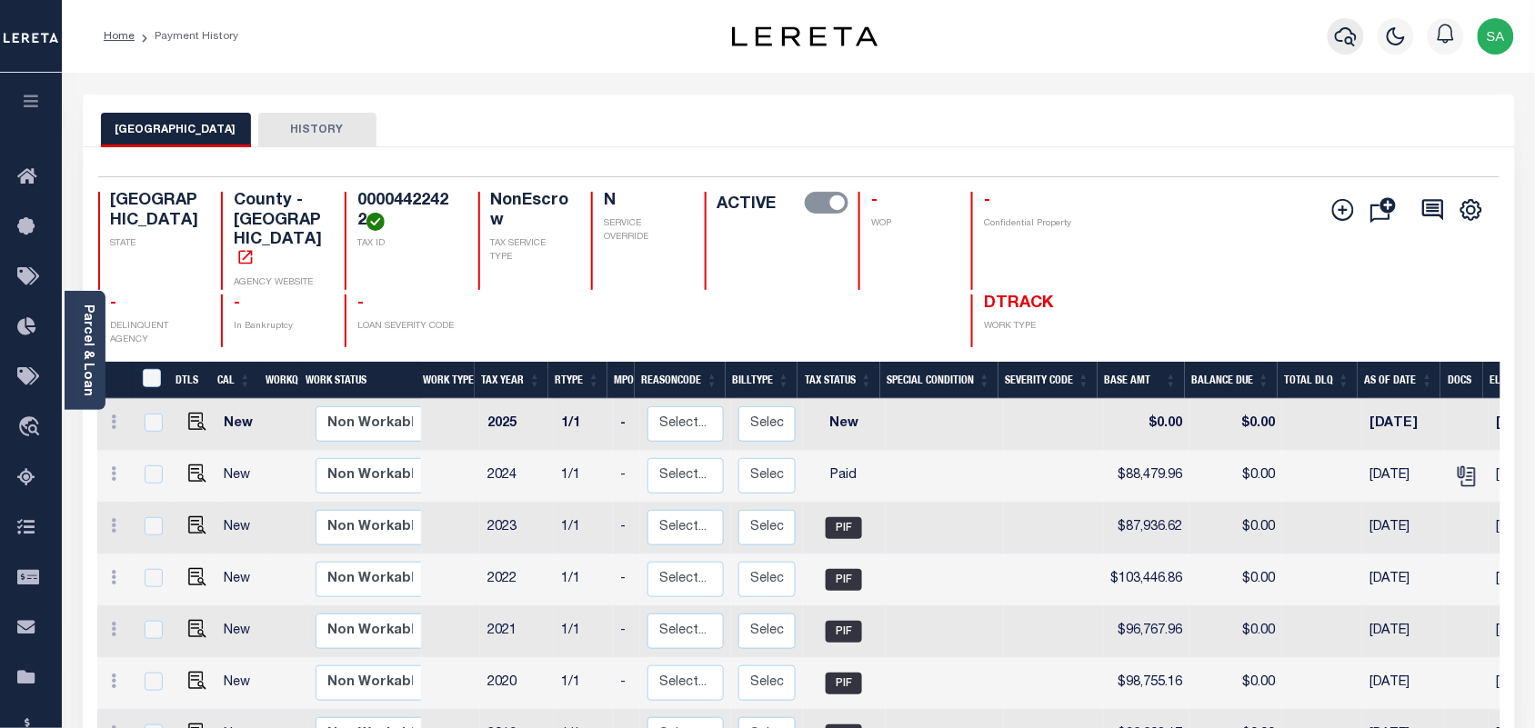
click at [1333, 46] on button "button" at bounding box center [1345, 36] width 36 height 36
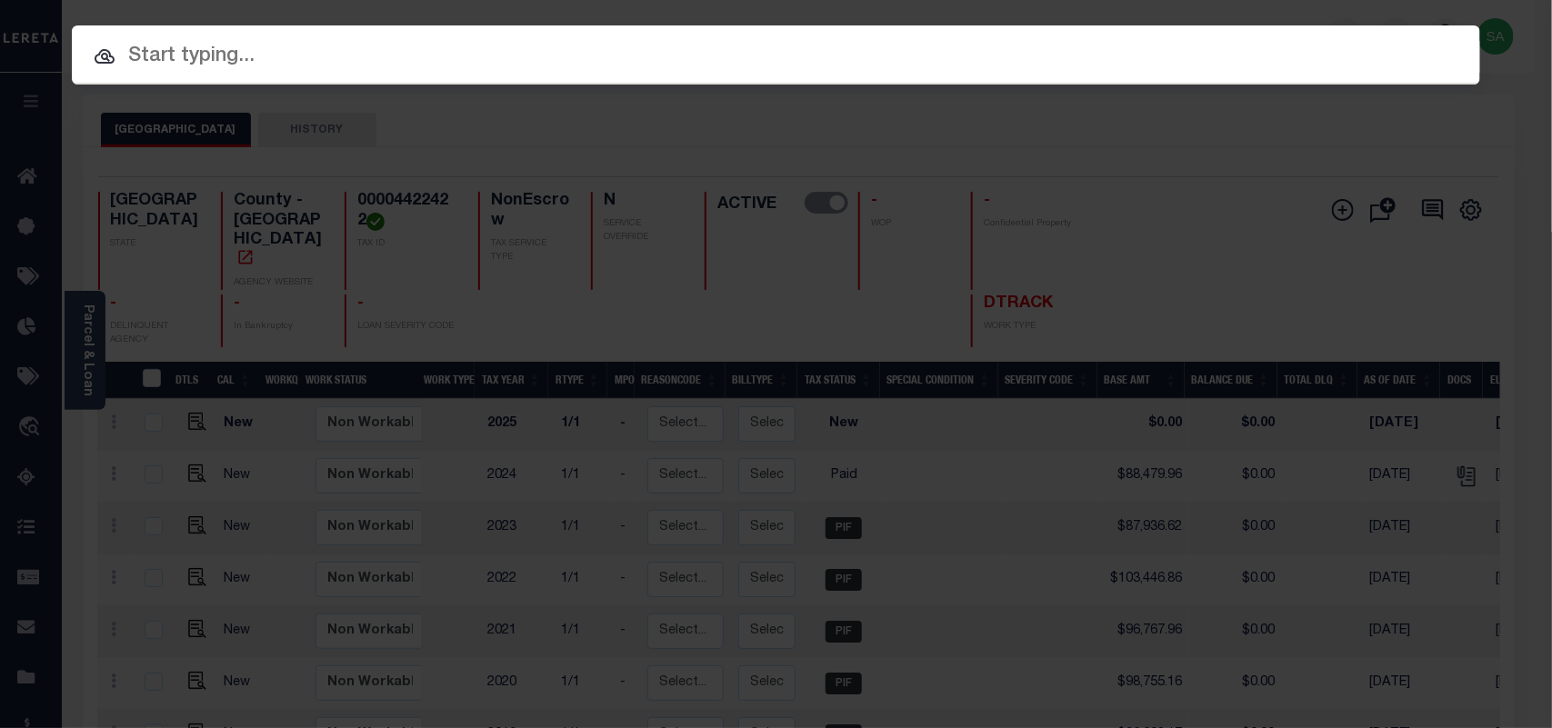
click at [1234, 51] on input "text" at bounding box center [776, 57] width 1408 height 32
paste input "R1360600A07101"
type input "R1360600A07101"
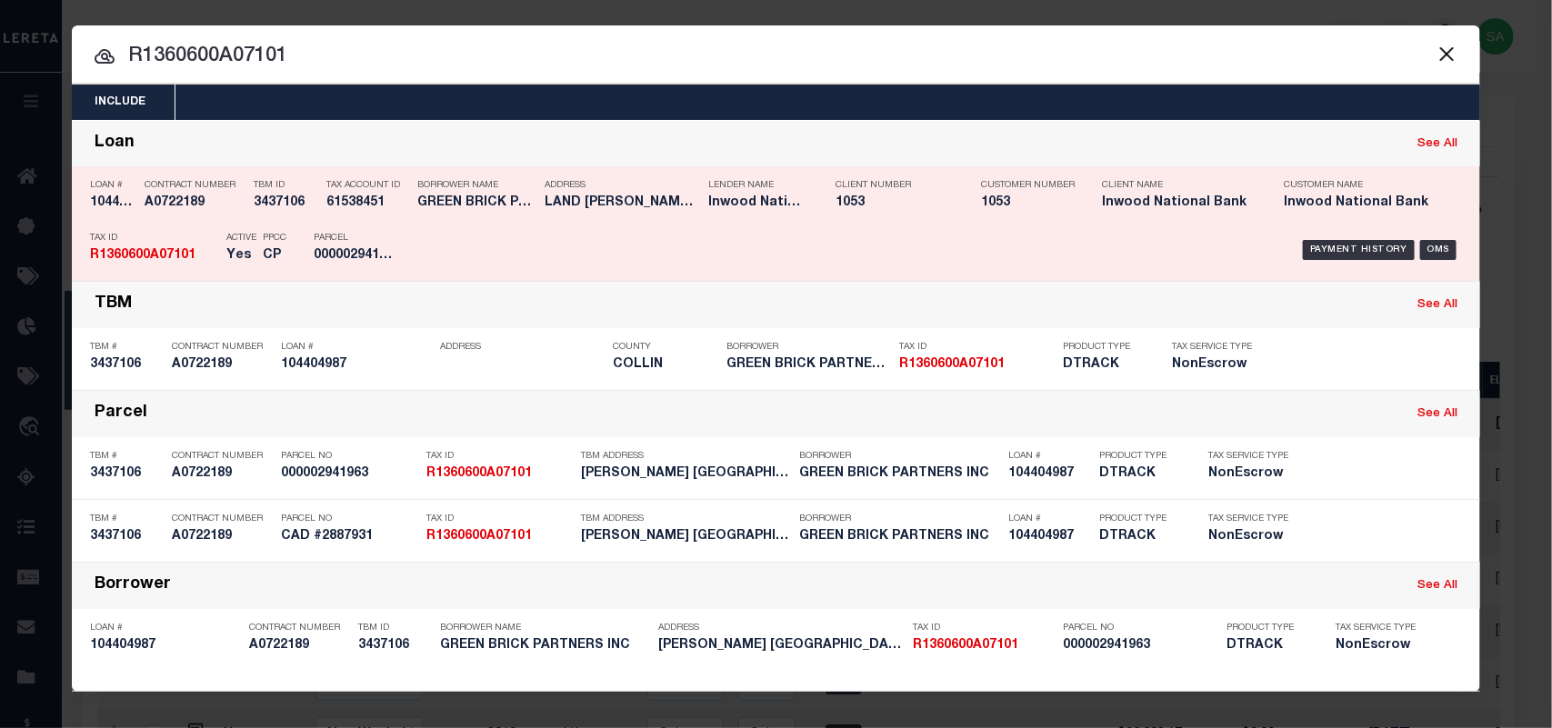
click at [698, 207] on div "Lender Name Inwood National Bank" at bounding box center [758, 197] width 127 height 53
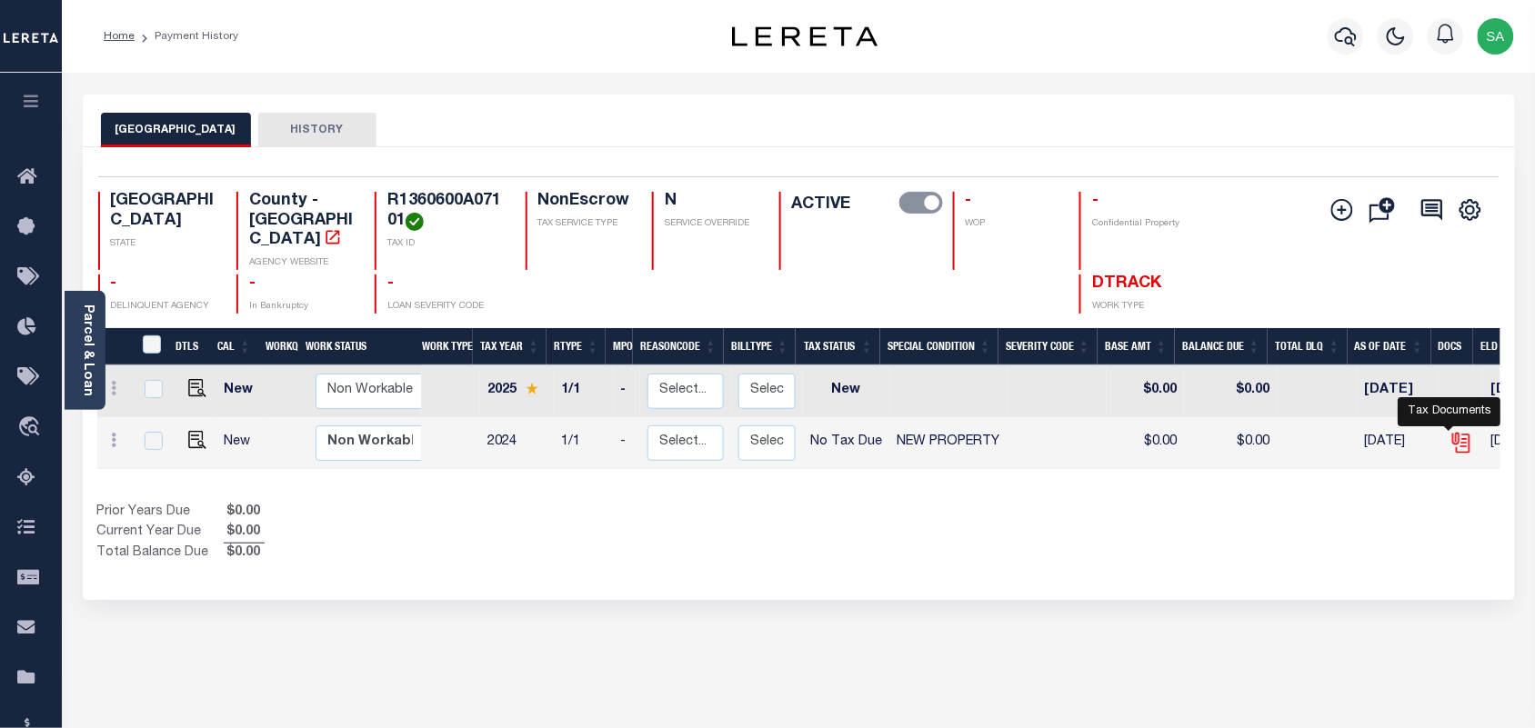
click at [1451, 431] on icon "" at bounding box center [1461, 443] width 24 height 24
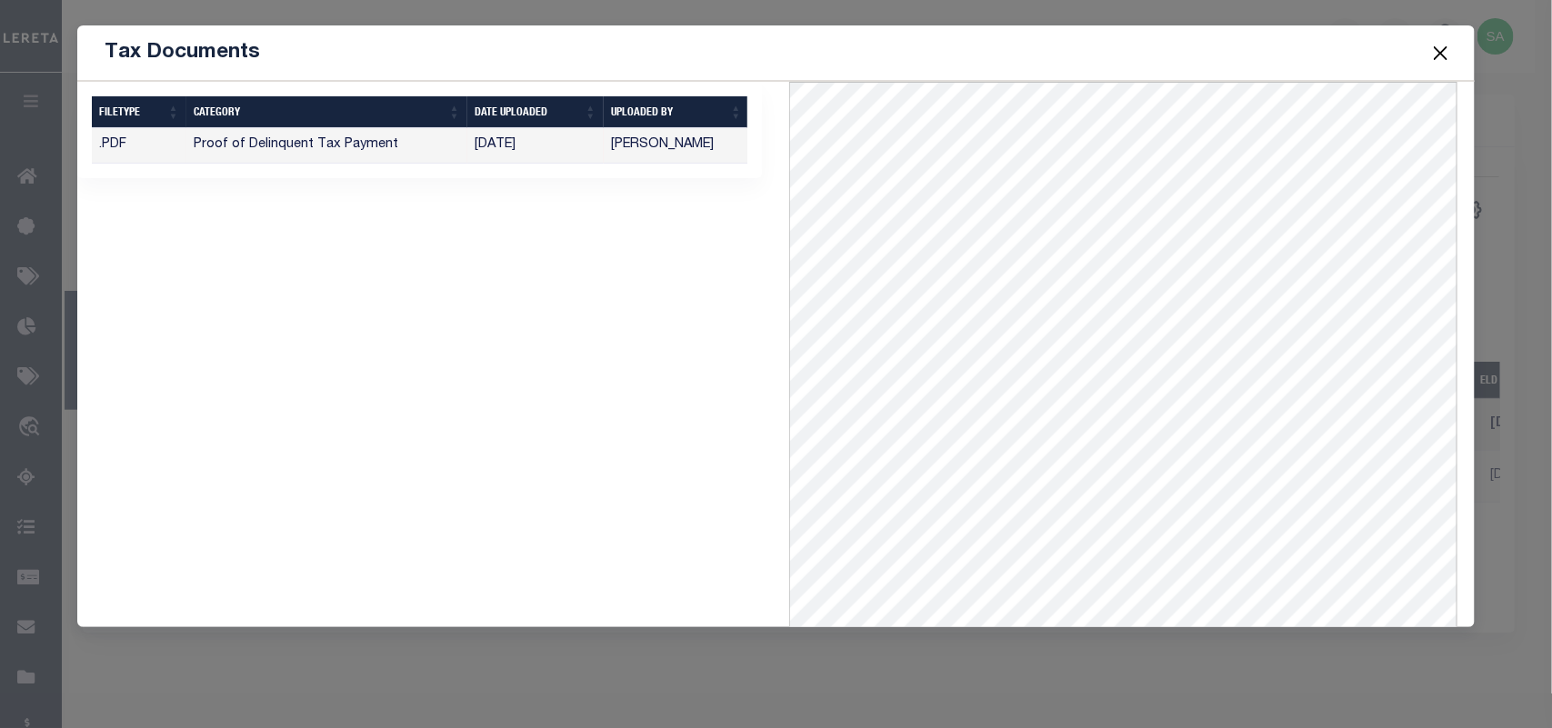
click at [1441, 50] on button "Close" at bounding box center [1440, 53] width 24 height 24
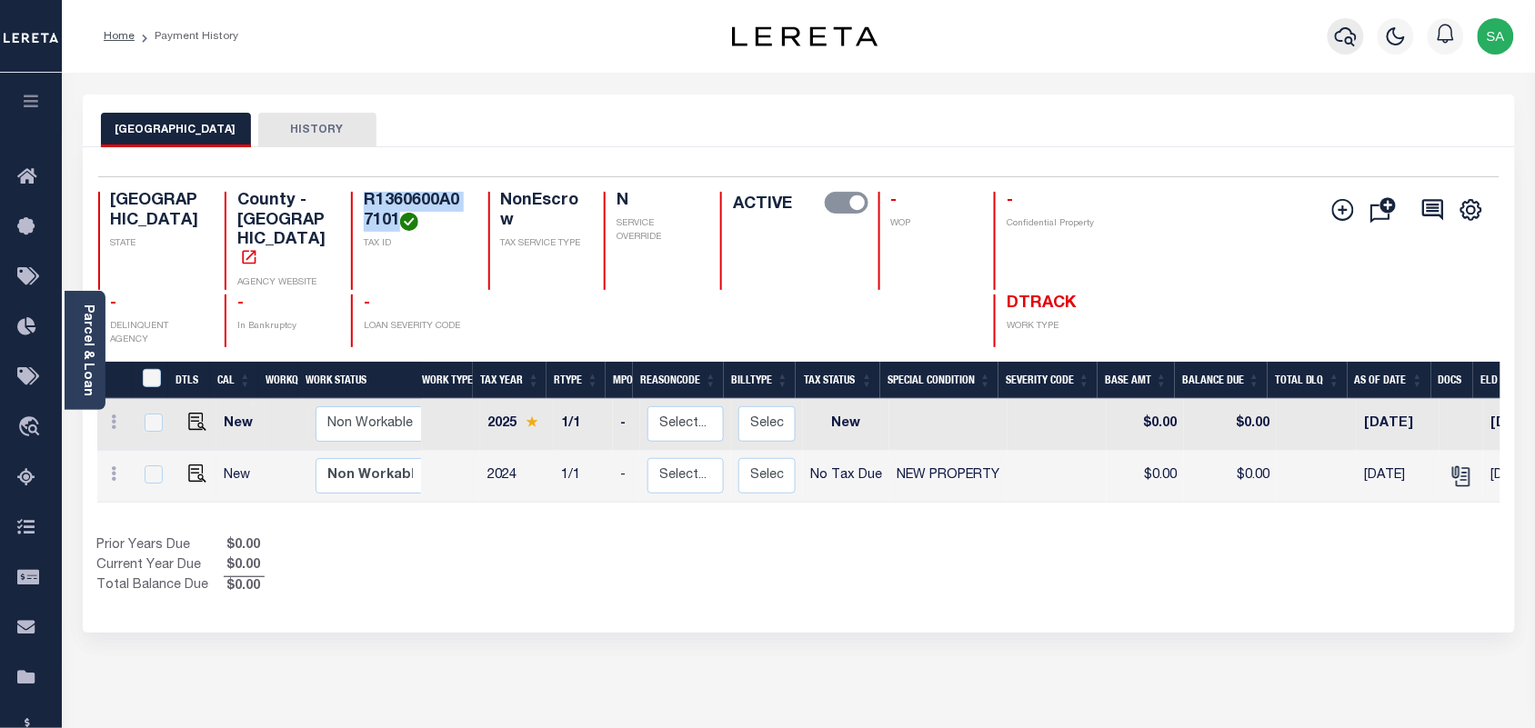
click at [1343, 45] on icon "button" at bounding box center [1346, 36] width 22 height 22
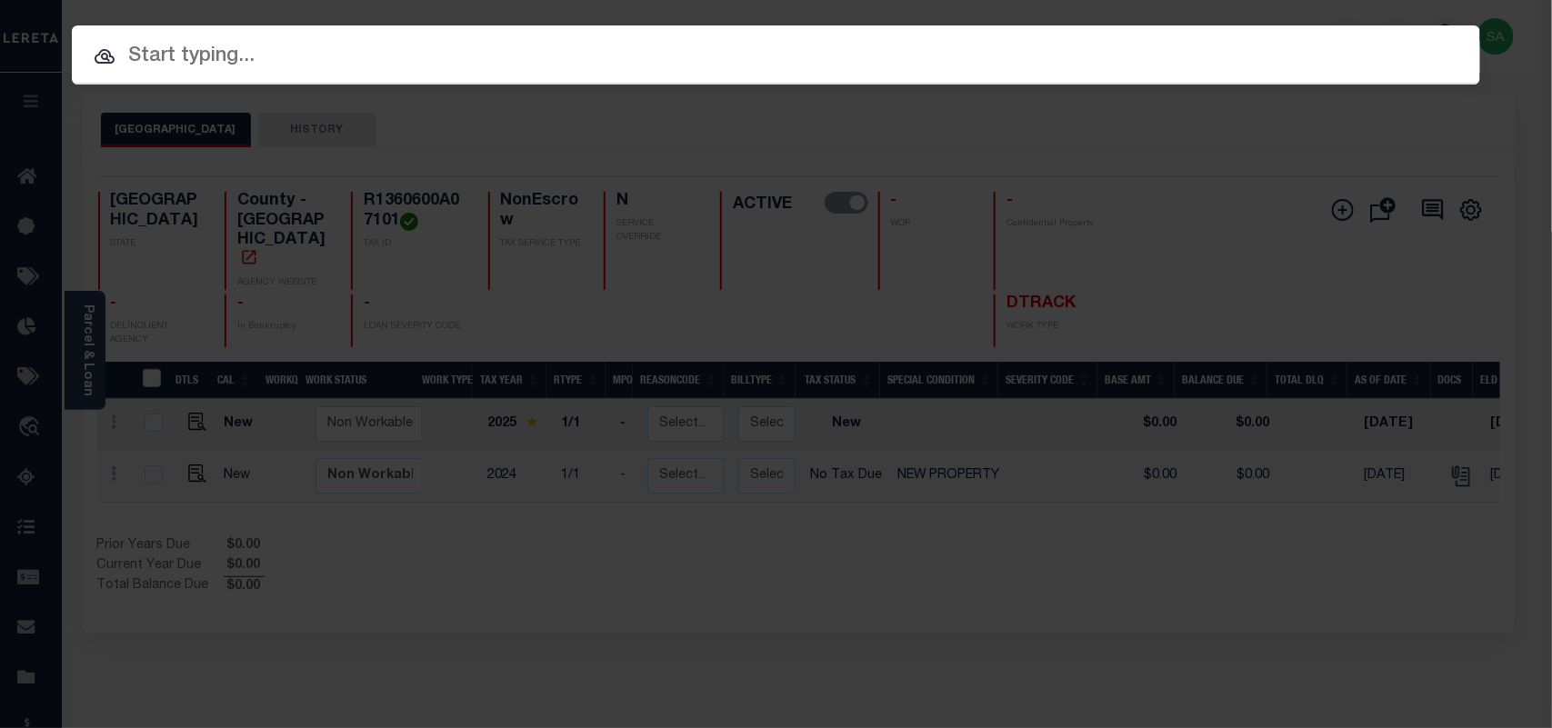
click at [1236, 61] on input "text" at bounding box center [776, 57] width 1408 height 32
paste input "R1360600D01201"
type input "R1360600D01201"
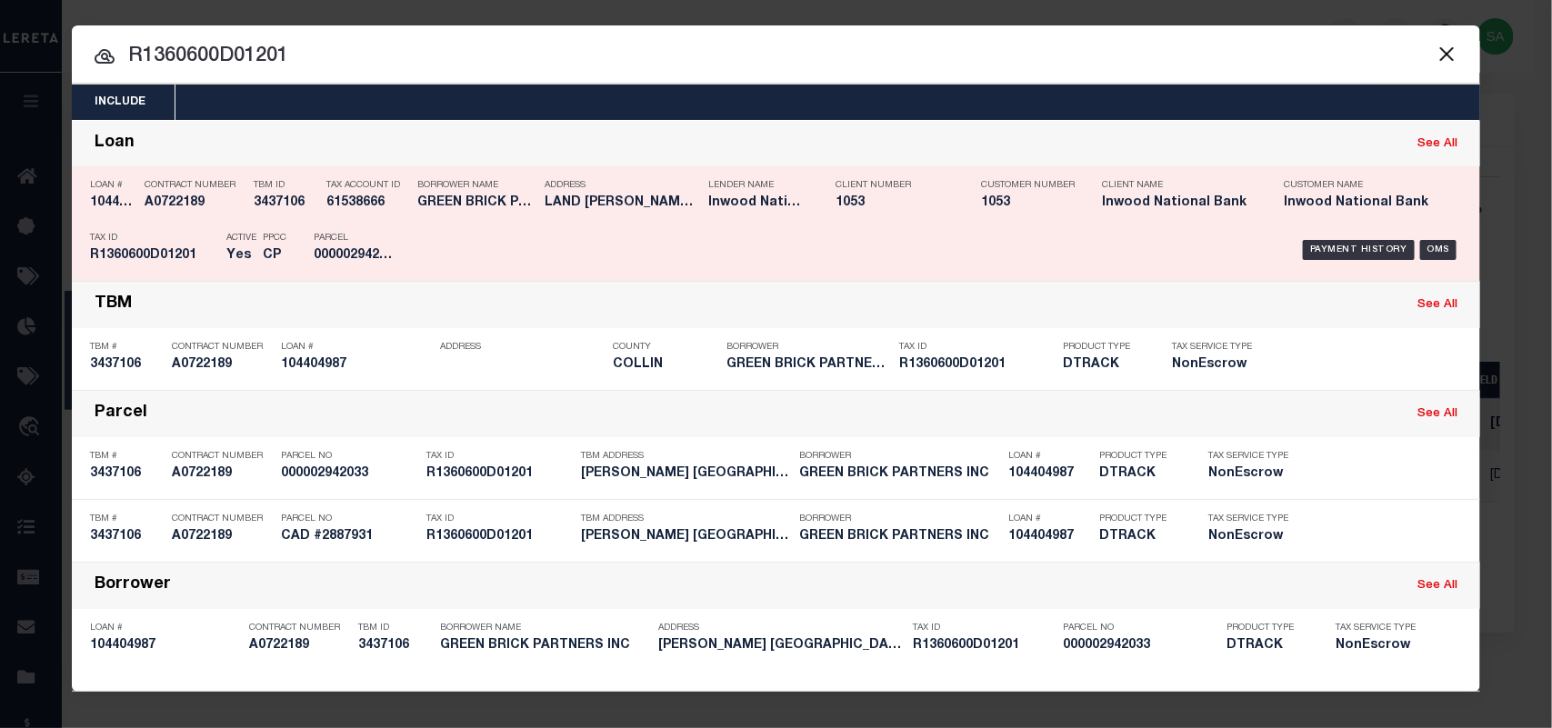
click at [502, 227] on div "Payment History OMS" at bounding box center [942, 250] width 1039 height 53
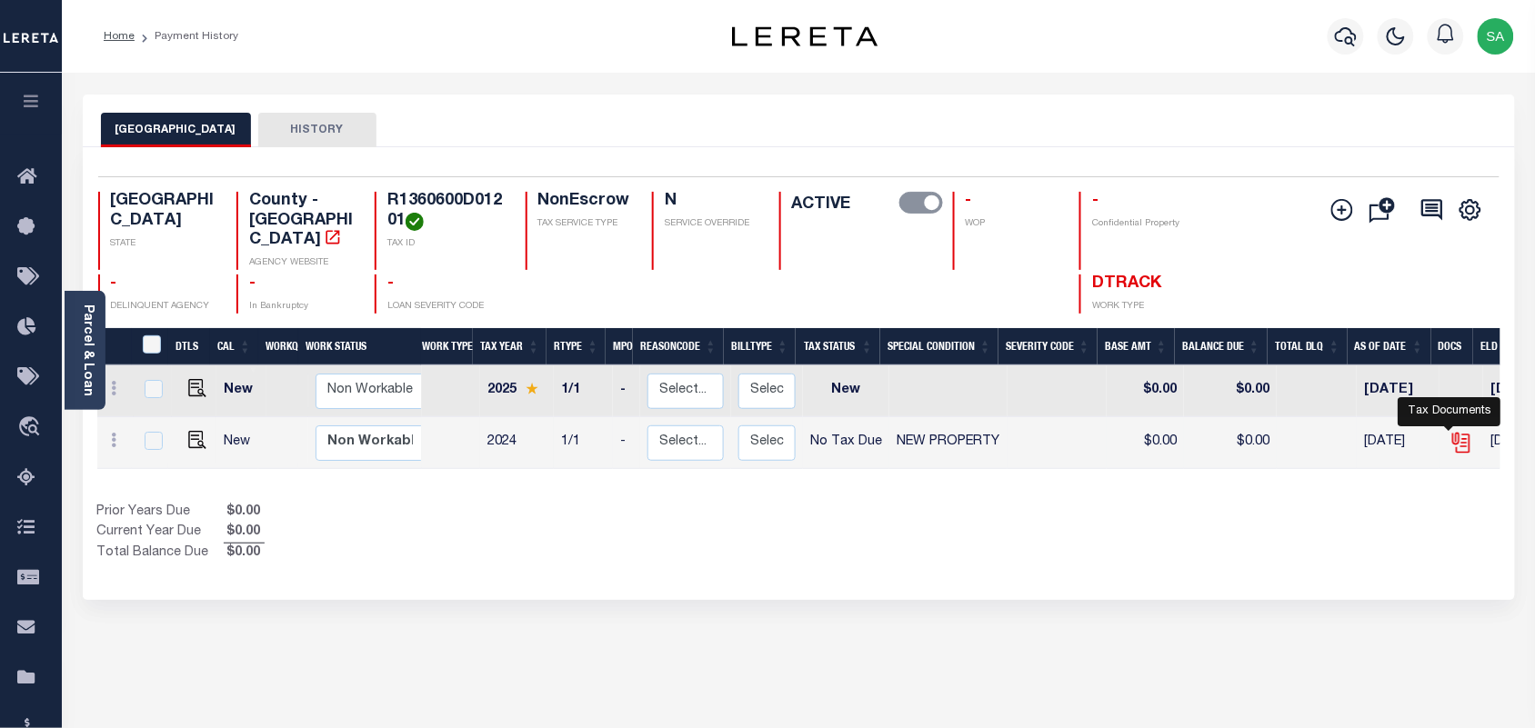
click at [1450, 431] on icon "" at bounding box center [1461, 443] width 24 height 24
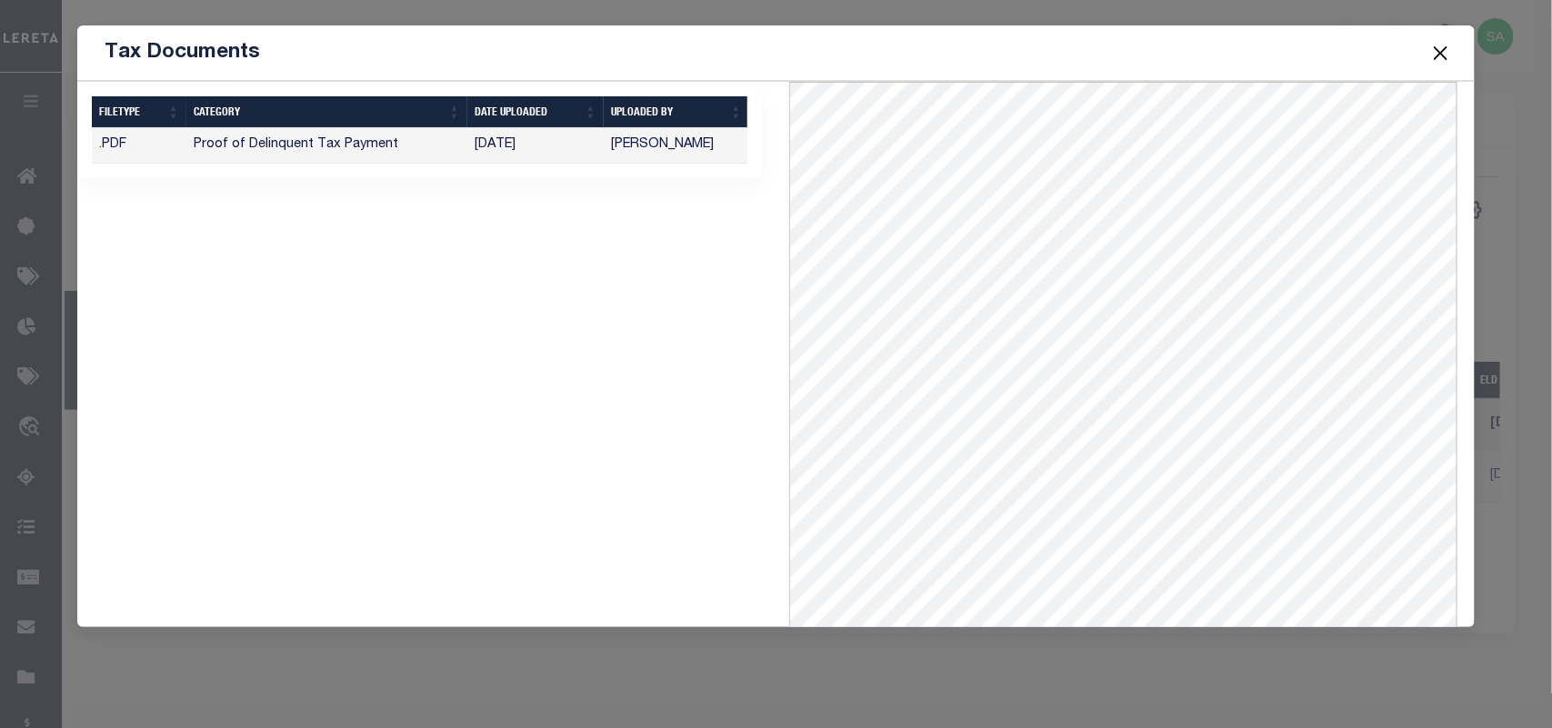
click at [1451, 47] on button "Close" at bounding box center [1440, 53] width 24 height 24
